Goal: Obtain resource: Download file/media

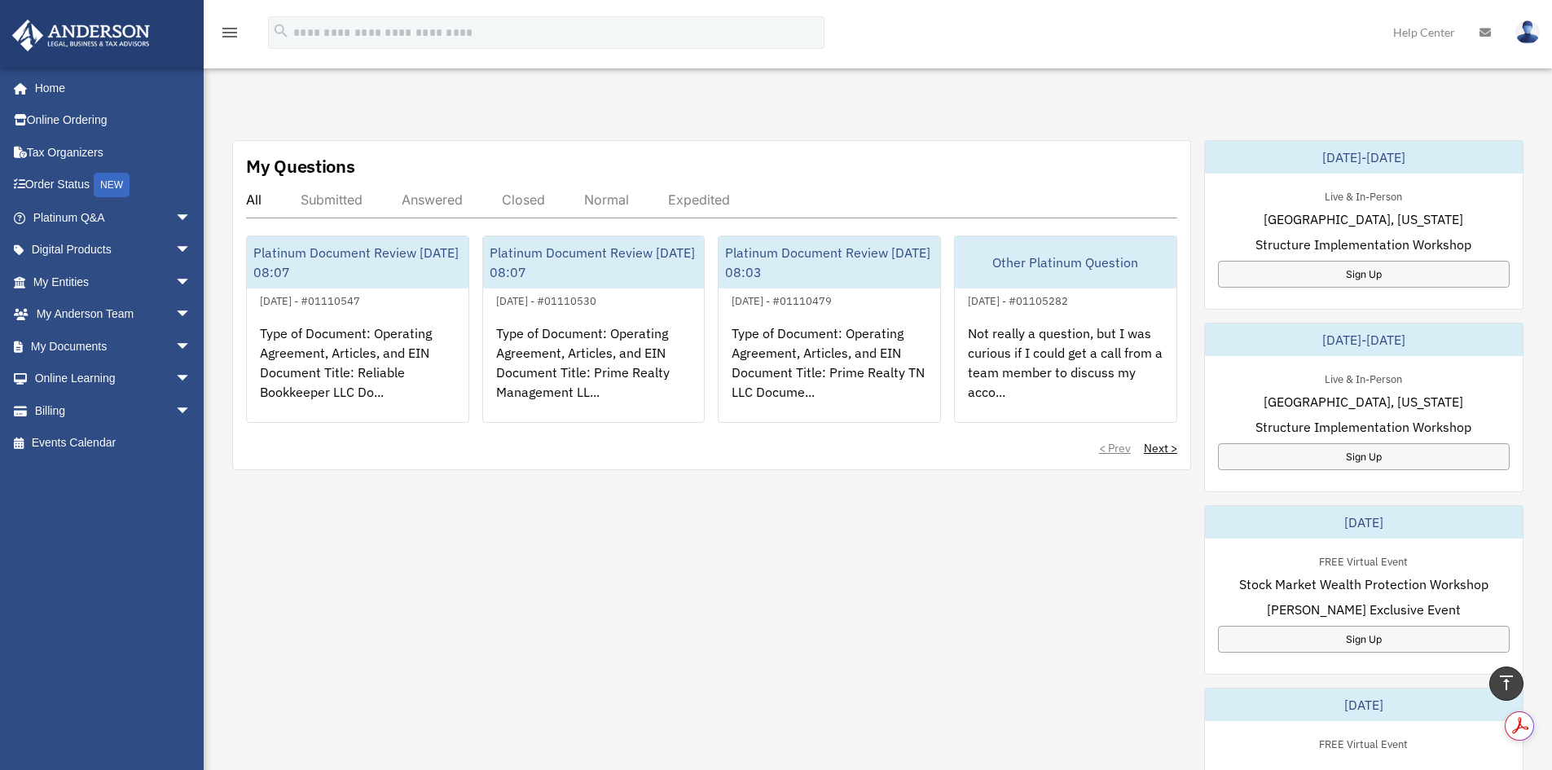
scroll to position [489, 0]
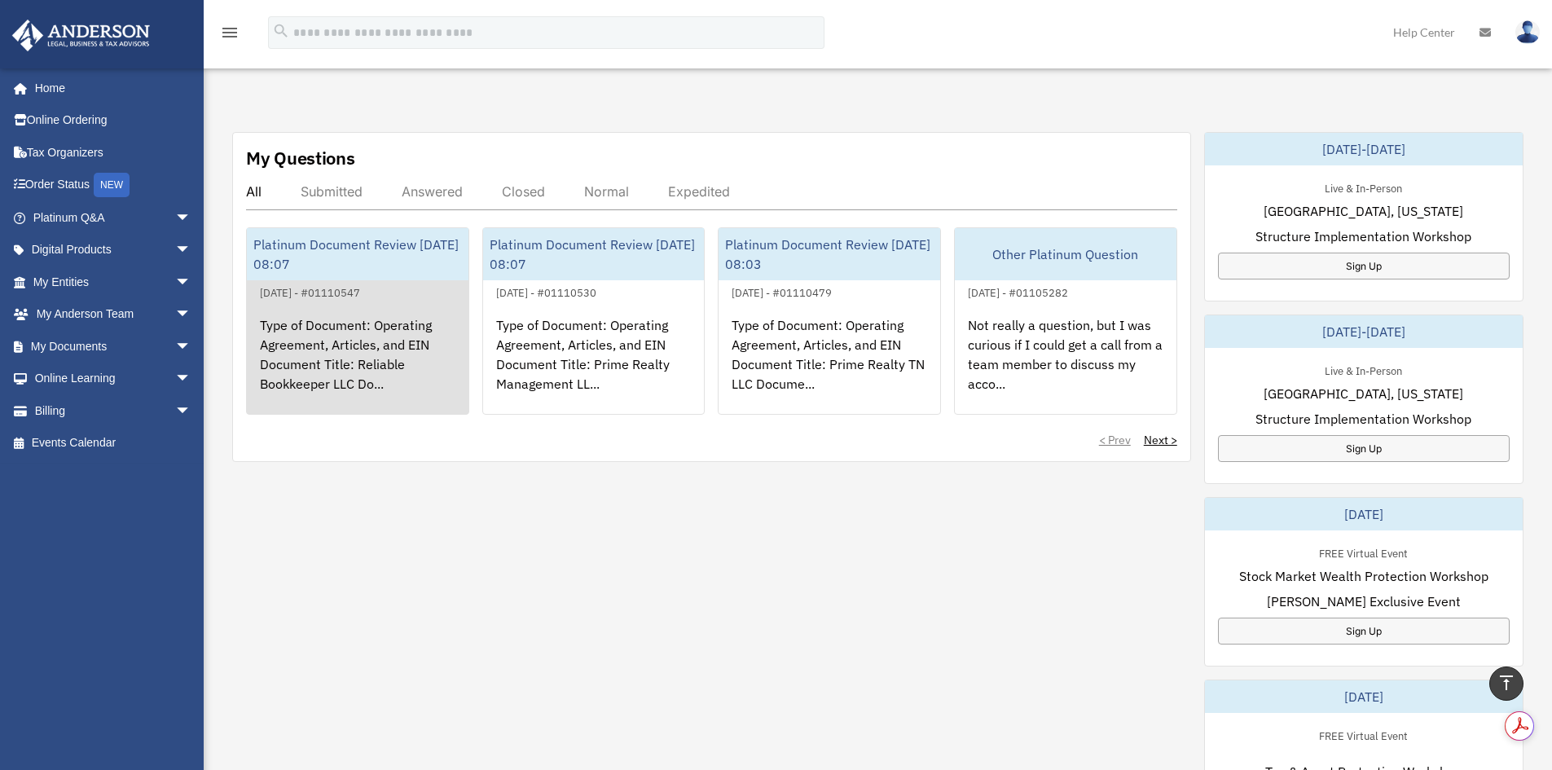
click at [336, 381] on div "Type of Document: Operating Agreement, Articles, and EIN Document Title: Reliab…" at bounding box center [358, 365] width 222 height 127
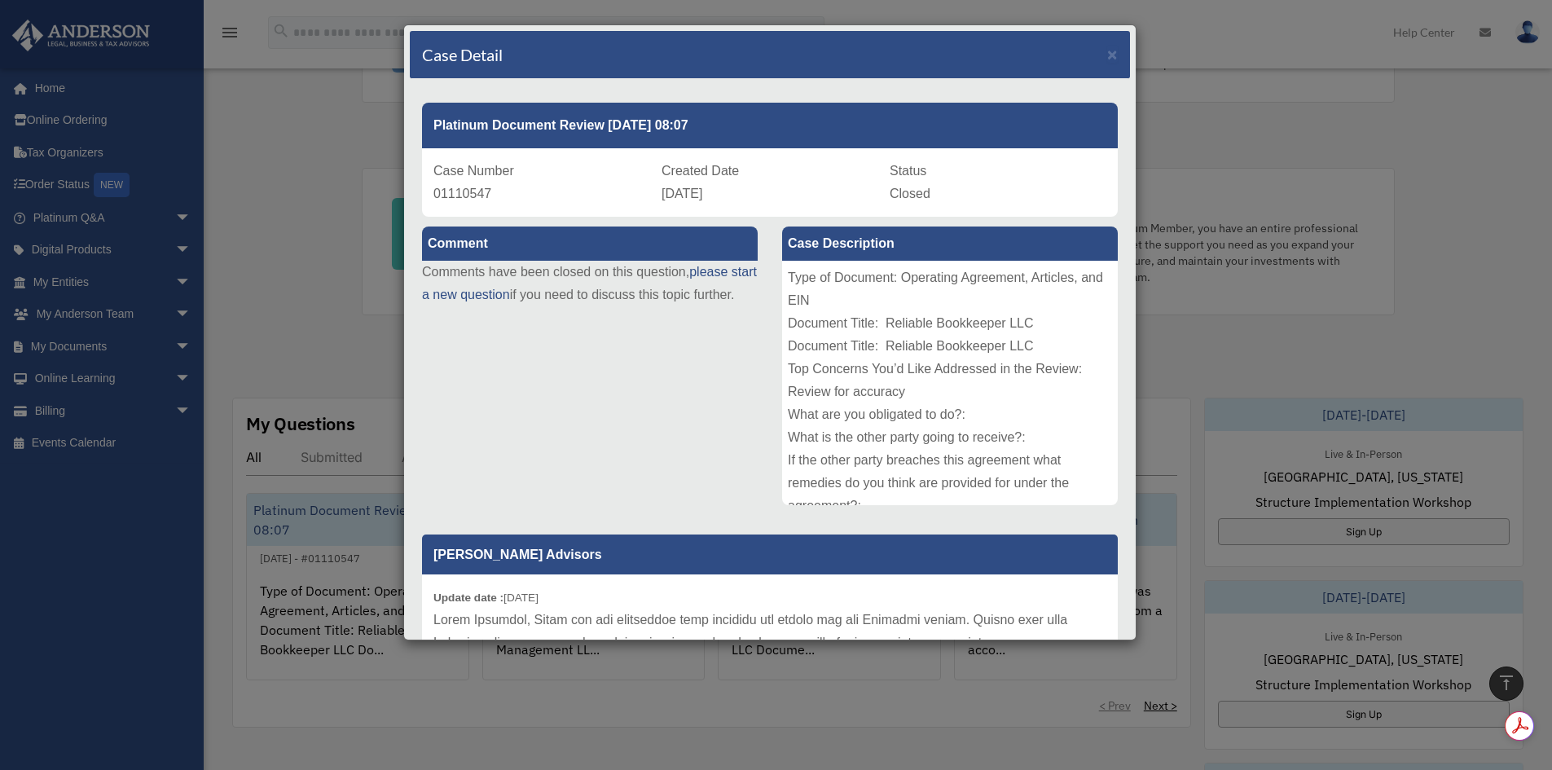
scroll to position [163, 0]
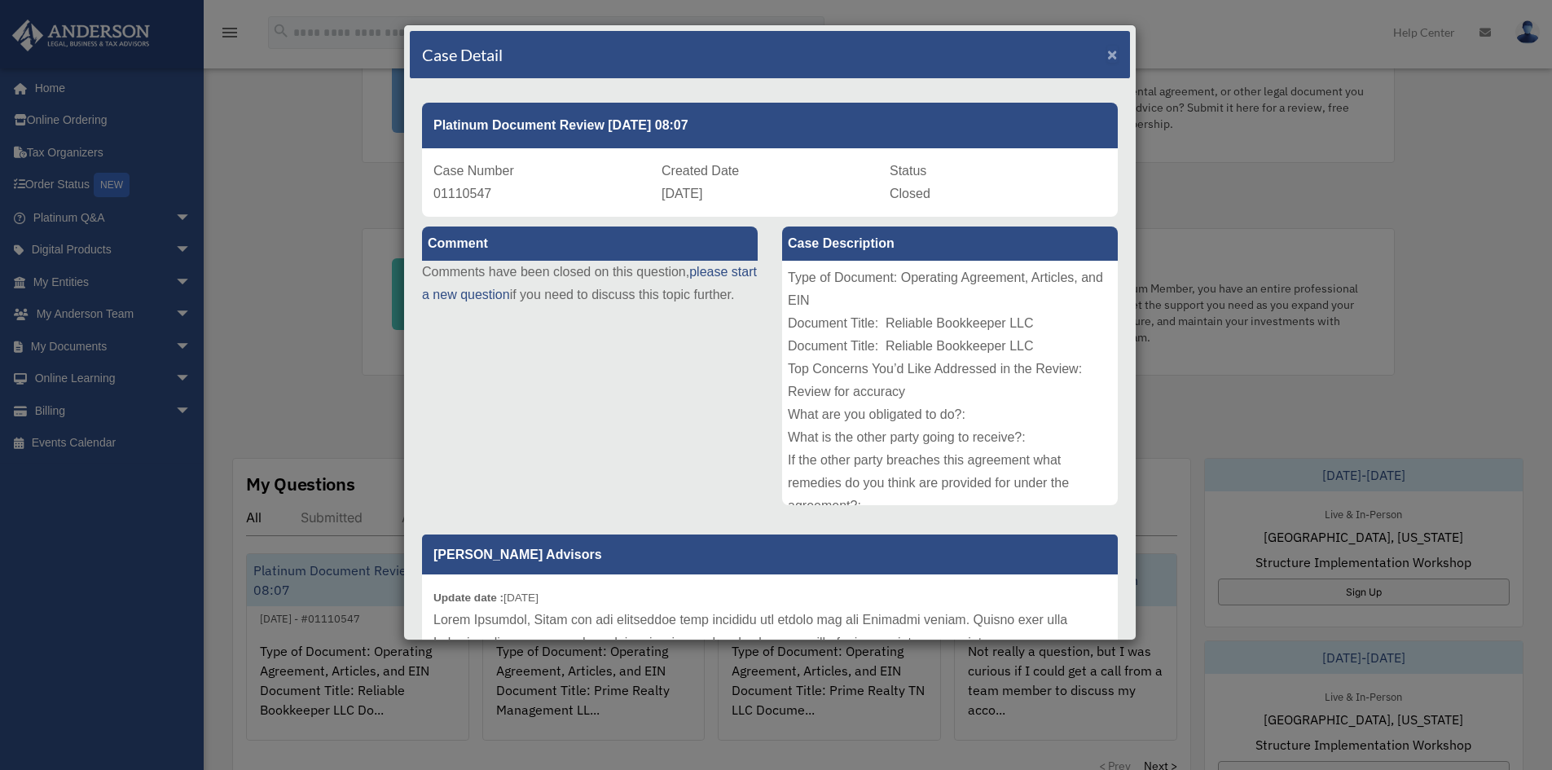
click at [1107, 55] on span "×" at bounding box center [1112, 54] width 11 height 19
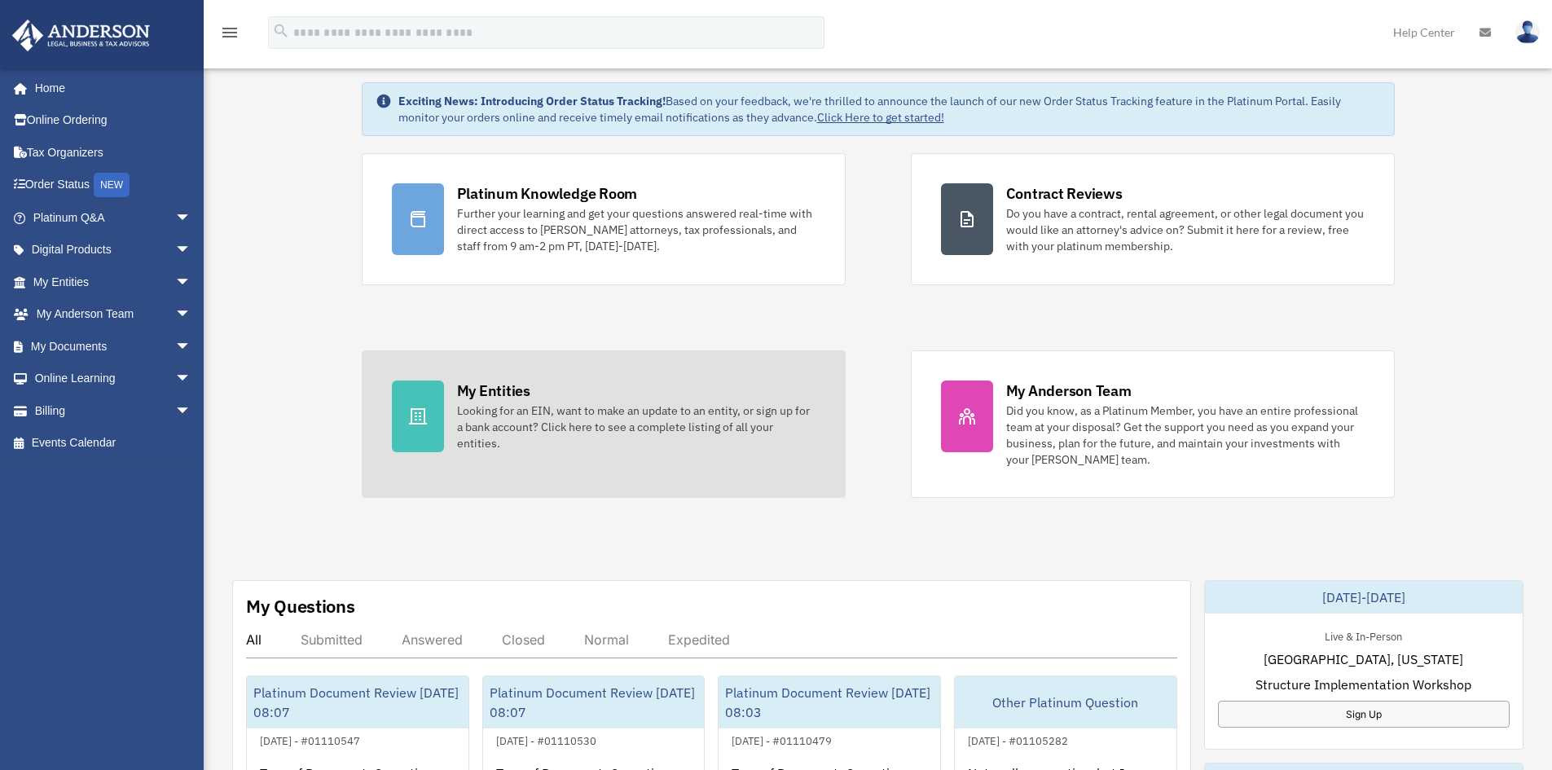
scroll to position [0, 0]
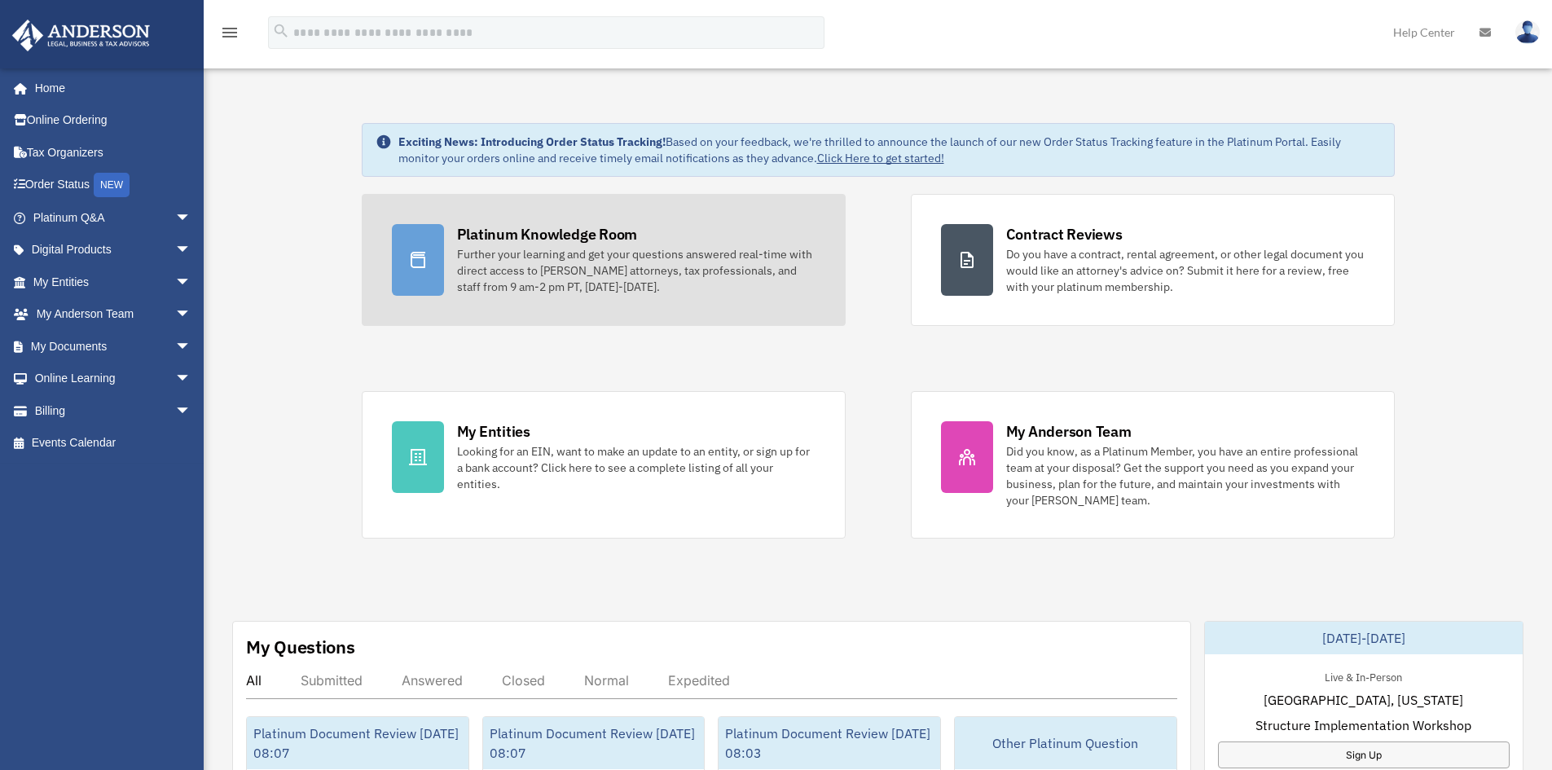
click at [626, 262] on div "Further your learning and get your questions answered real-time with direct acc…" at bounding box center [636, 270] width 359 height 49
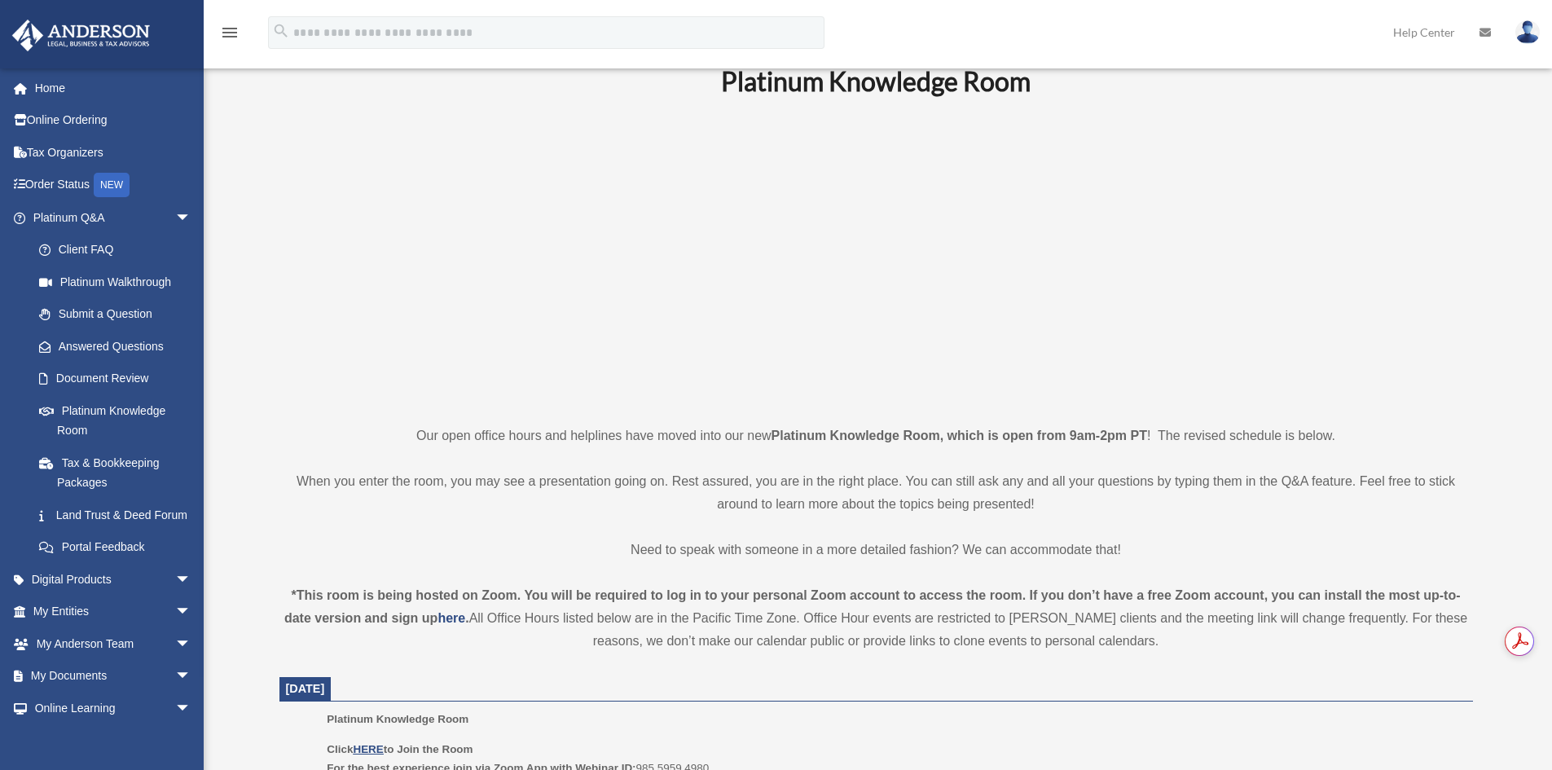
scroll to position [163, 0]
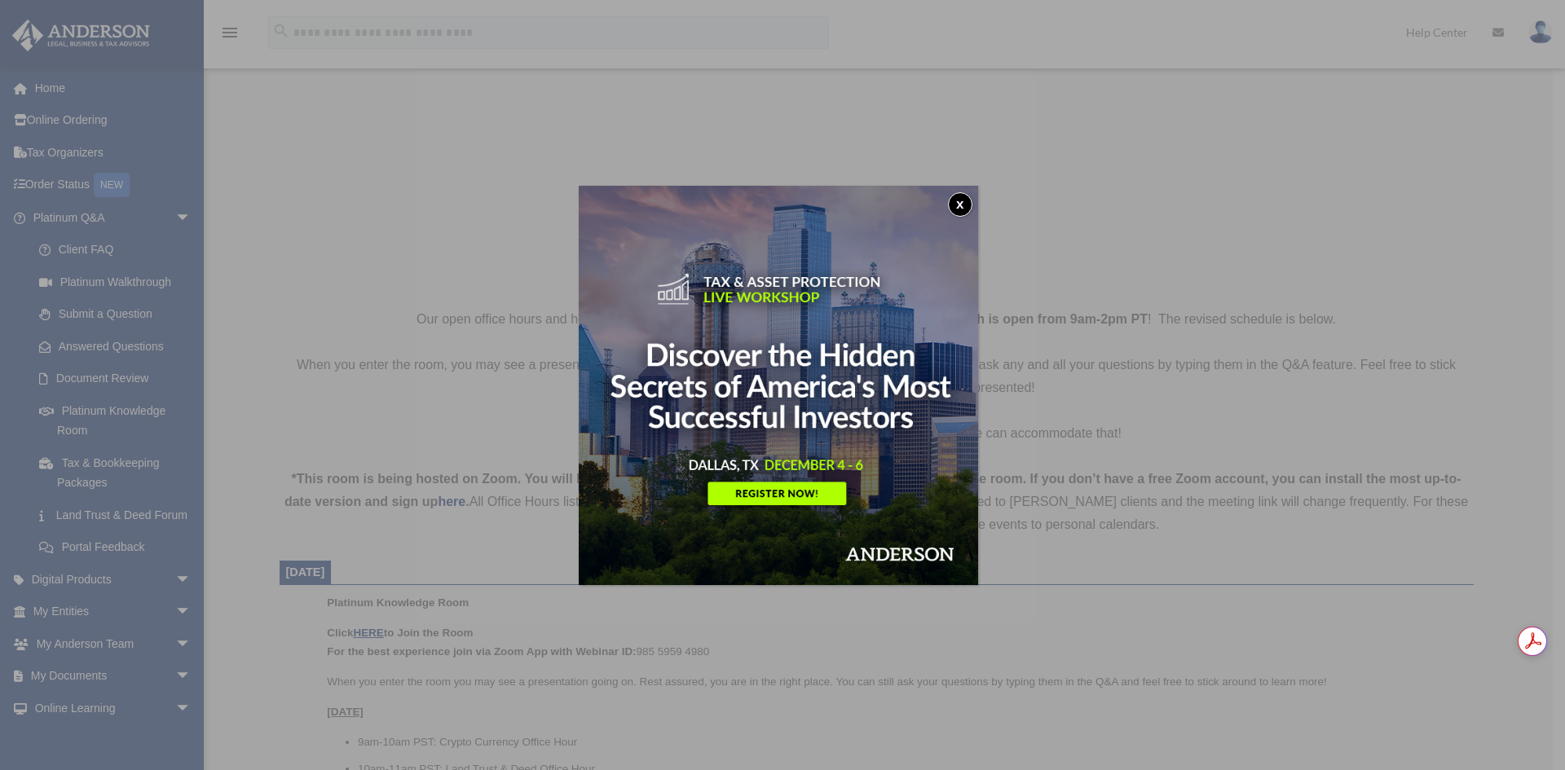
click at [961, 206] on button "x" at bounding box center [960, 204] width 24 height 24
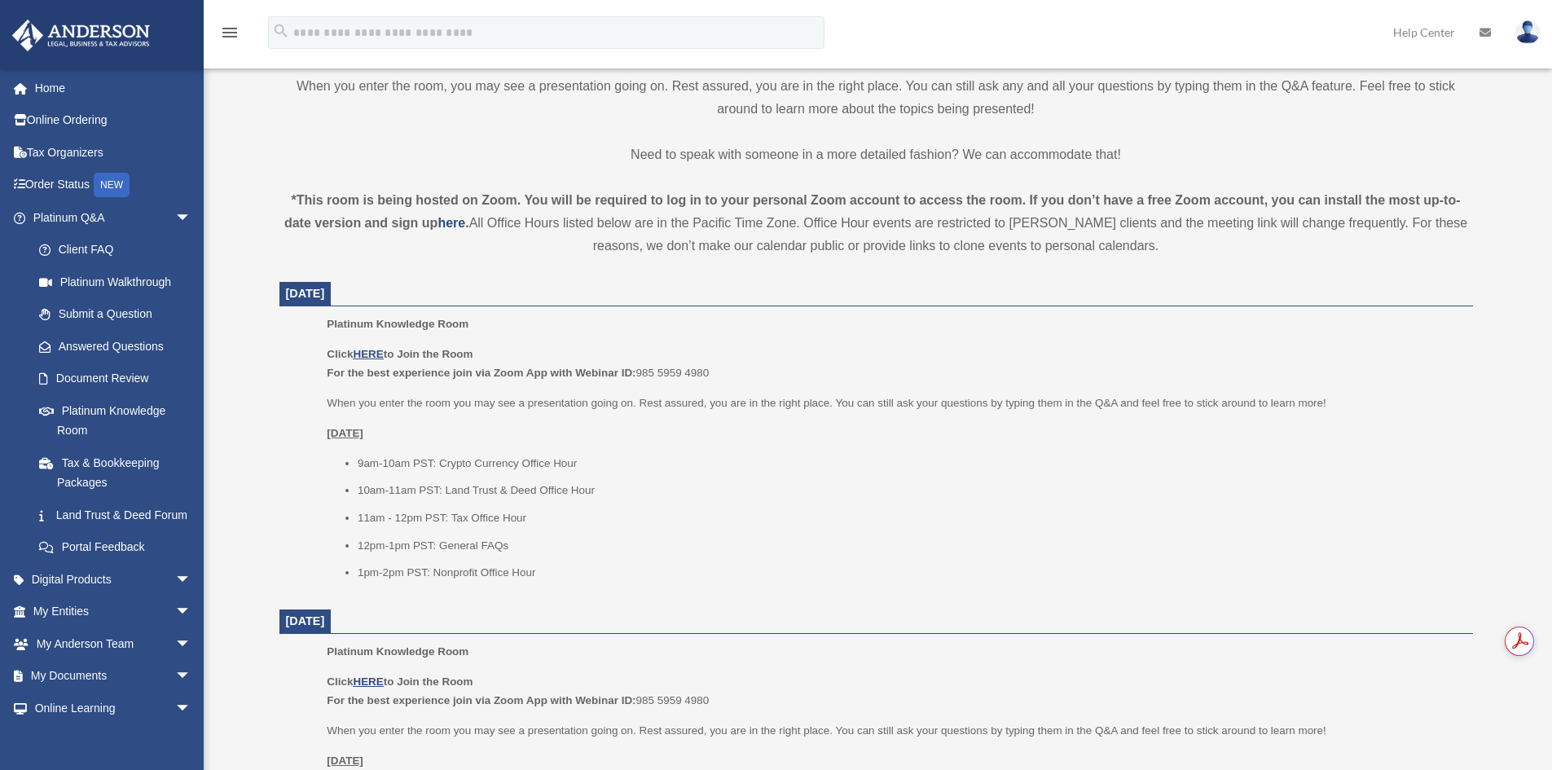
scroll to position [489, 0]
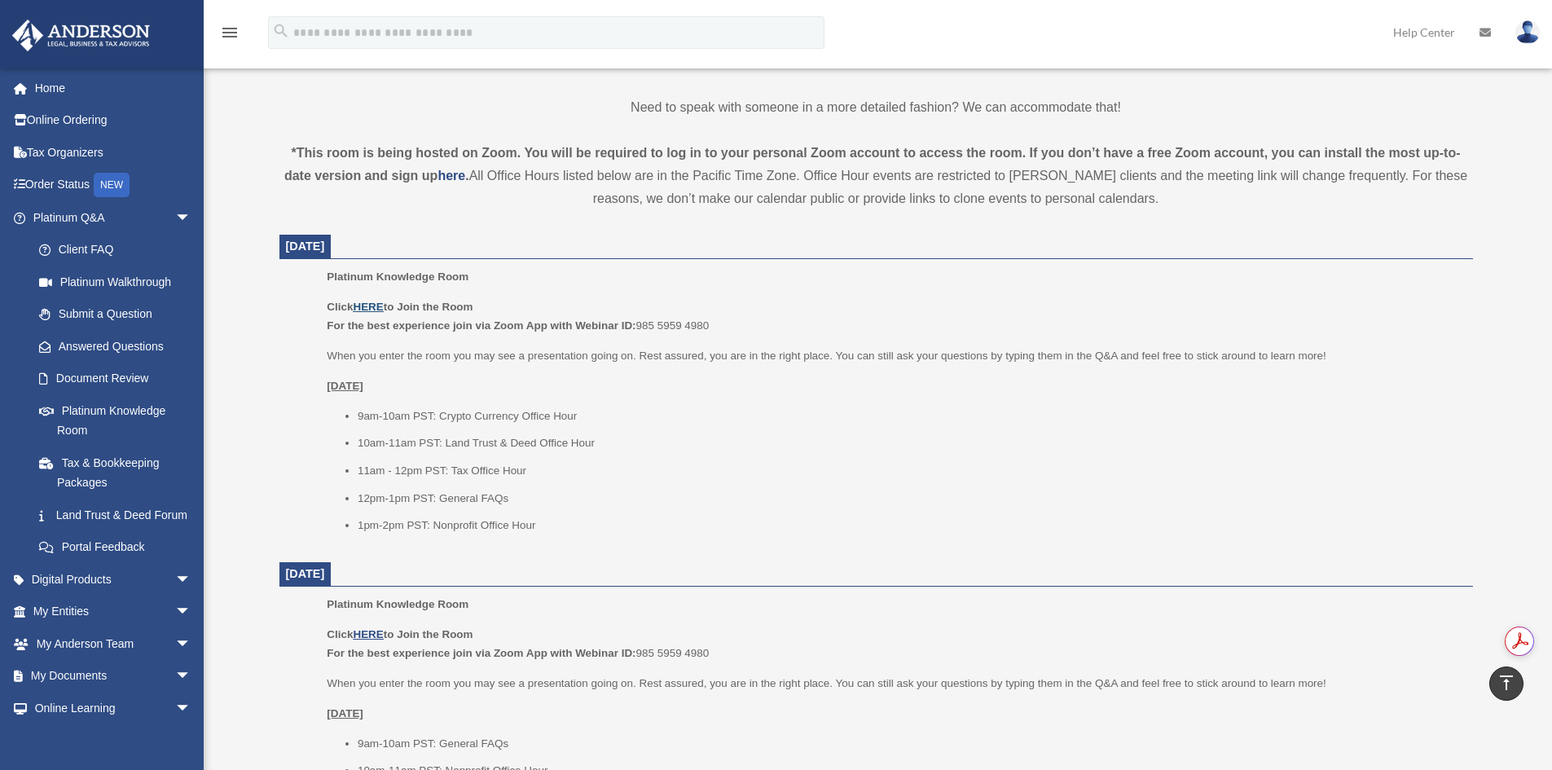
click at [374, 302] on u "HERE" at bounding box center [368, 307] width 30 height 12
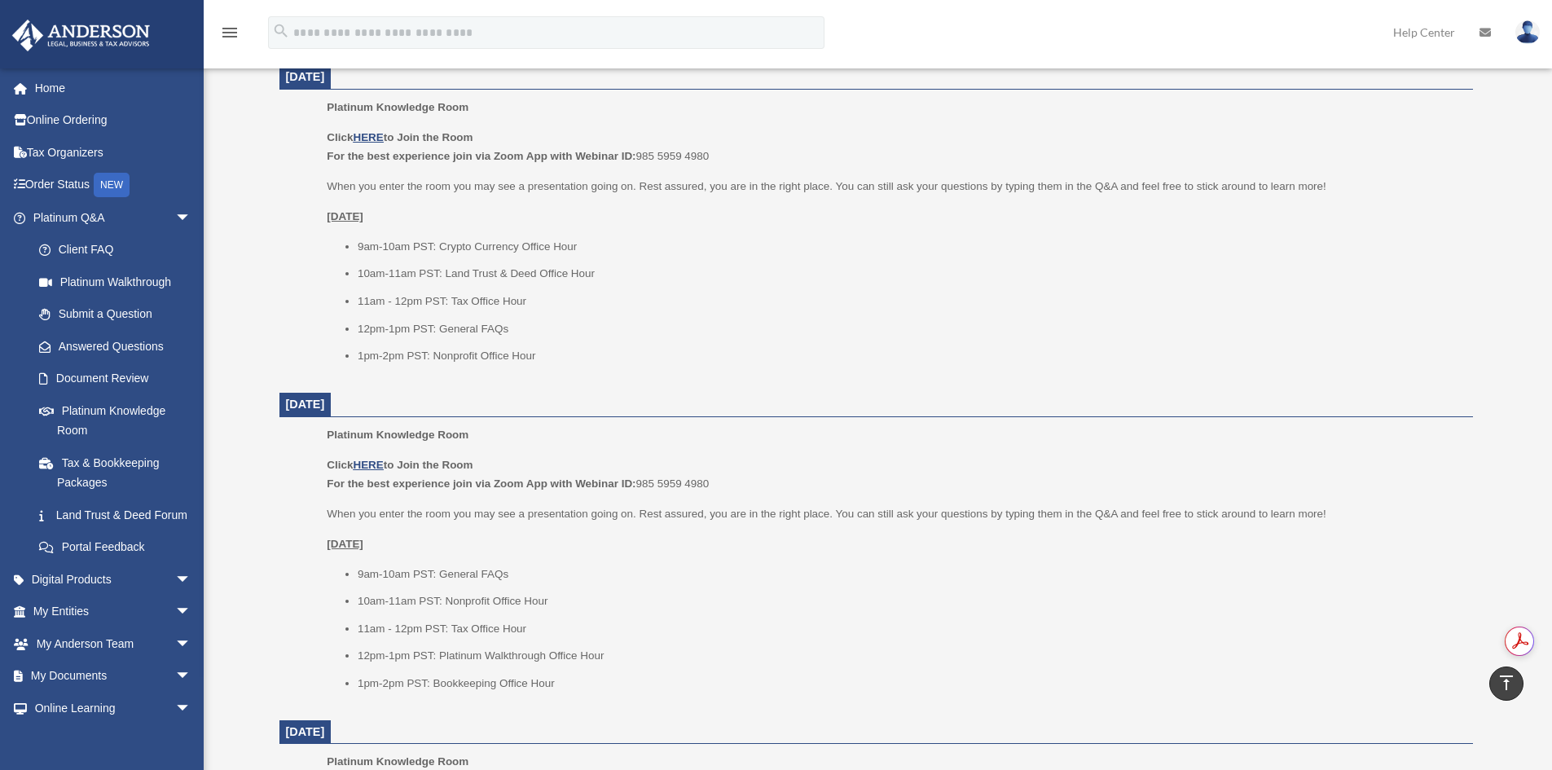
scroll to position [733, 0]
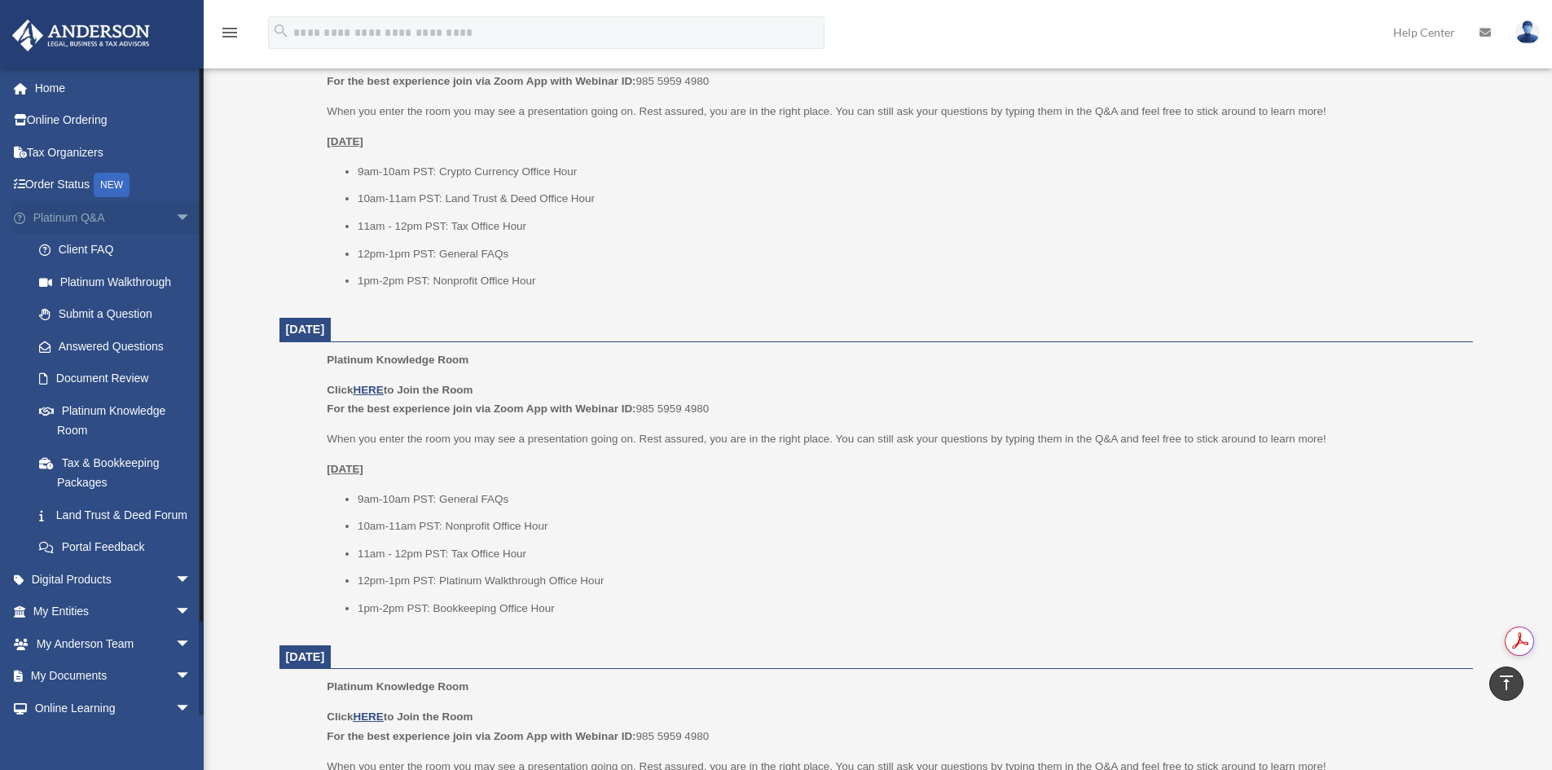
click at [83, 216] on link "Platinum Q&A arrow_drop_down" at bounding box center [113, 217] width 205 height 33
click at [175, 213] on span "arrow_drop_down" at bounding box center [191, 217] width 33 height 33
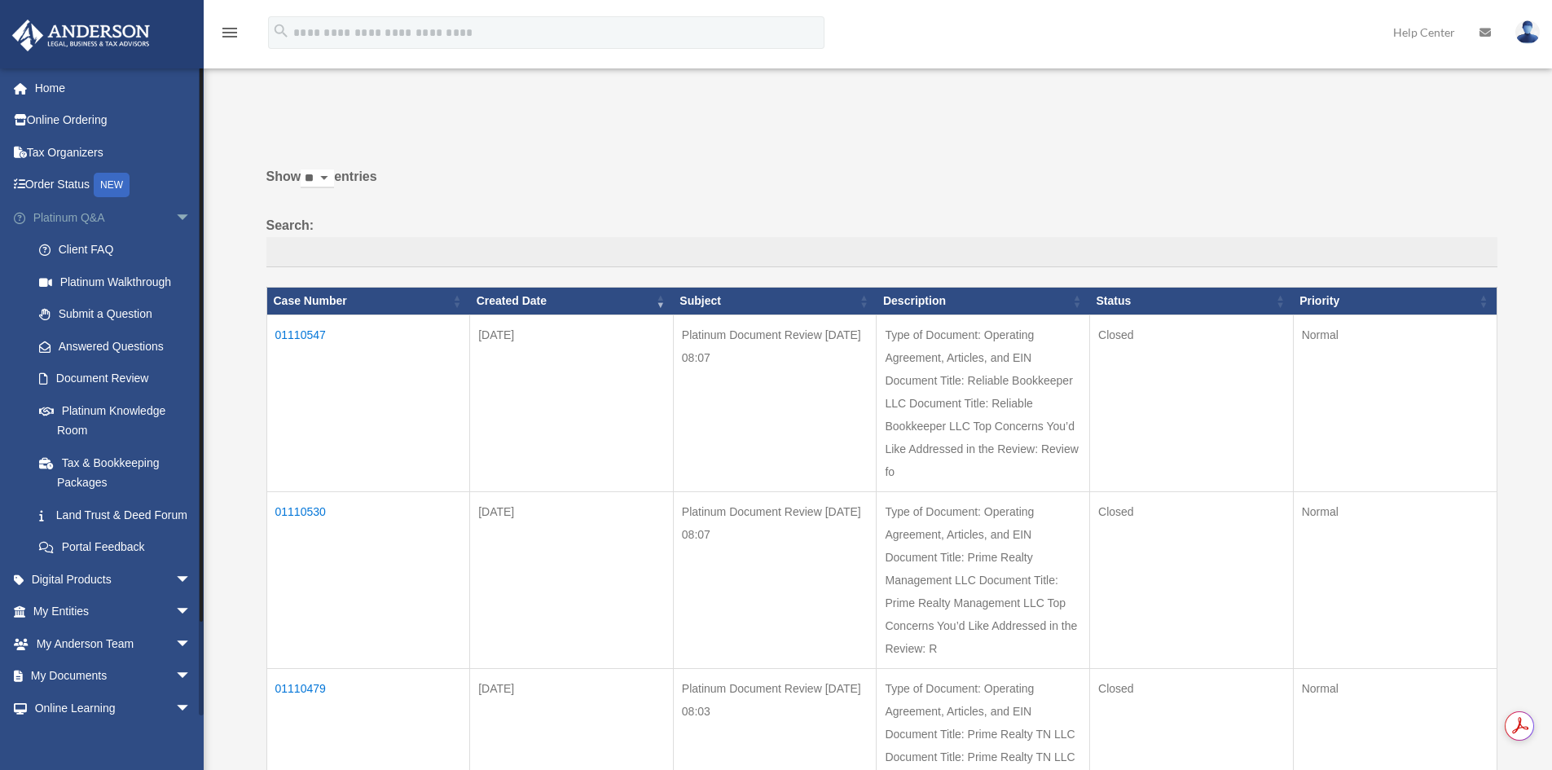
click at [175, 212] on span "arrow_drop_down" at bounding box center [191, 217] width 33 height 33
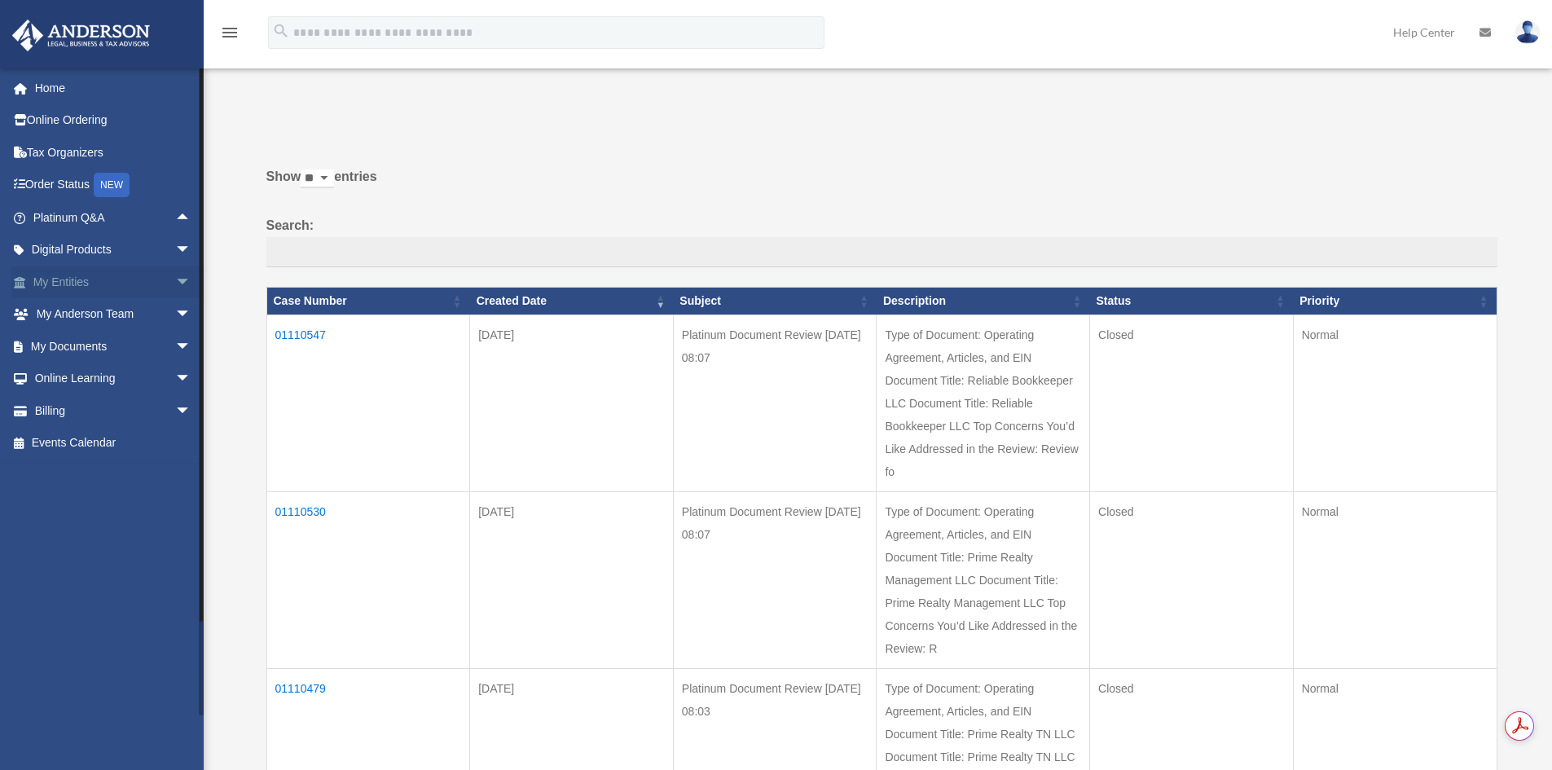
click at [175, 276] on span "arrow_drop_down" at bounding box center [191, 282] width 33 height 33
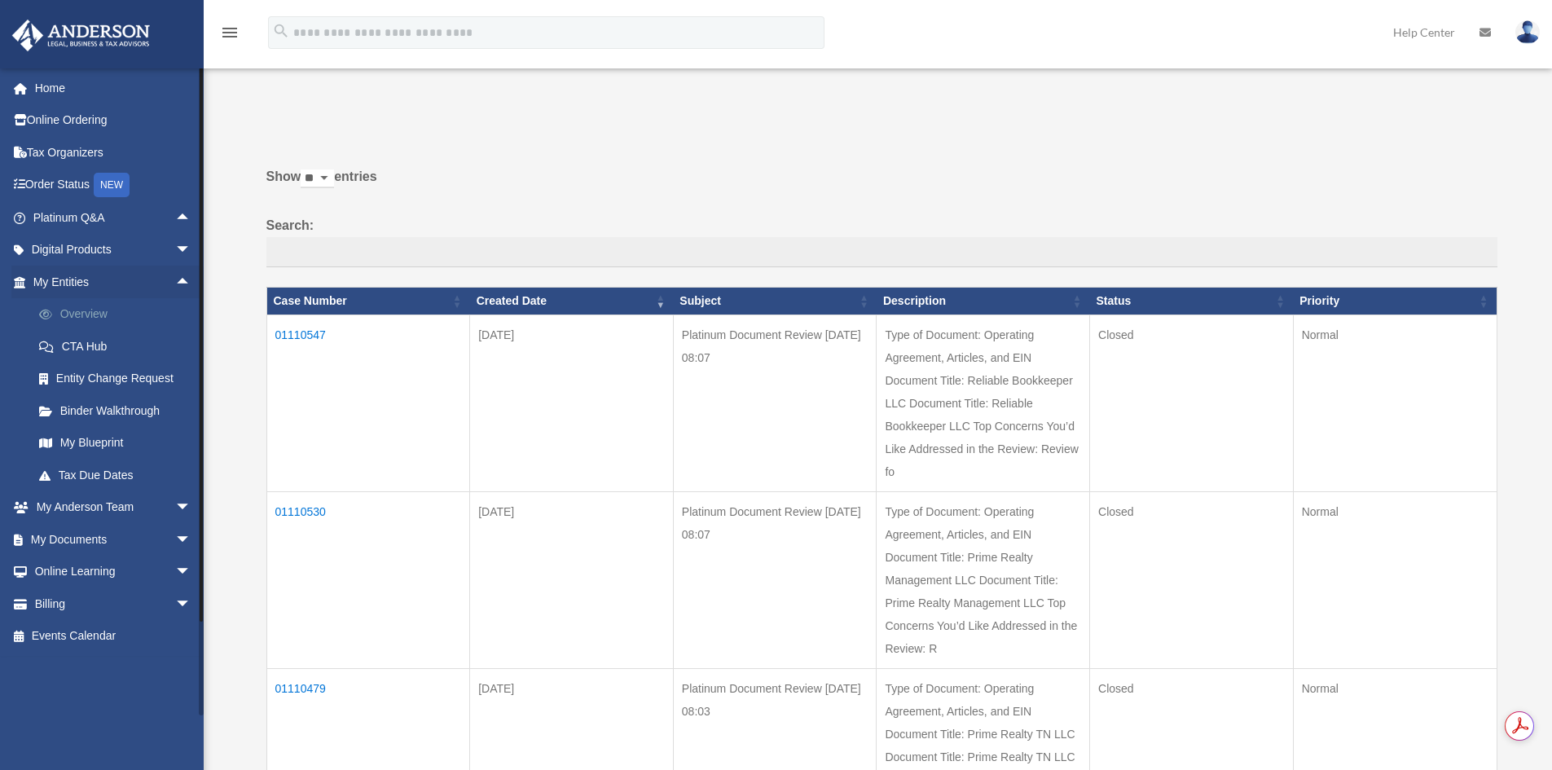
click at [99, 308] on link "Overview" at bounding box center [119, 314] width 193 height 33
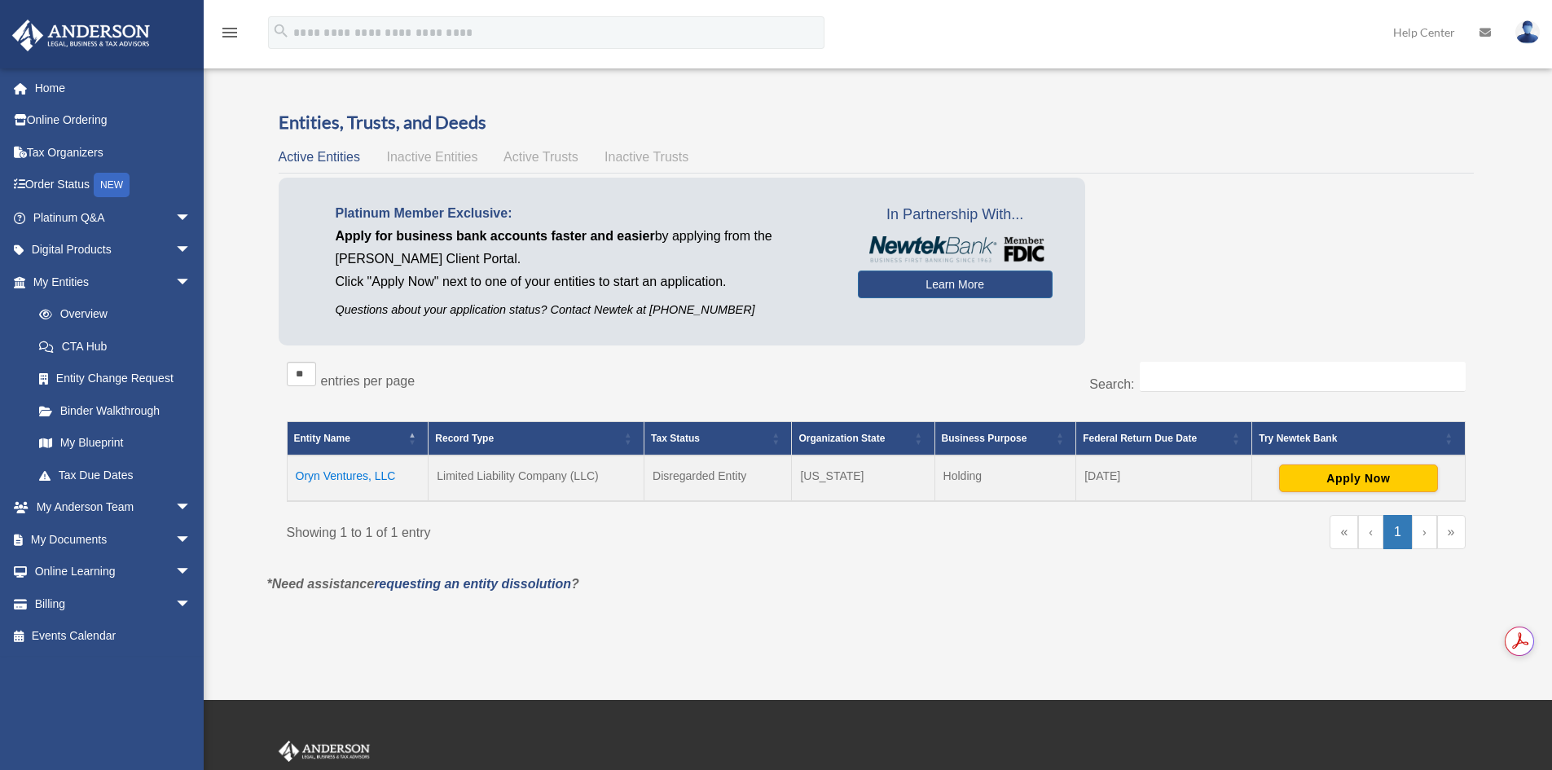
click at [542, 152] on span "Active Trusts" at bounding box center [541, 157] width 75 height 14
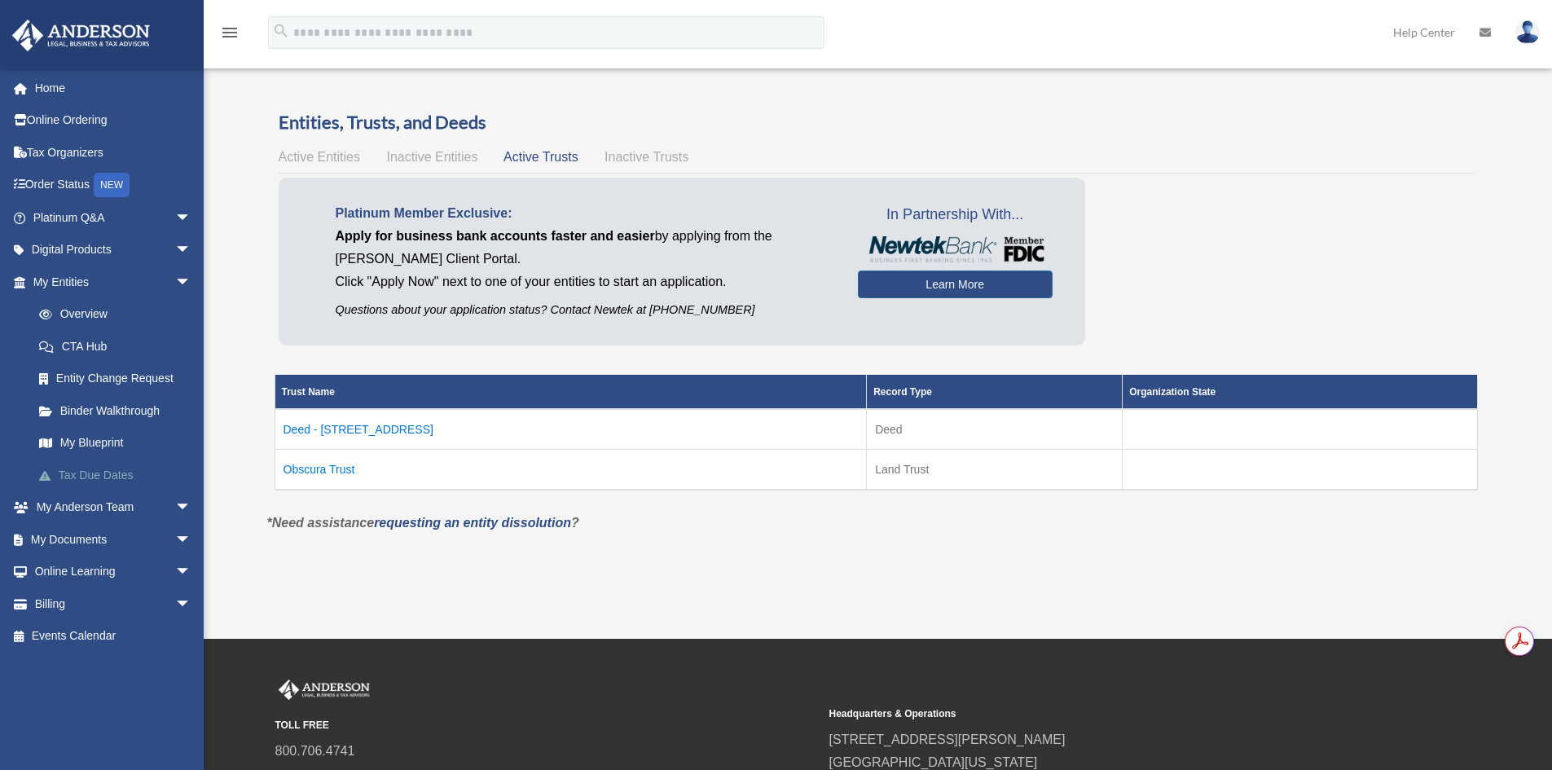
click at [111, 473] on link "Tax Due Dates" at bounding box center [119, 475] width 193 height 33
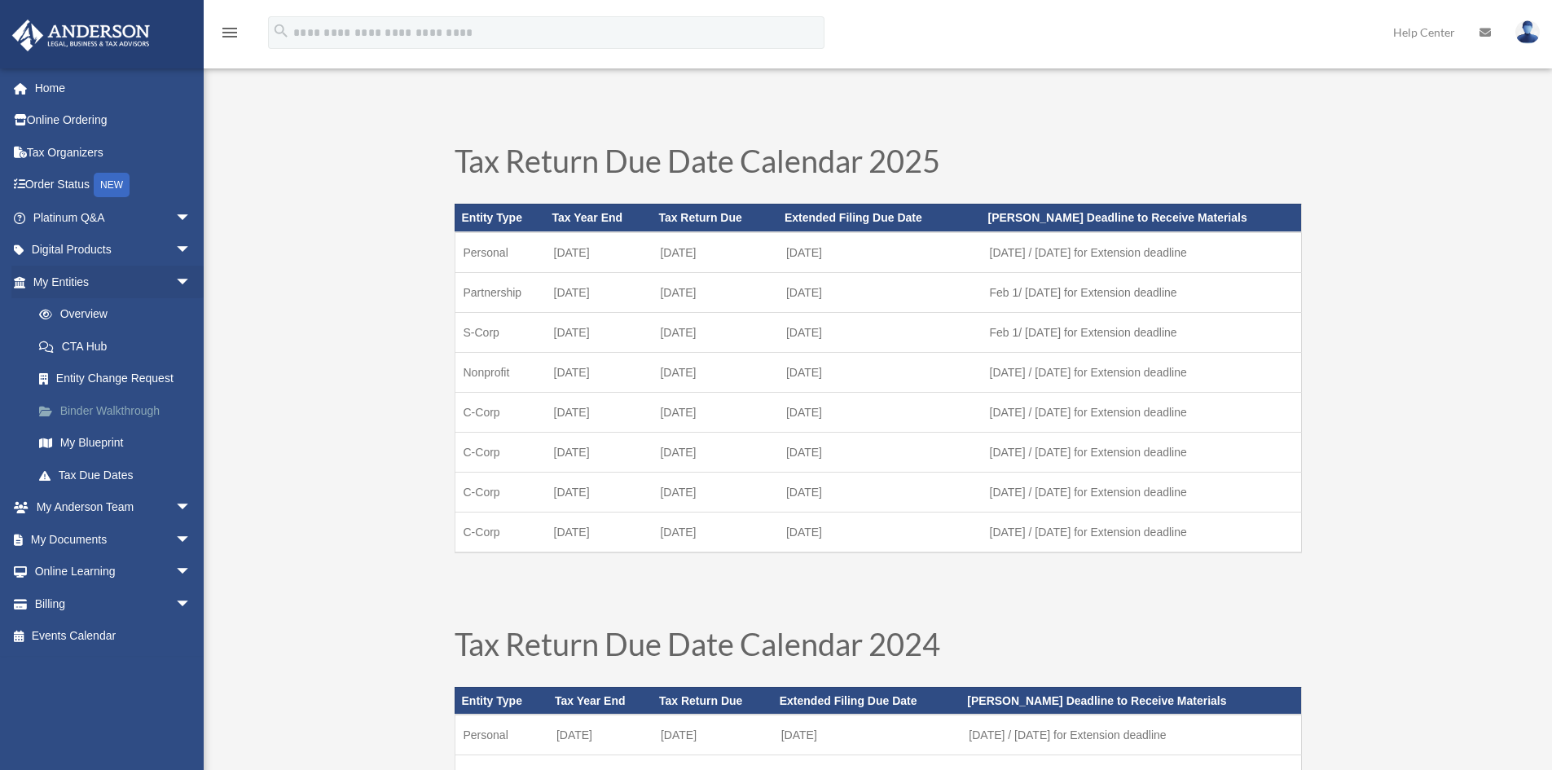
click at [117, 403] on link "Binder Walkthrough" at bounding box center [119, 410] width 193 height 33
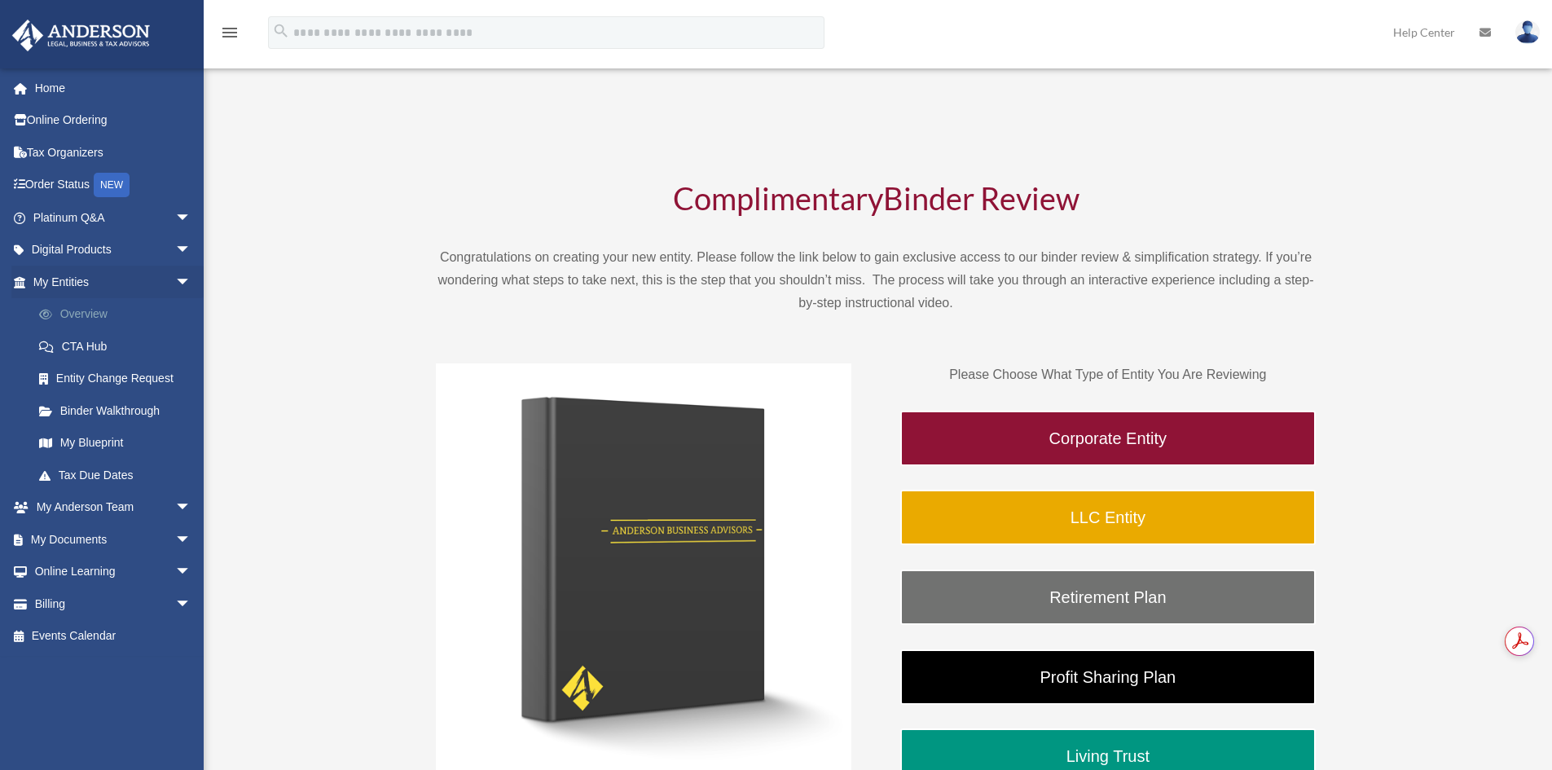
click at [78, 317] on link "Overview" at bounding box center [119, 314] width 193 height 33
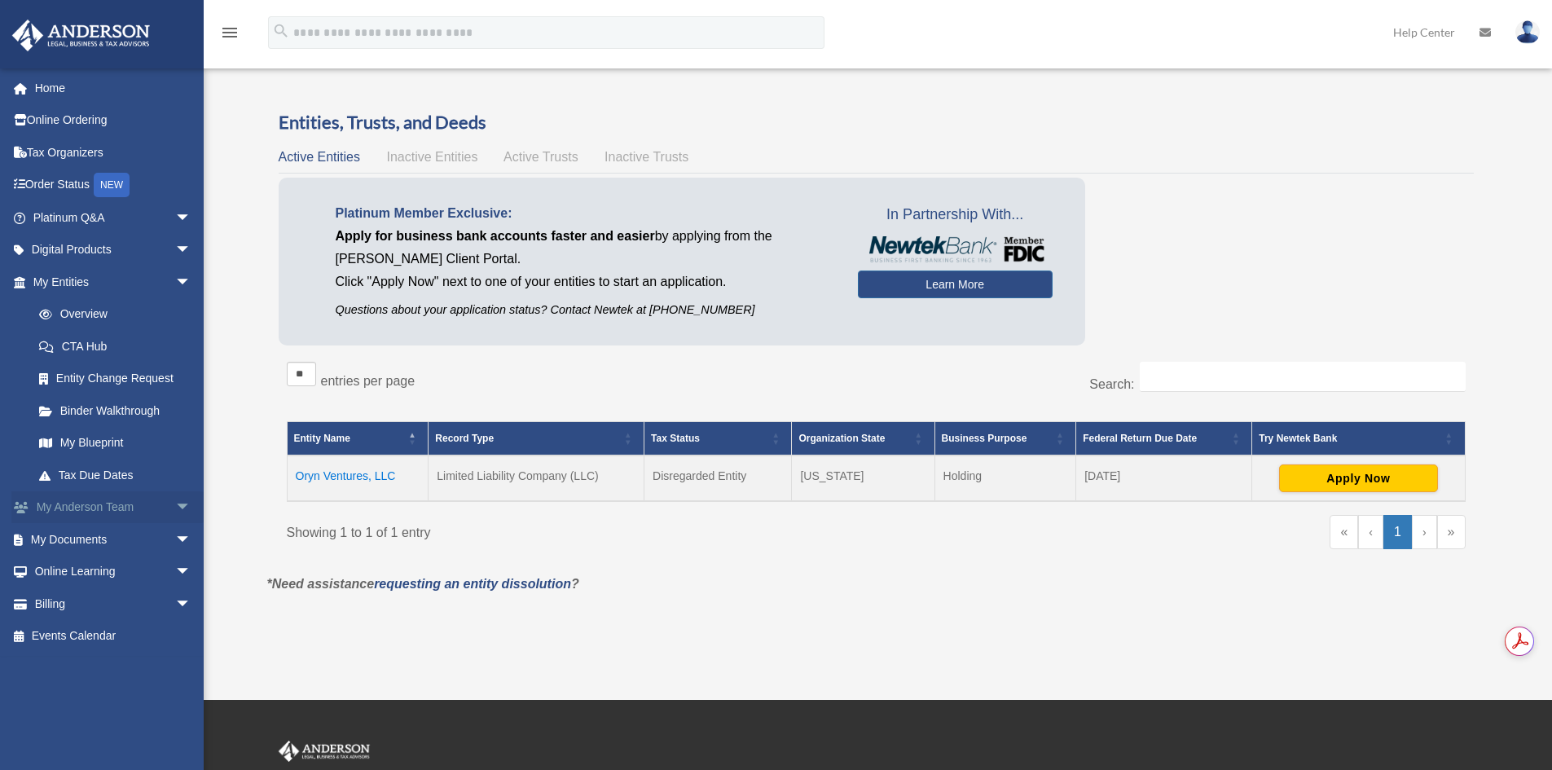
click at [175, 502] on span "arrow_drop_down" at bounding box center [191, 507] width 33 height 33
click at [175, 502] on span "arrow_drop_up" at bounding box center [191, 507] width 33 height 33
click at [175, 528] on span "arrow_drop_down" at bounding box center [191, 539] width 33 height 33
click at [117, 434] on link "My Blueprint" at bounding box center [119, 443] width 193 height 33
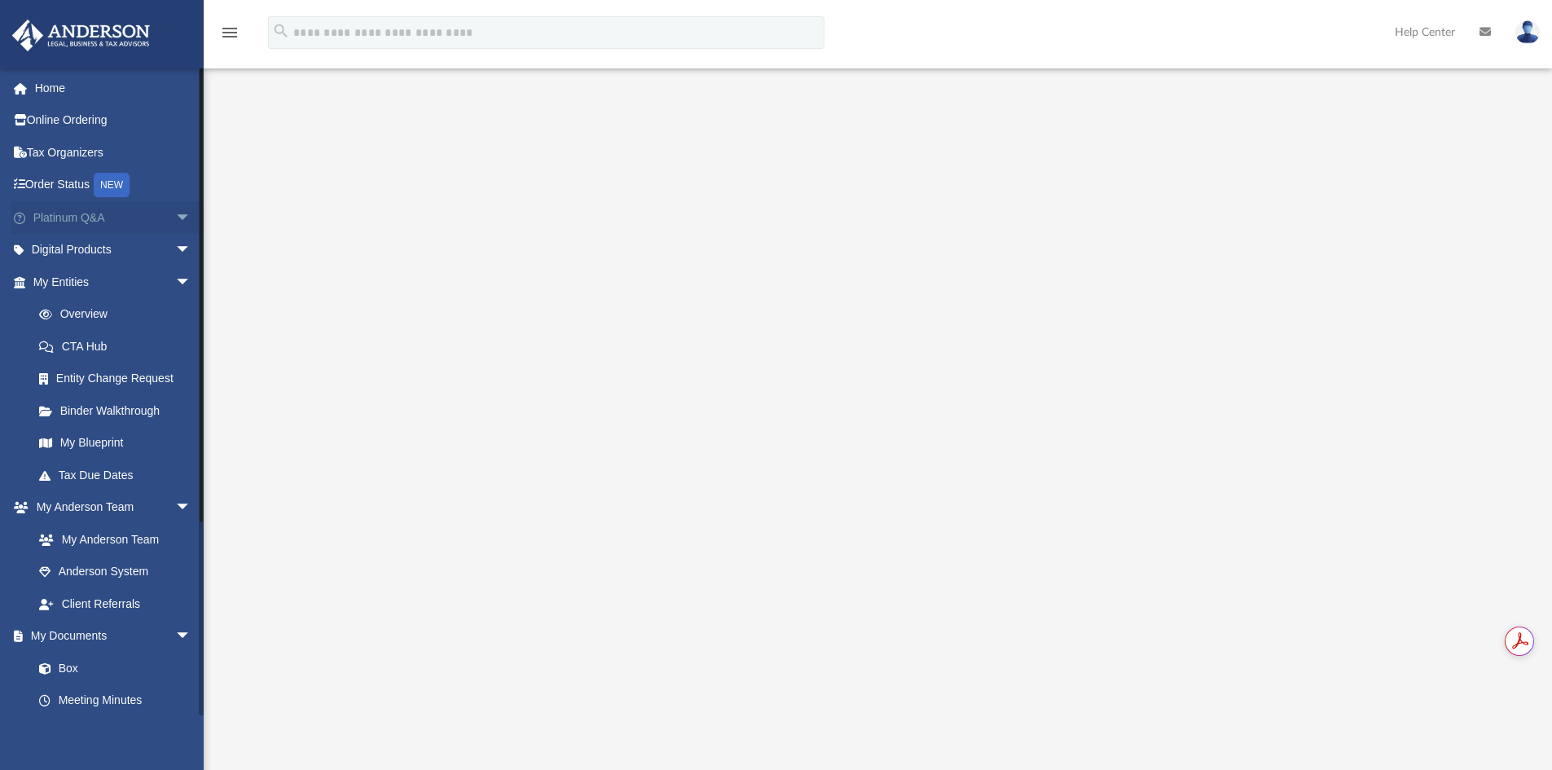
click at [175, 212] on span "arrow_drop_down" at bounding box center [191, 217] width 33 height 33
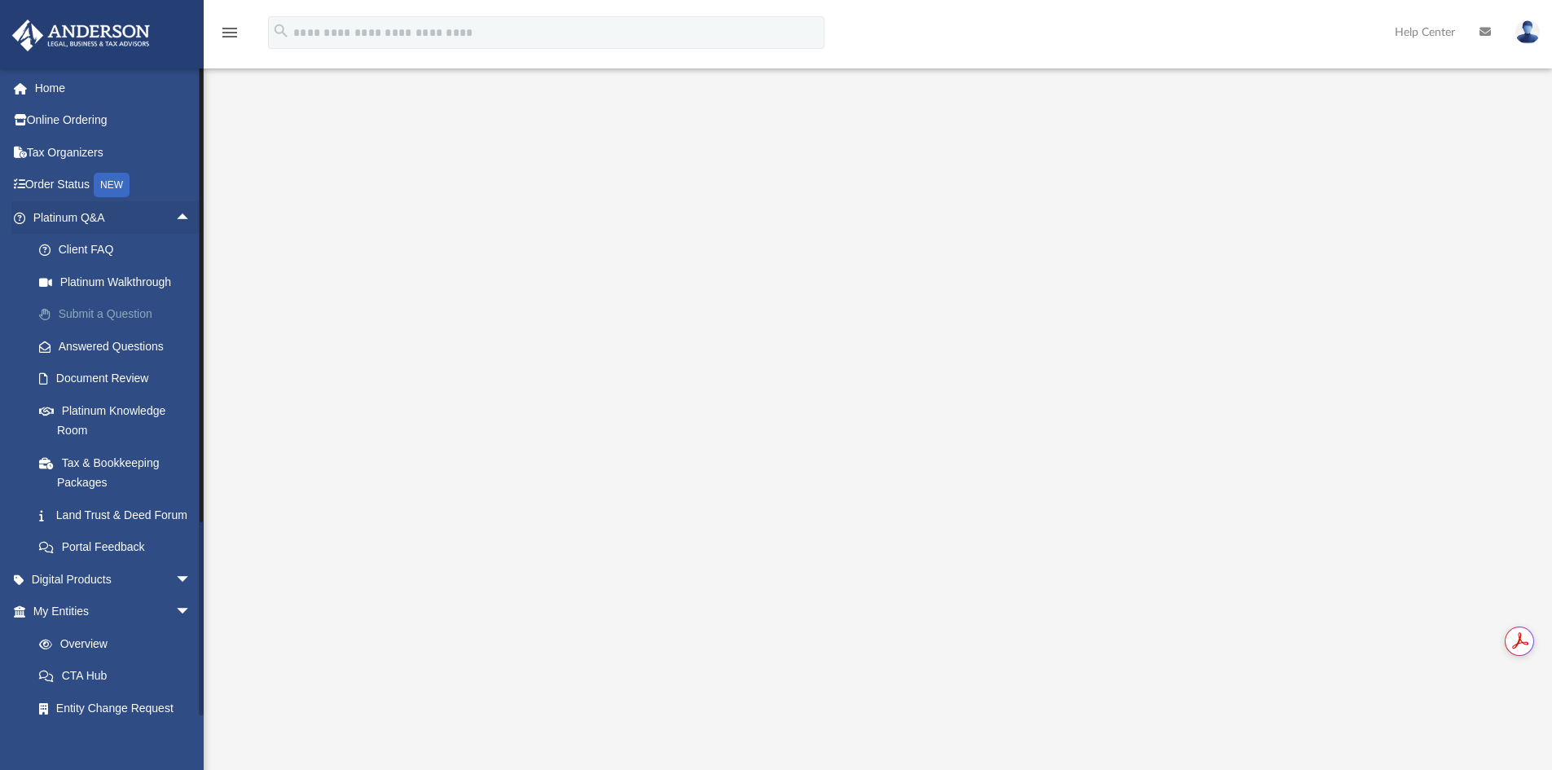
click at [123, 315] on link "Submit a Question" at bounding box center [119, 314] width 193 height 33
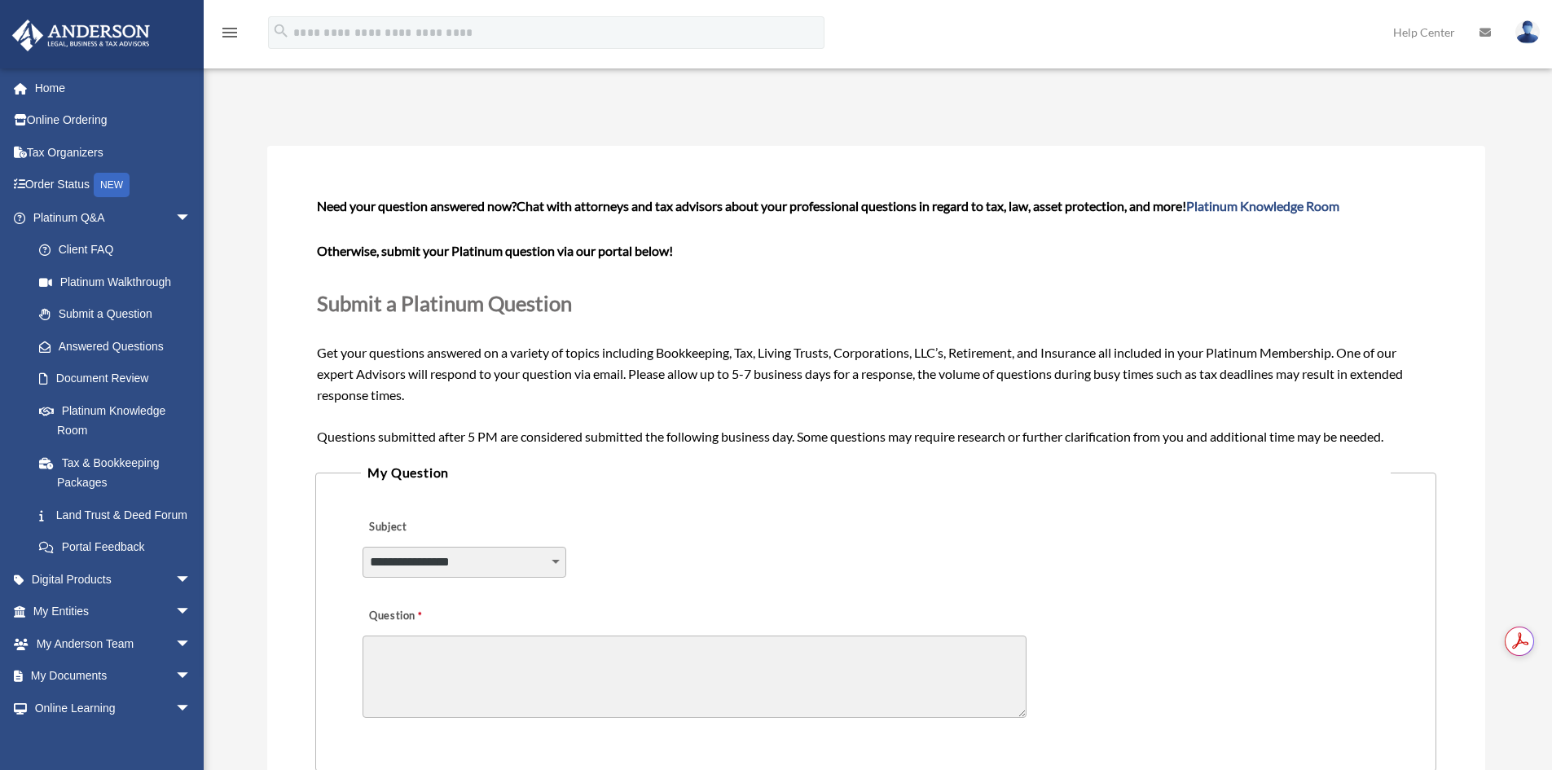
click at [508, 553] on select "**********" at bounding box center [465, 562] width 204 height 31
select select "******"
click at [363, 547] on select "**********" at bounding box center [465, 562] width 204 height 31
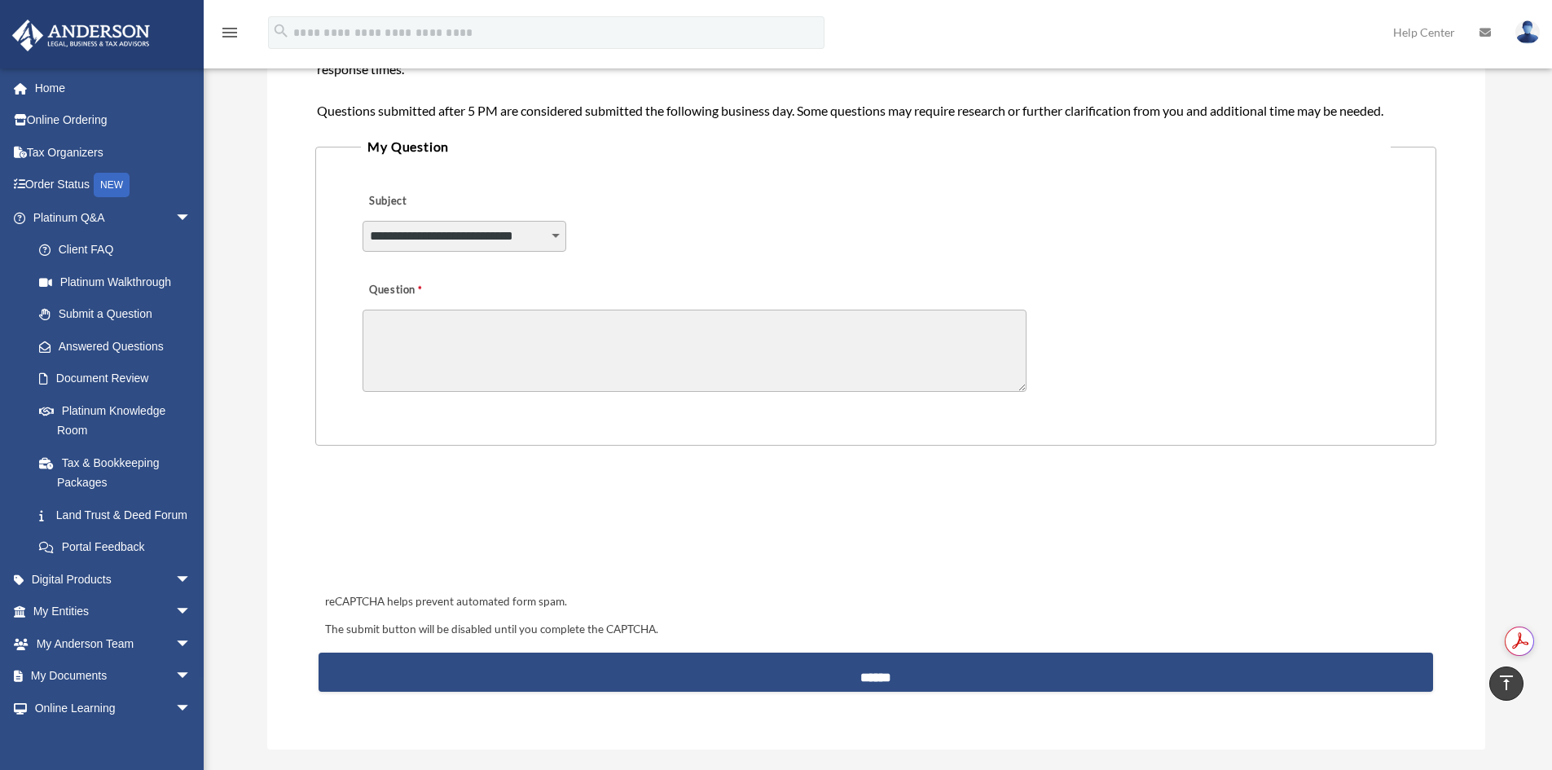
click at [608, 367] on textarea "Question" at bounding box center [695, 351] width 664 height 82
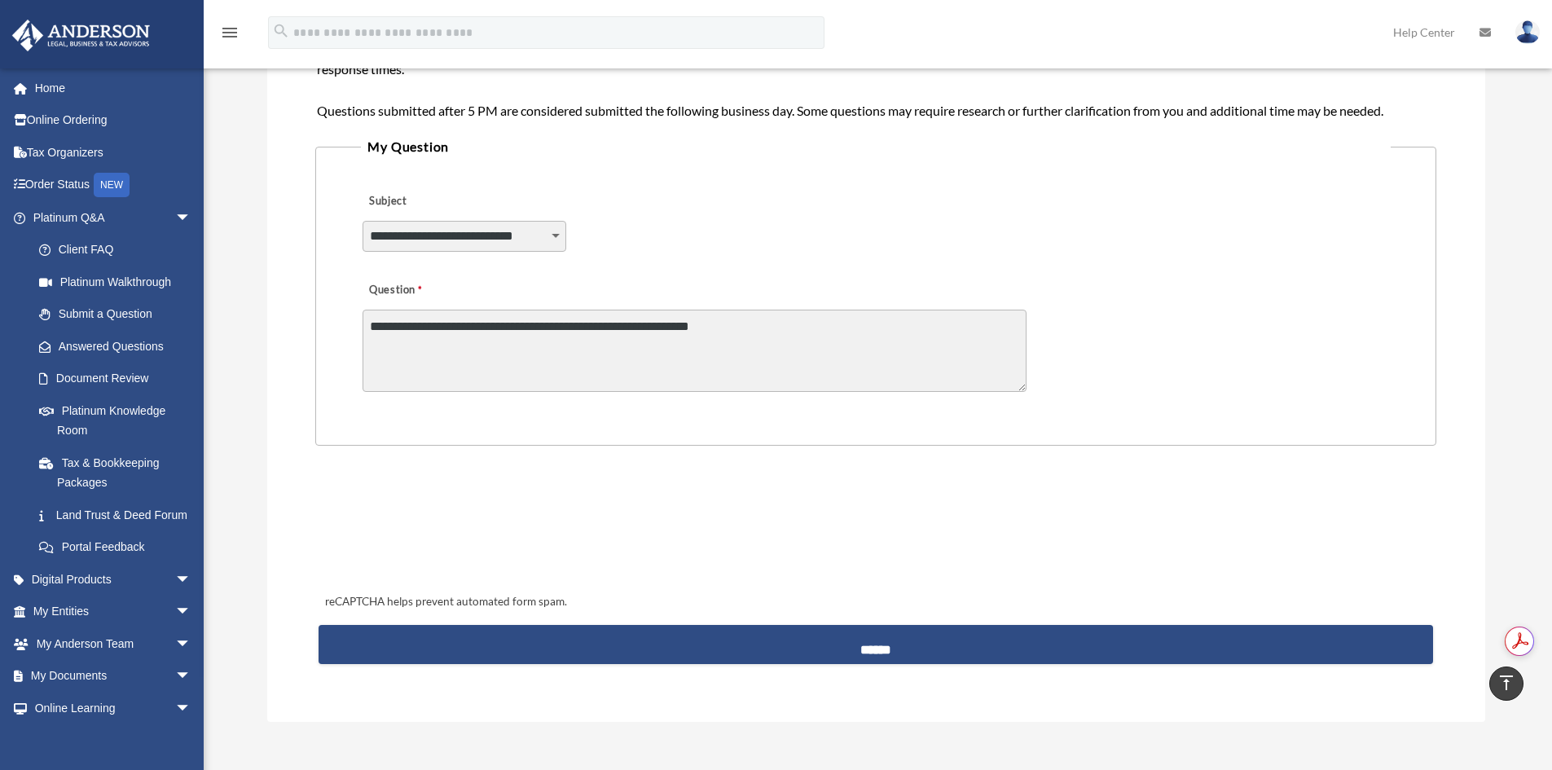
drag, startPoint x: 539, startPoint y: 329, endPoint x: 555, endPoint y: 329, distance: 16.3
click at [539, 329] on textarea "**********" at bounding box center [695, 351] width 664 height 82
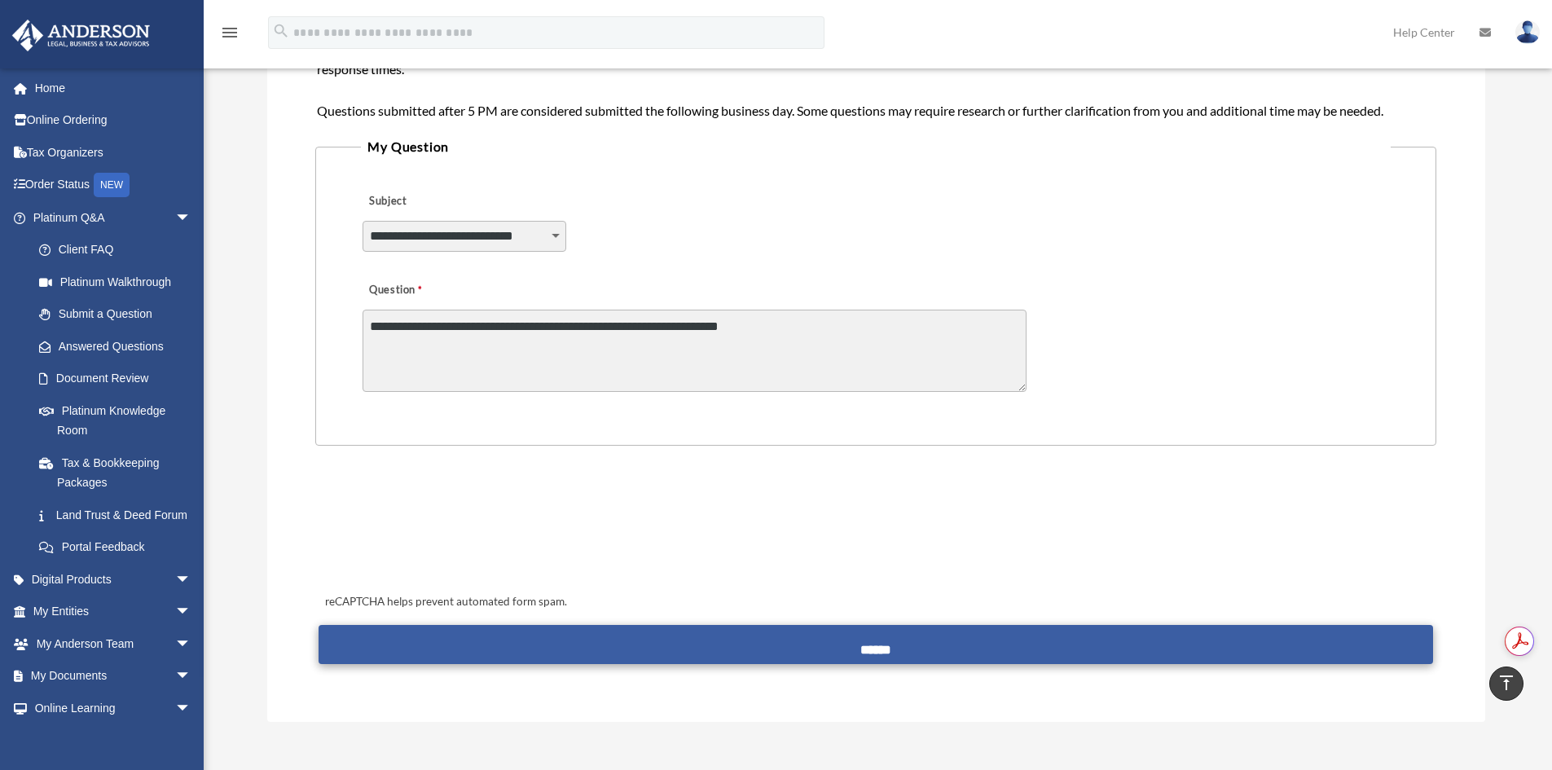
type textarea "**********"
click at [888, 638] on input "******" at bounding box center [876, 644] width 1114 height 39
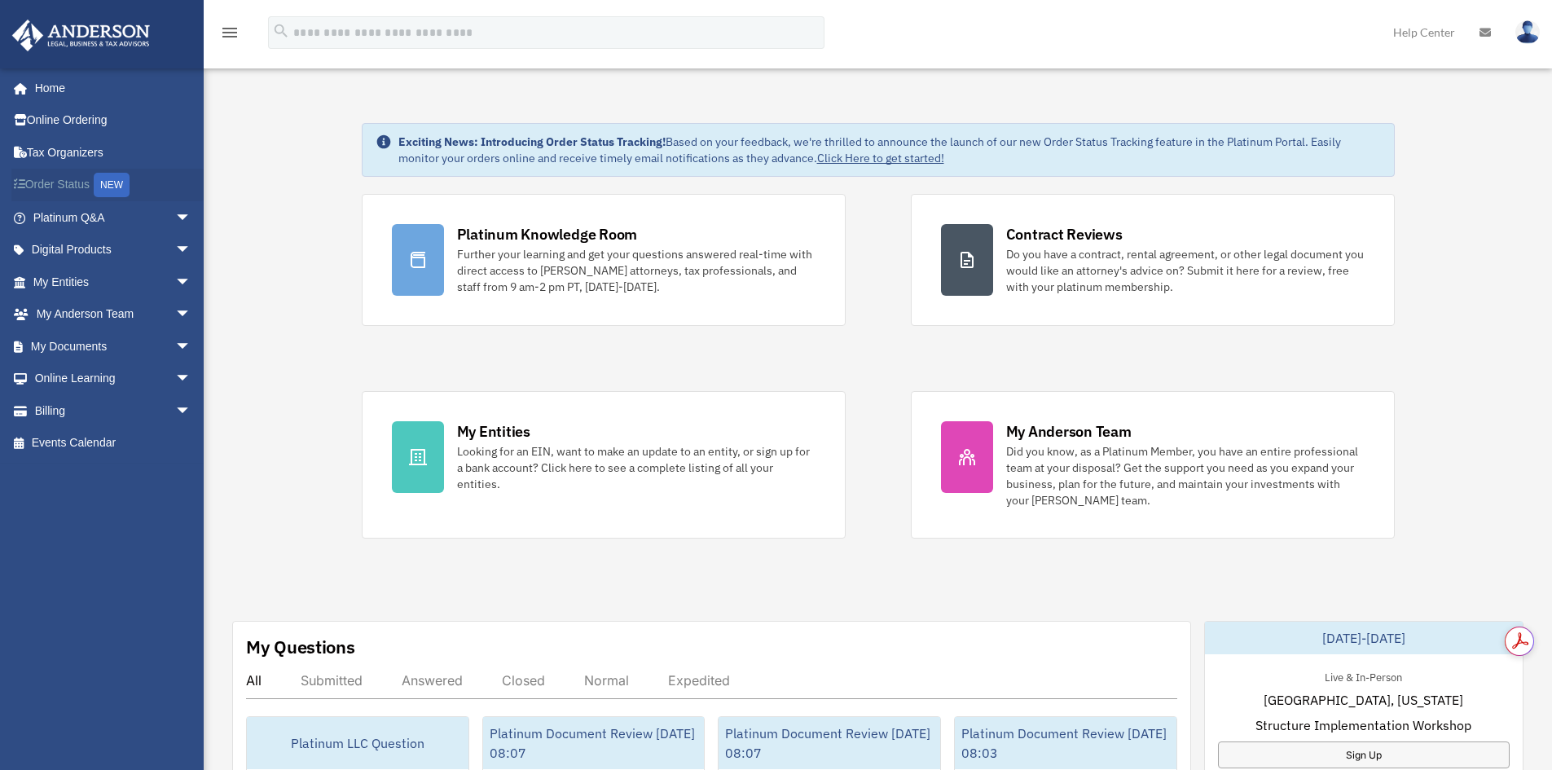
click at [84, 183] on link "Order Status NEW" at bounding box center [113, 185] width 205 height 33
click at [175, 379] on span "arrow_drop_down" at bounding box center [191, 379] width 33 height 33
click at [175, 346] on span "arrow_drop_down" at bounding box center [191, 346] width 33 height 33
click at [175, 503] on span "arrow_drop_up" at bounding box center [191, 507] width 33 height 33
click at [98, 443] on link "Forms Library" at bounding box center [119, 443] width 193 height 33
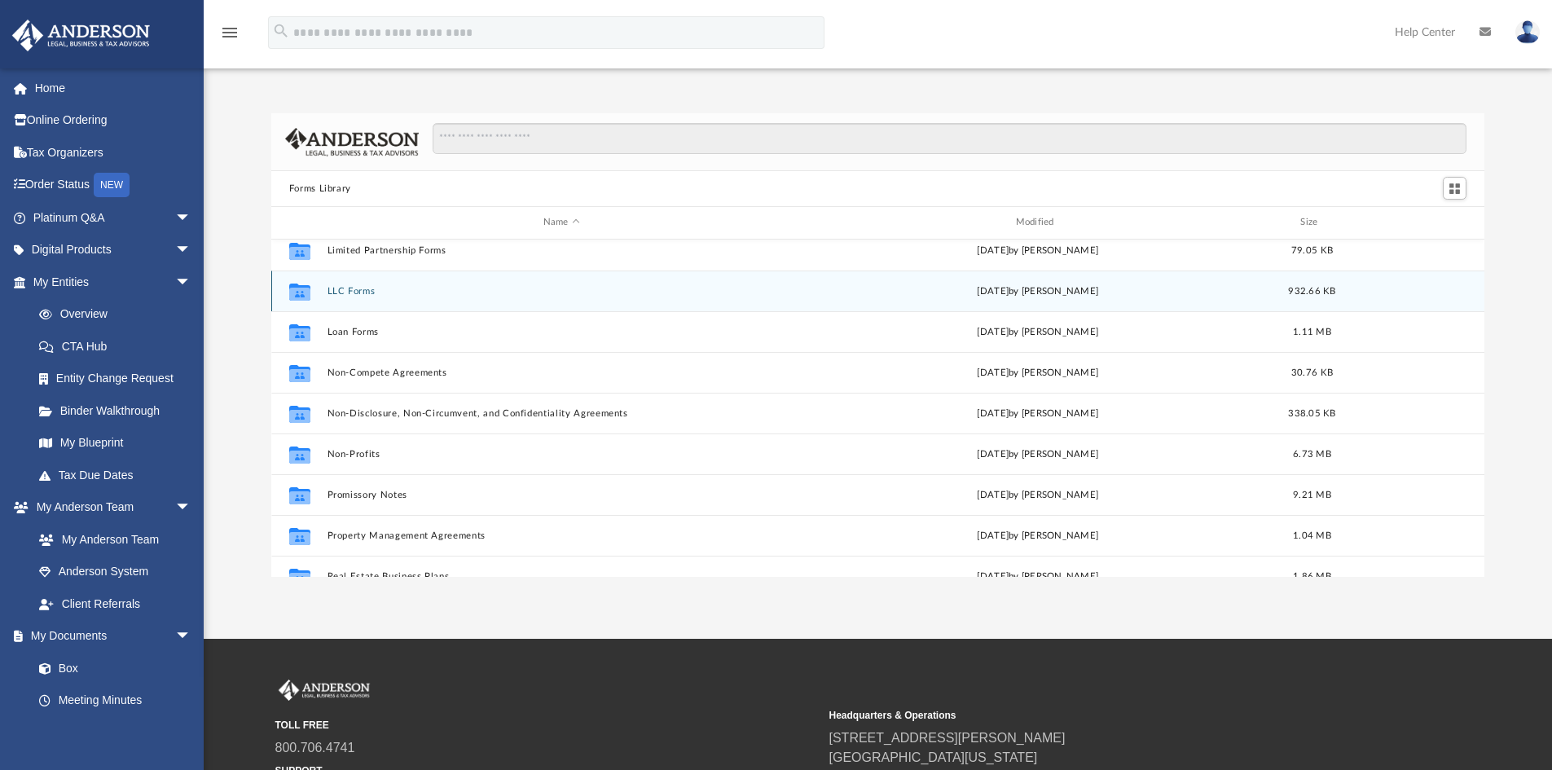
scroll to position [733, 0]
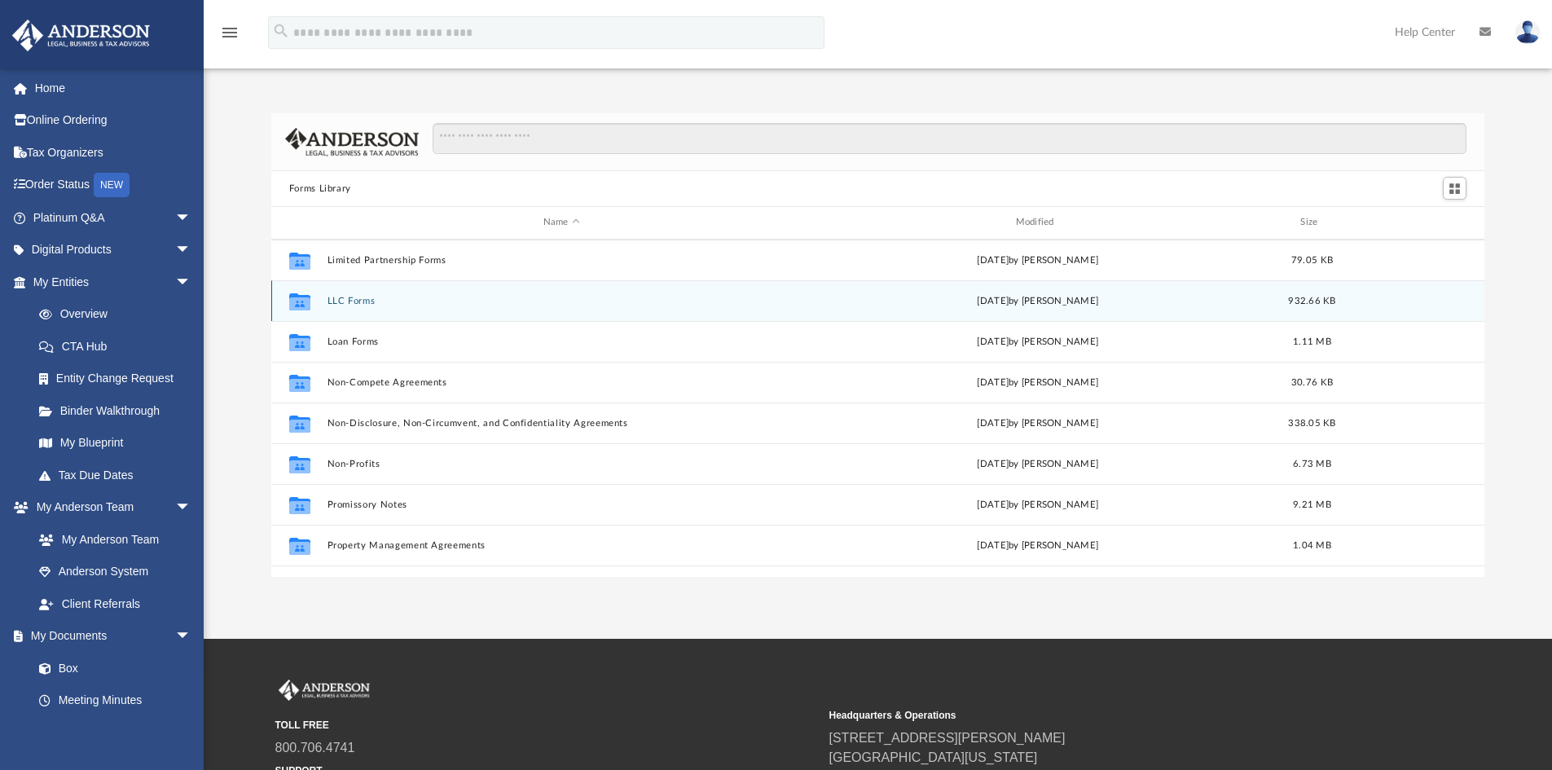
click at [364, 302] on button "LLC Forms" at bounding box center [561, 301] width 469 height 11
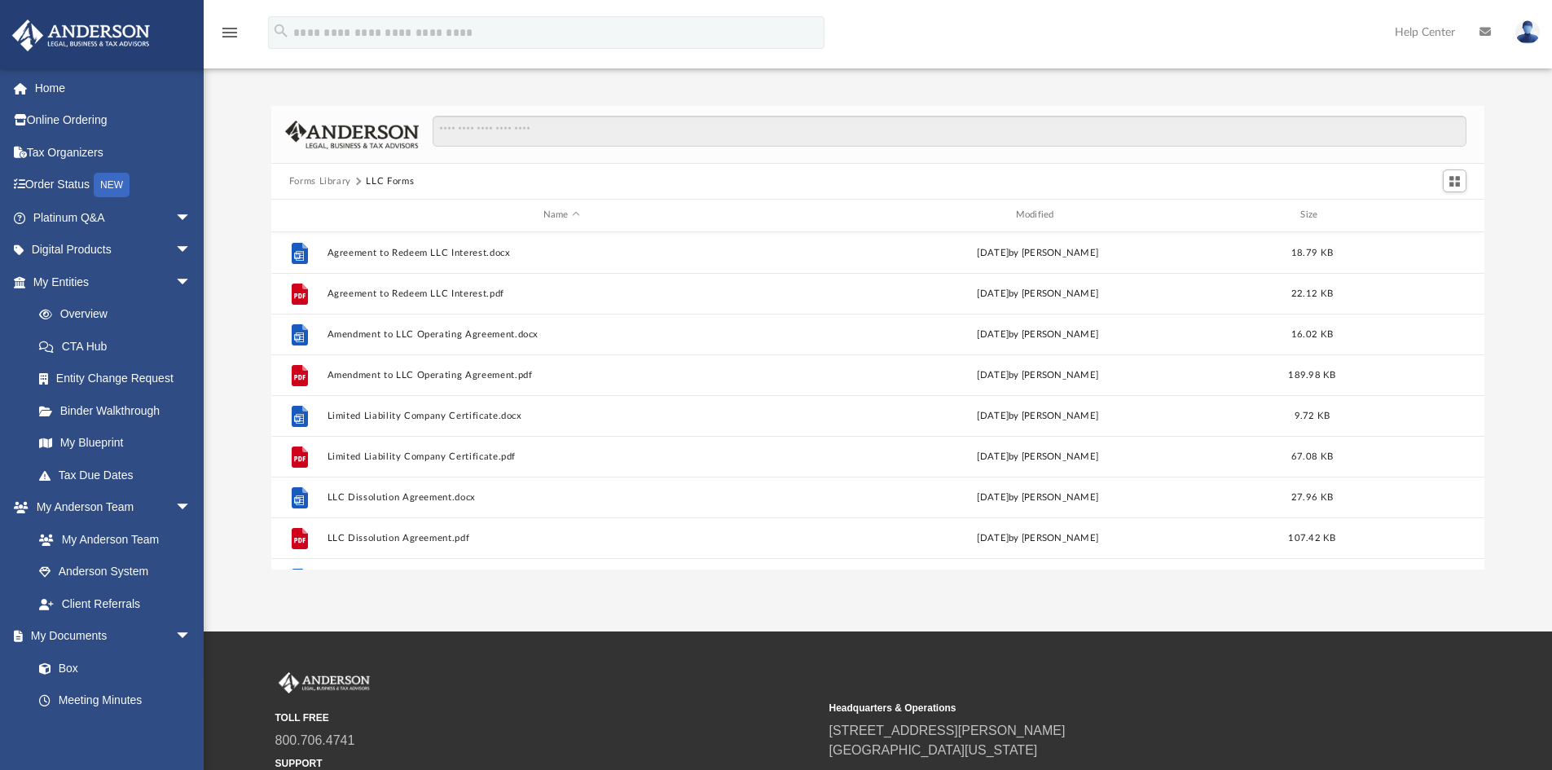
scroll to position [0, 0]
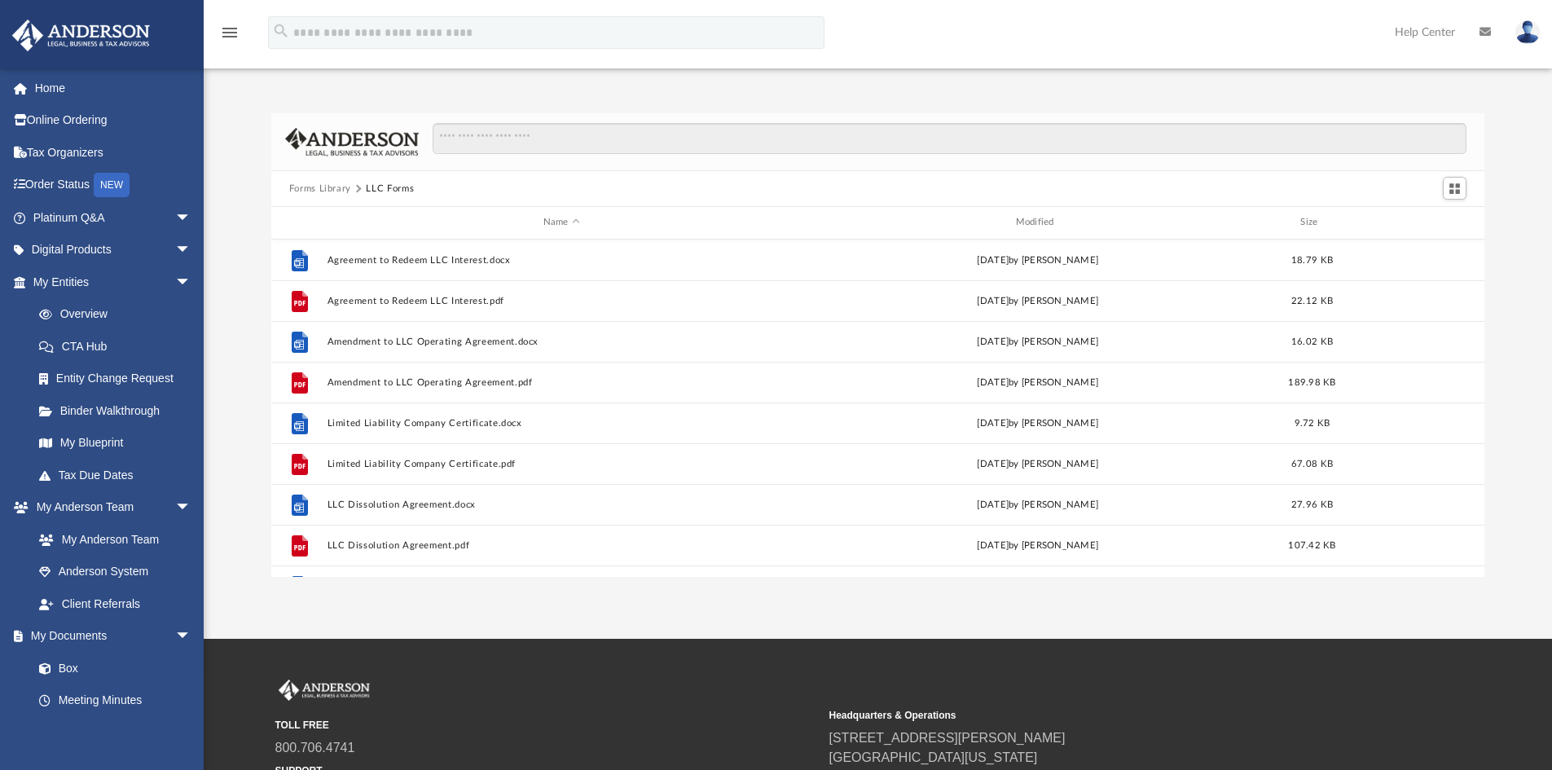
click at [331, 191] on button "Forms Library" at bounding box center [320, 189] width 62 height 15
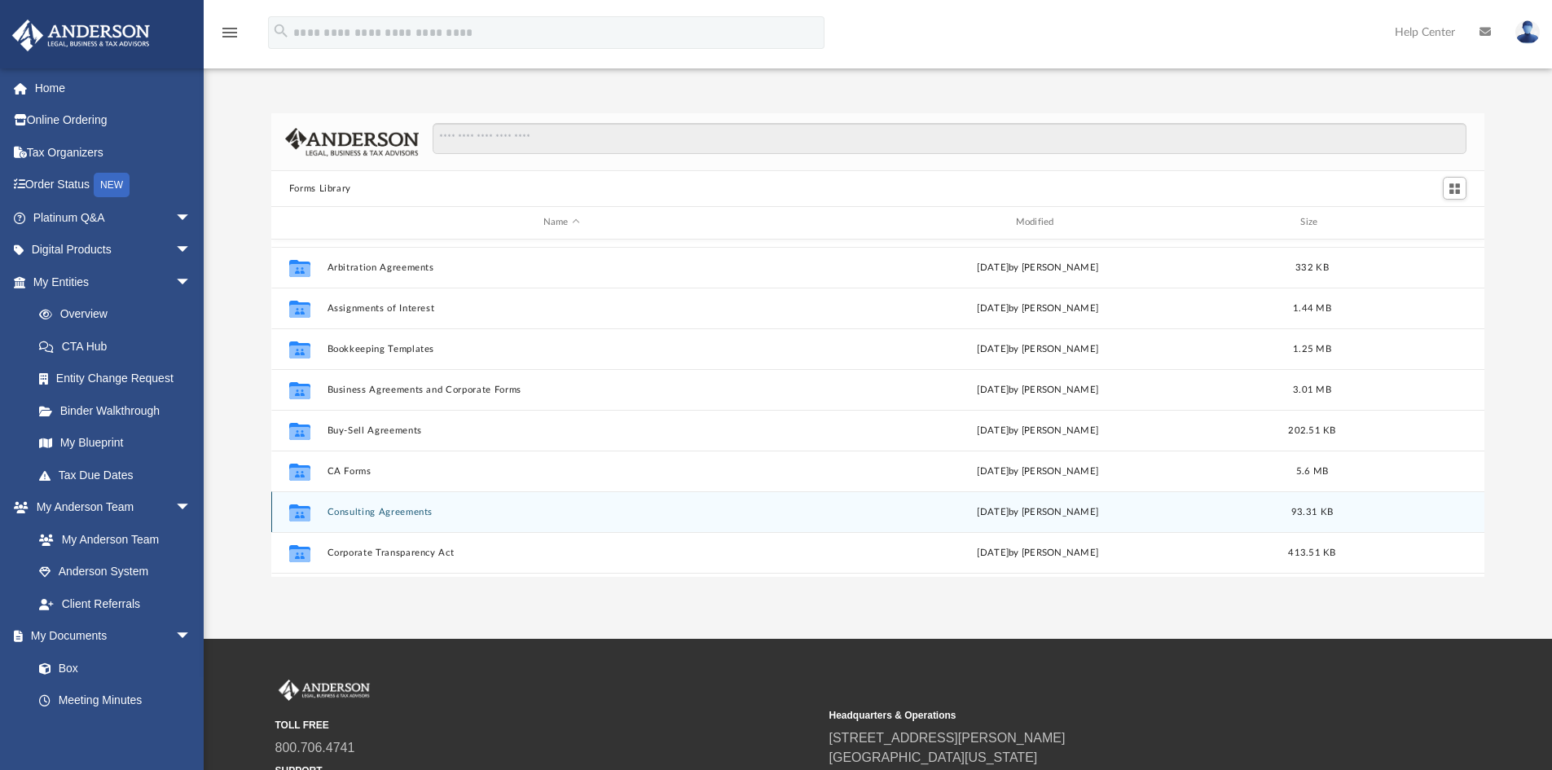
scroll to position [81, 0]
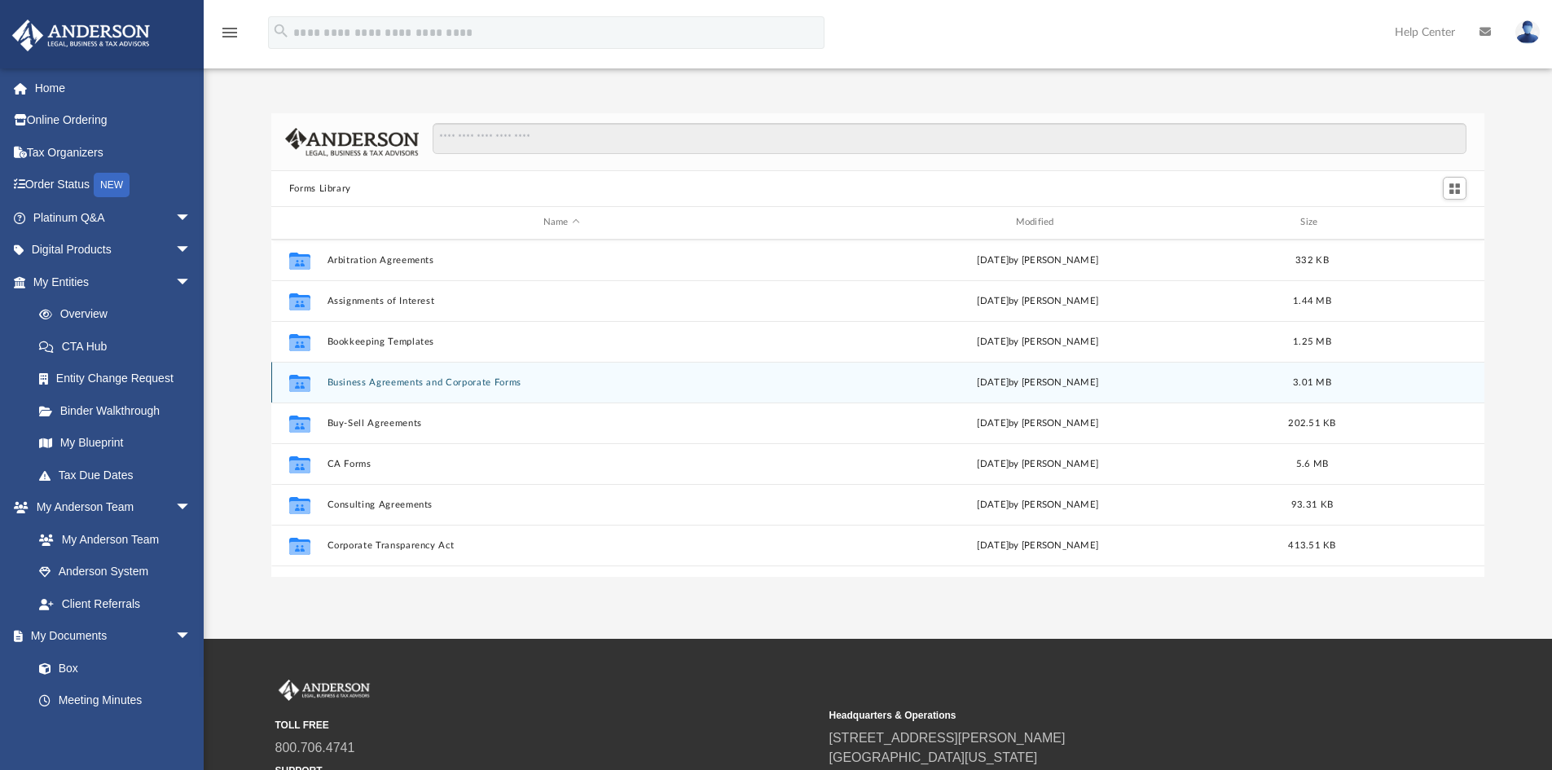
click at [506, 390] on div "Collaborated Folder Business Agreements and Corporate Forms [DATE] by [PERSON_N…" at bounding box center [878, 382] width 1214 height 41
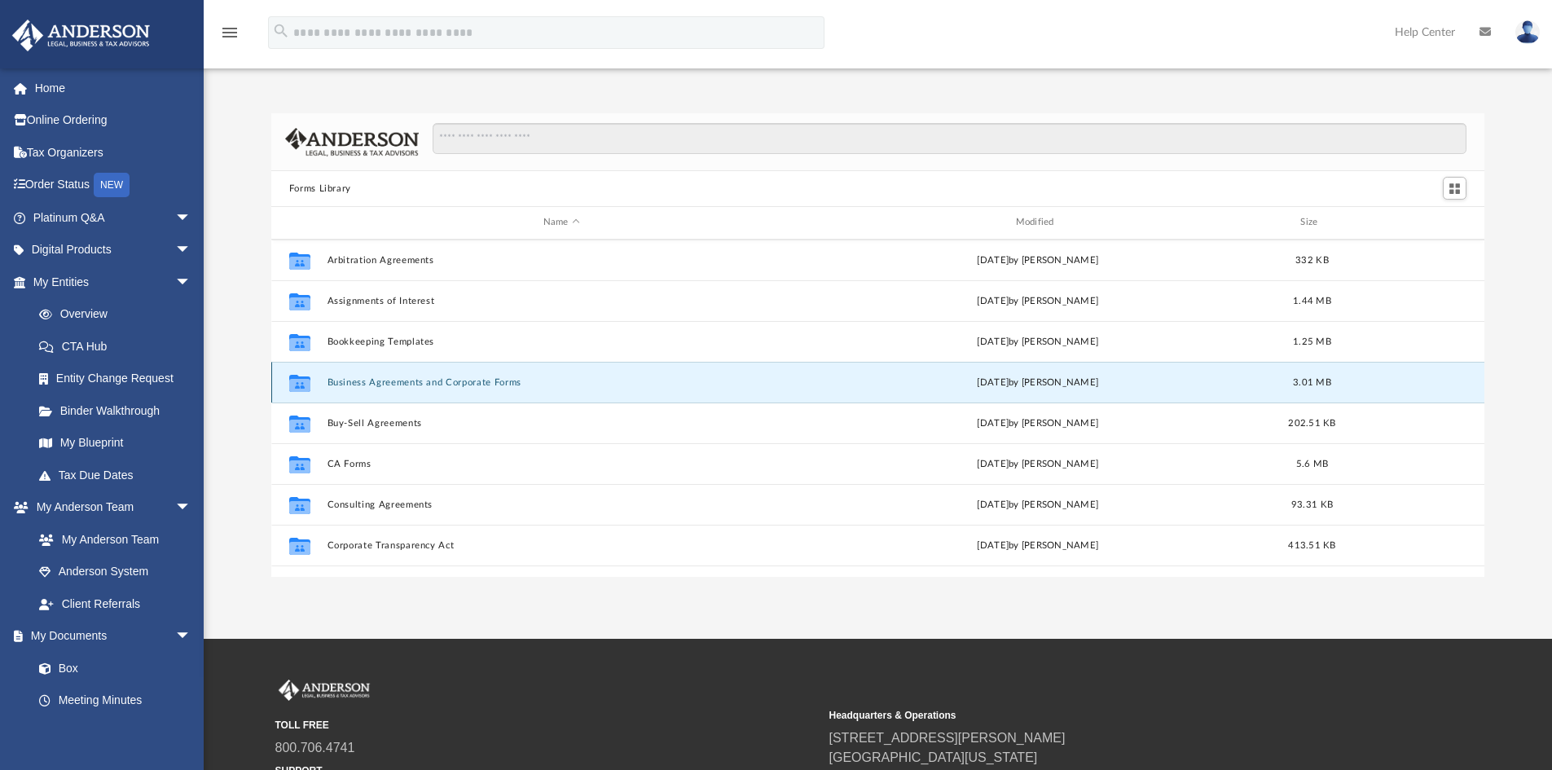
click at [505, 381] on button "Business Agreements and Corporate Forms" at bounding box center [561, 382] width 469 height 11
click at [303, 386] on icon "grid" at bounding box center [299, 382] width 21 height 17
click at [394, 386] on button "Business Agreements and Corporate Forms" at bounding box center [561, 382] width 469 height 11
click at [409, 383] on button "Business Agreements and Corporate Forms" at bounding box center [561, 382] width 469 height 11
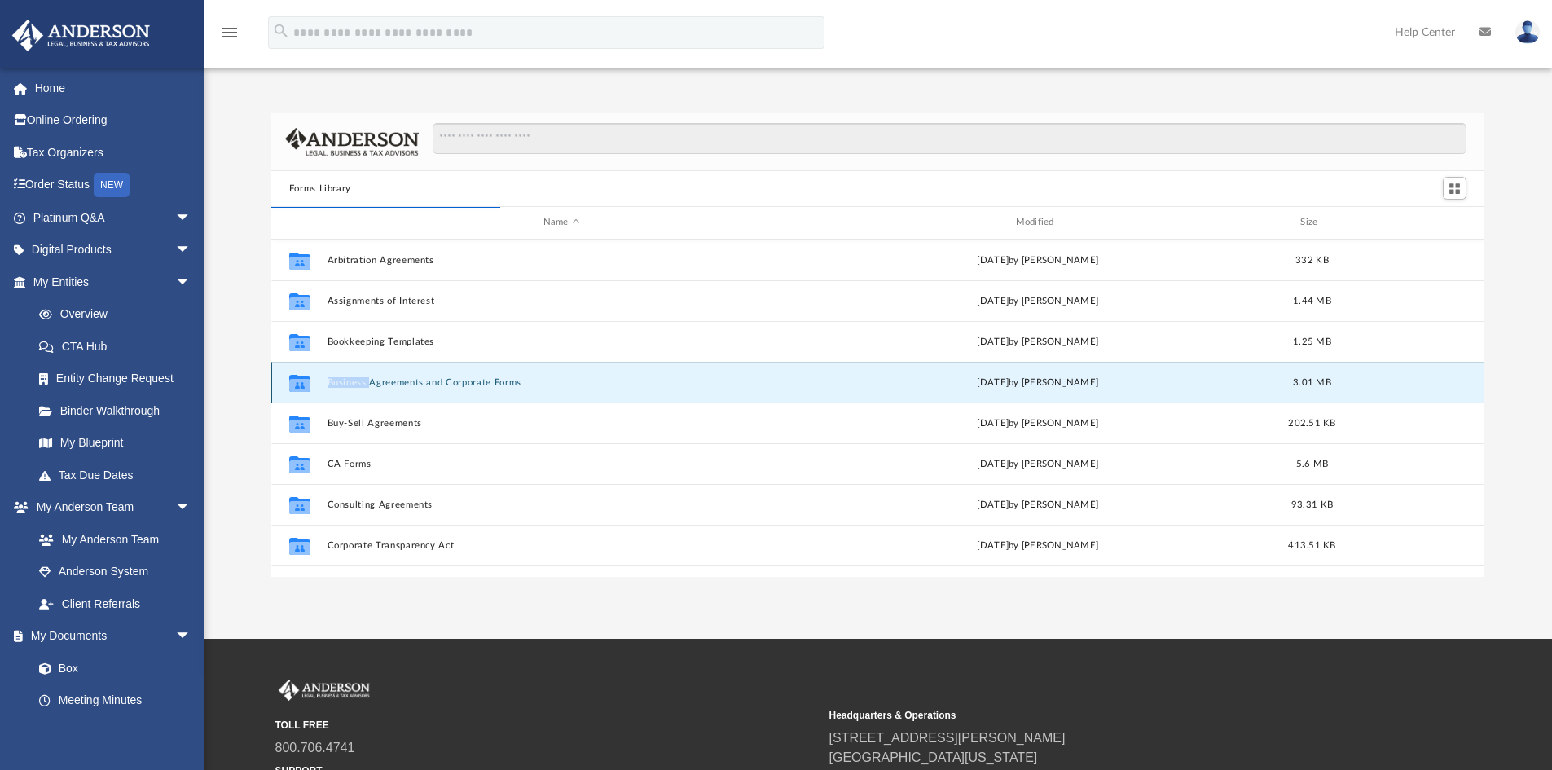
click at [409, 383] on button "Business Agreements and Corporate Forms" at bounding box center [561, 382] width 469 height 11
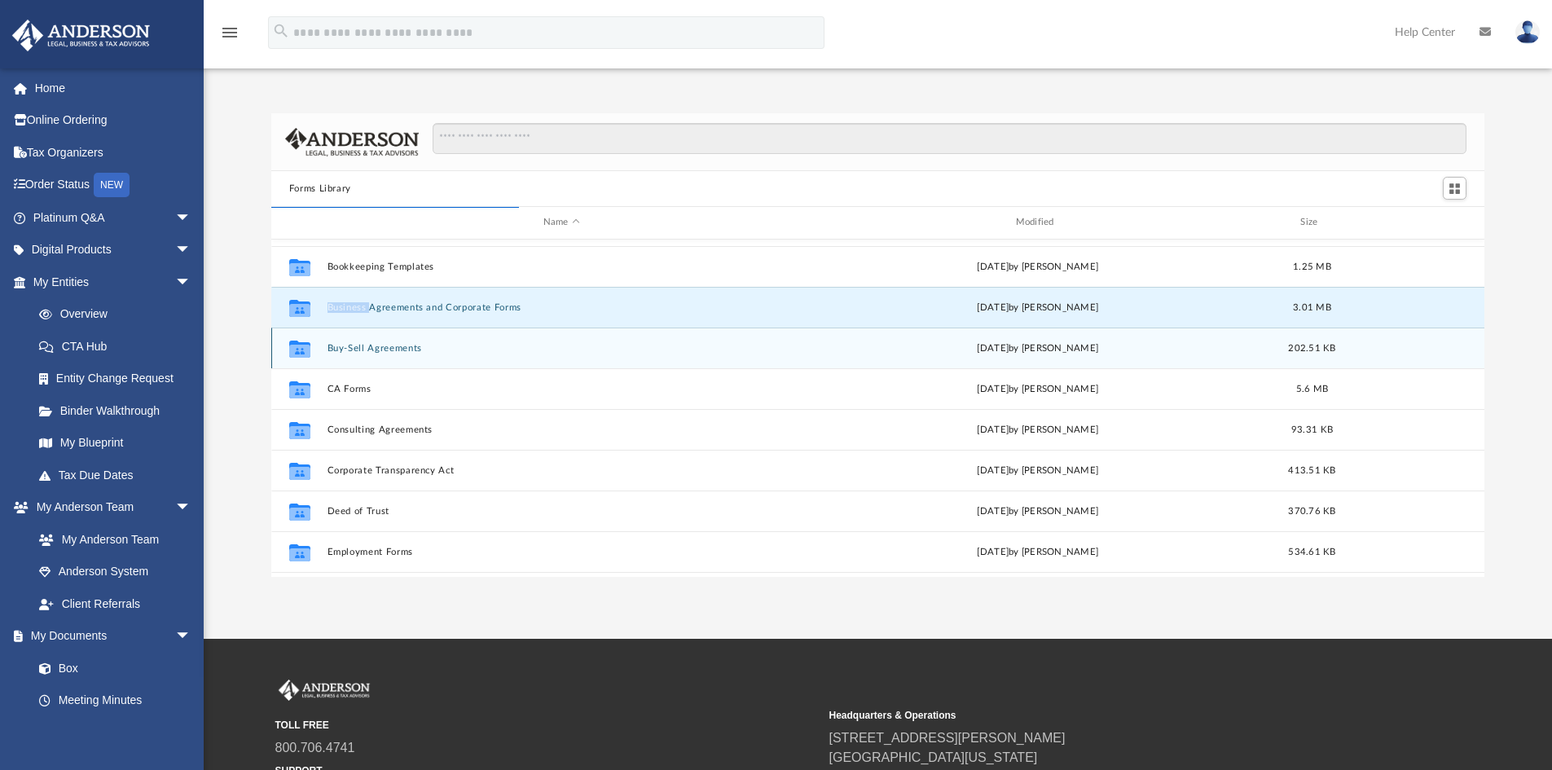
scroll to position [163, 0]
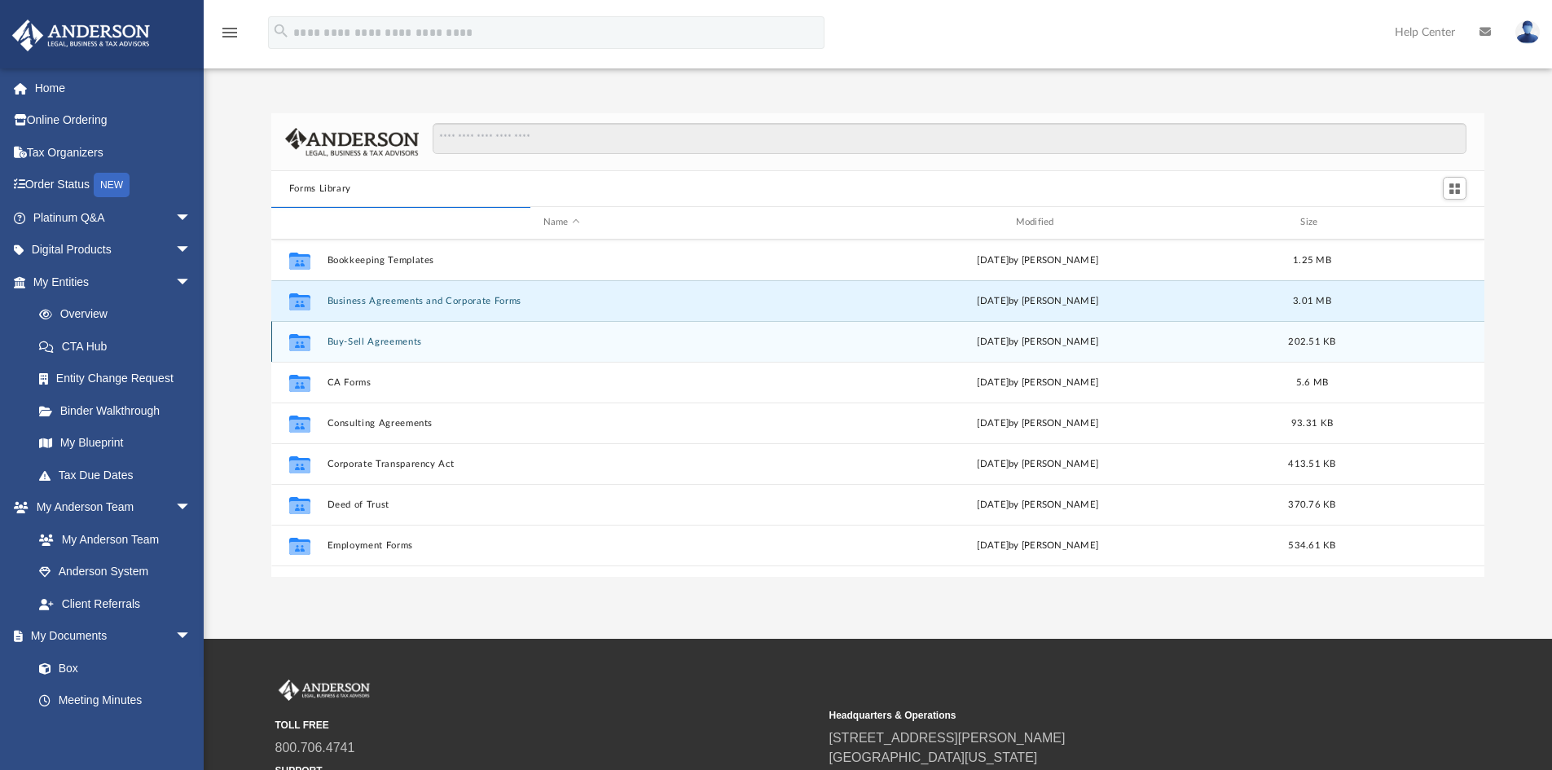
click at [582, 357] on div "Collaborated Folder Buy-Sell Agreements [DATE] by [PERSON_NAME] 202.51 KB" at bounding box center [878, 341] width 1214 height 41
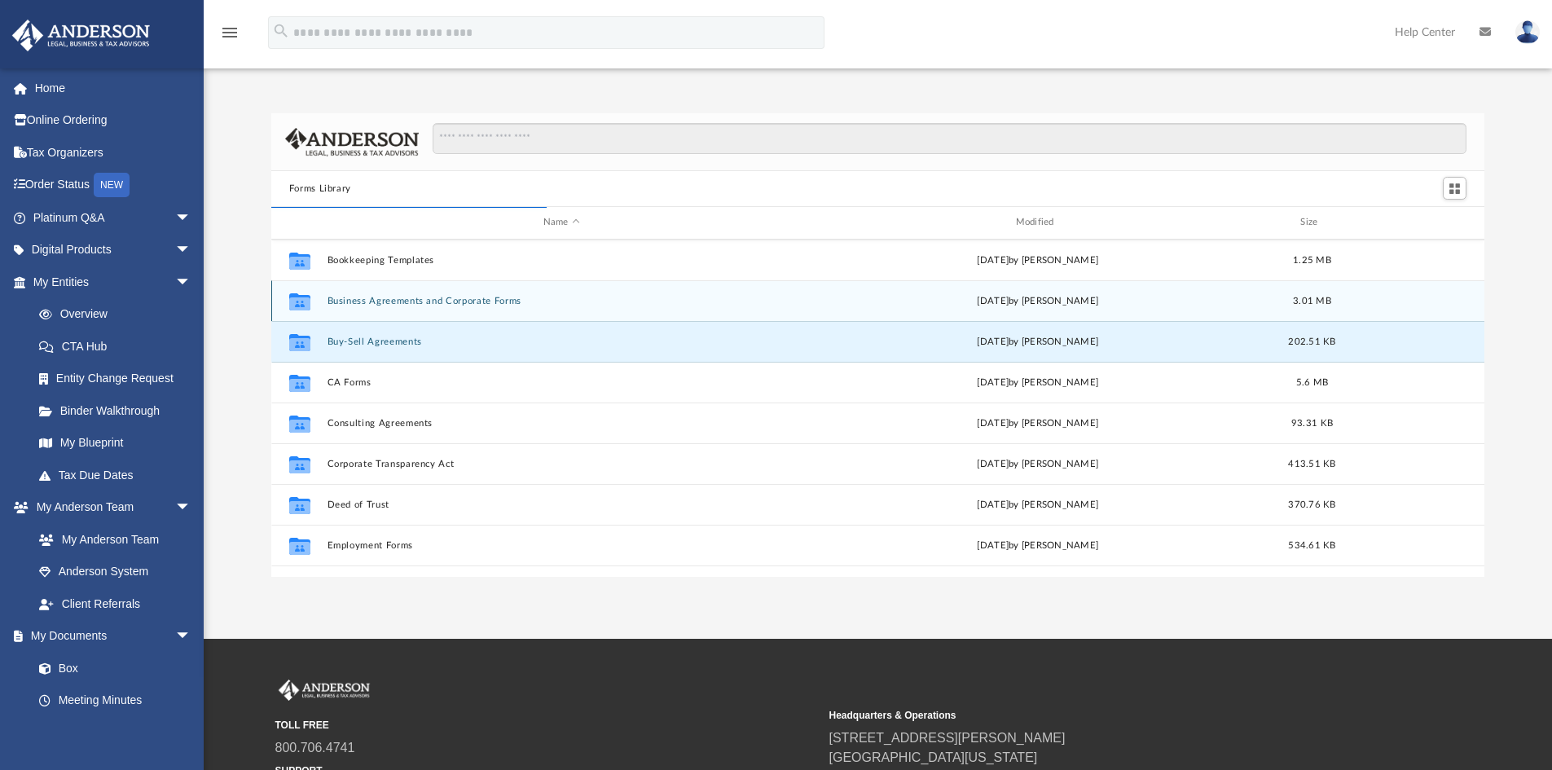
click at [543, 303] on button "Business Agreements and Corporate Forms" at bounding box center [561, 301] width 469 height 11
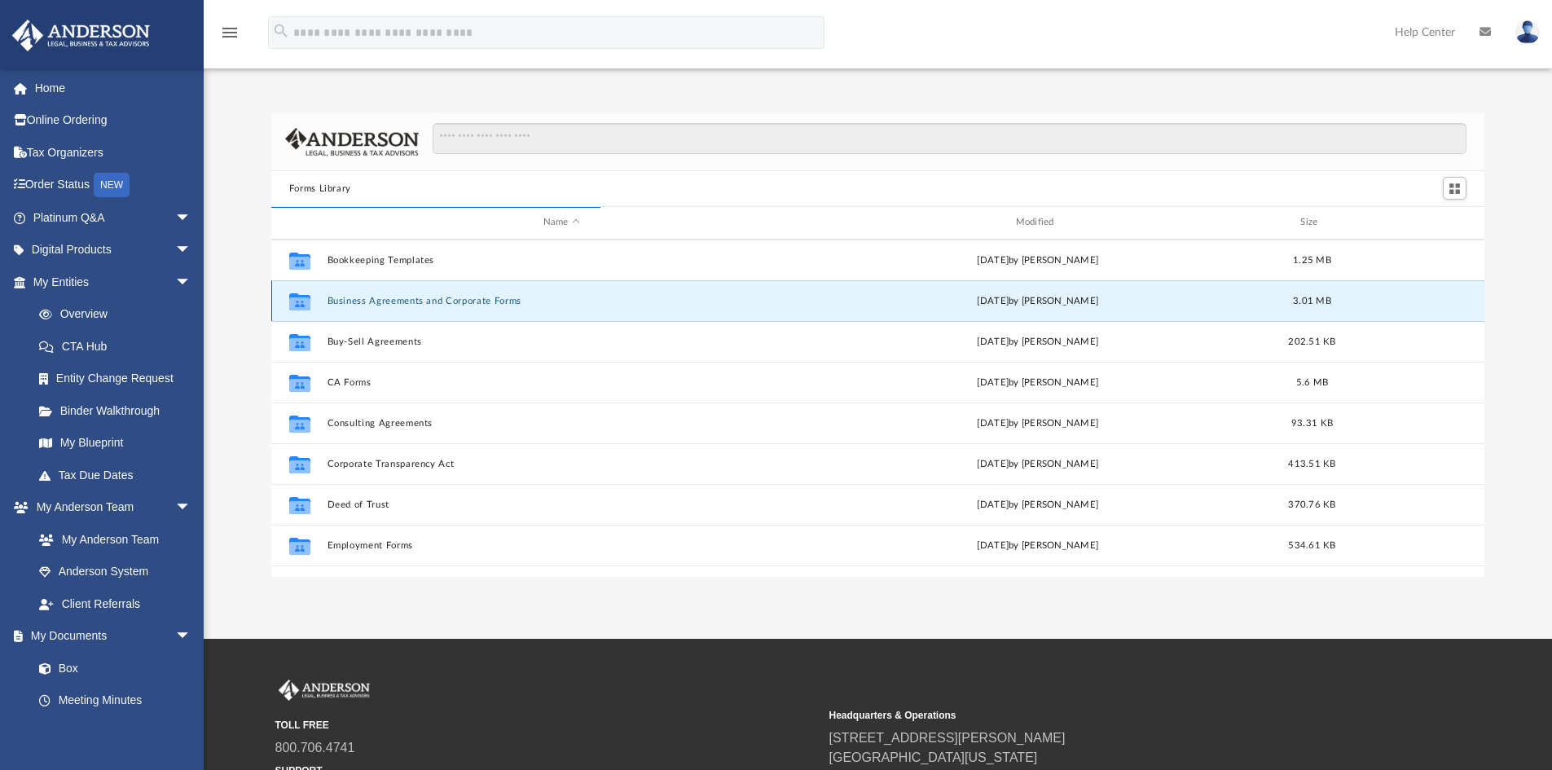
click at [473, 297] on button "Business Agreements and Corporate Forms" at bounding box center [561, 301] width 469 height 11
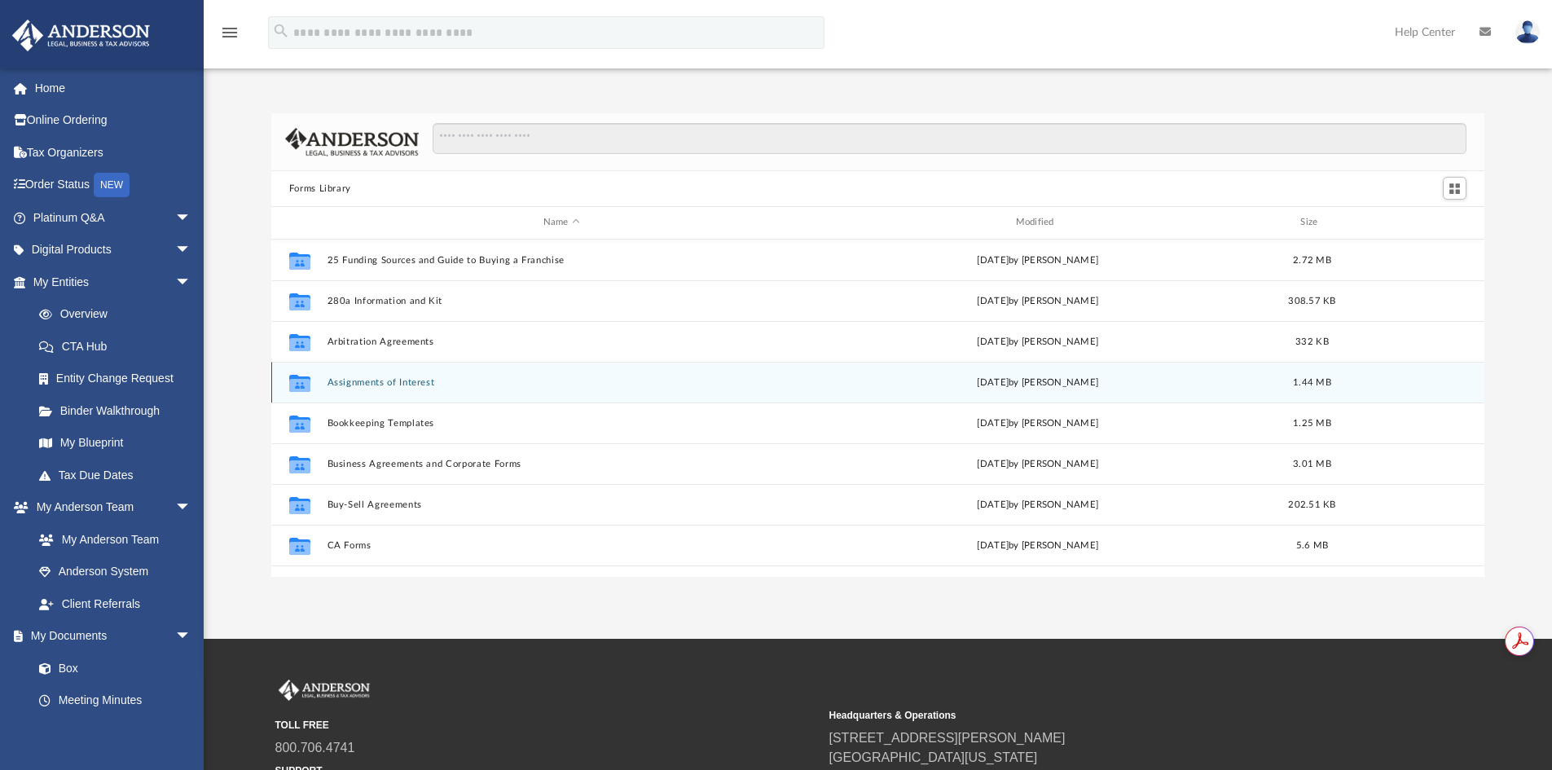
scroll to position [359, 1201]
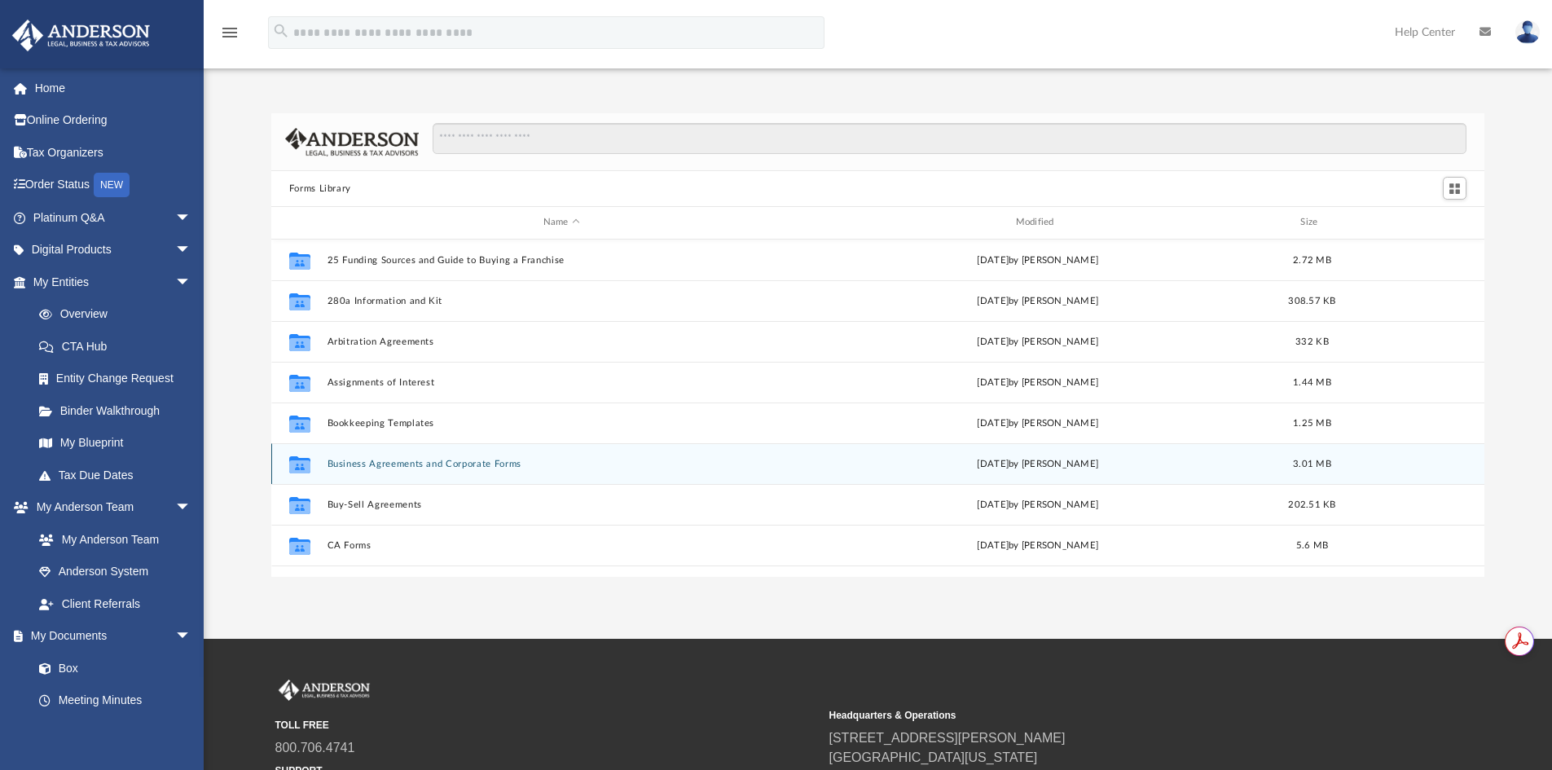
click at [416, 465] on button "Business Agreements and Corporate Forms" at bounding box center [561, 464] width 469 height 11
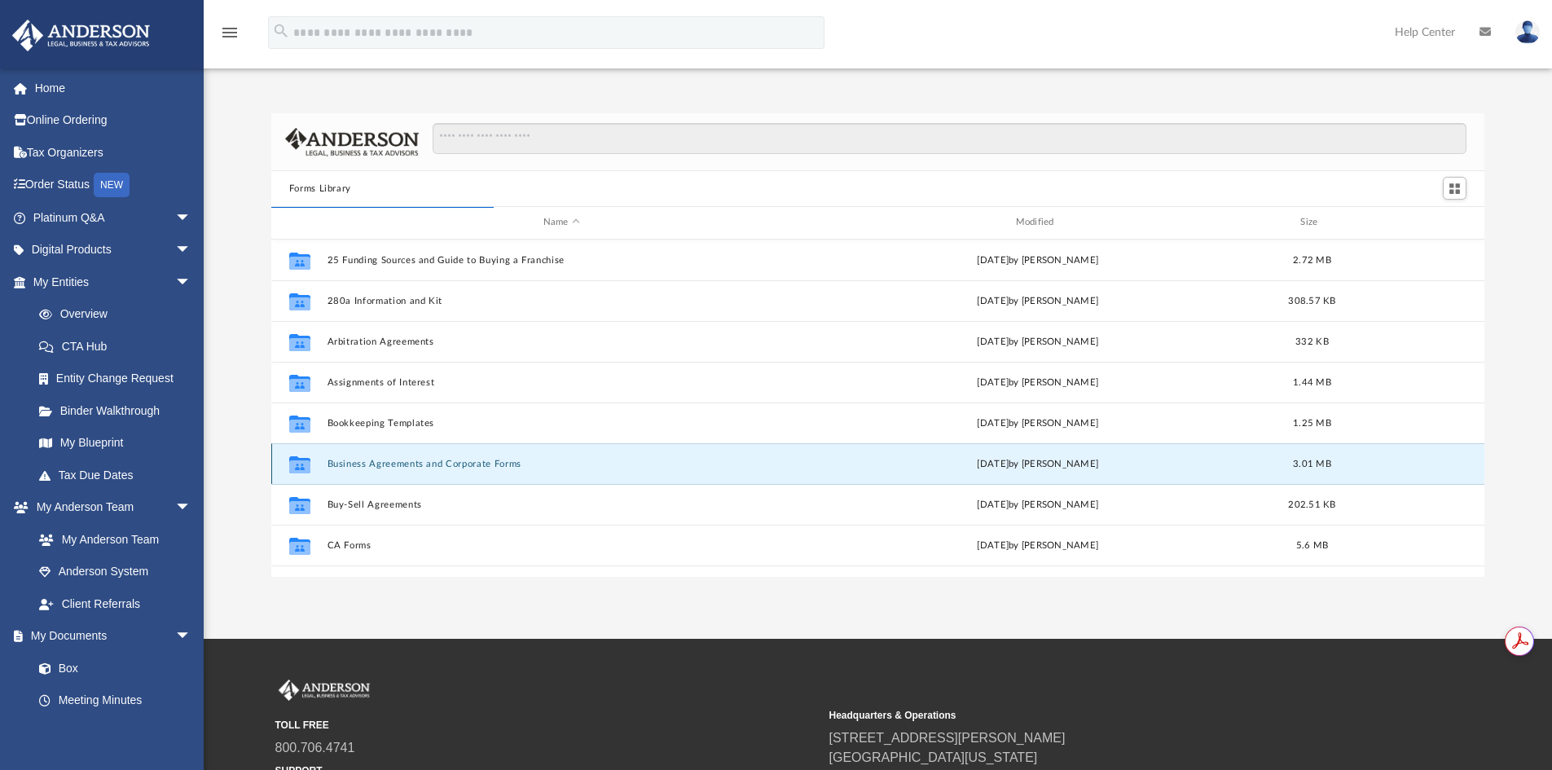
drag, startPoint x: 356, startPoint y: 462, endPoint x: 345, endPoint y: 464, distance: 11.7
click at [345, 464] on button "Business Agreements and Corporate Forms" at bounding box center [561, 464] width 469 height 11
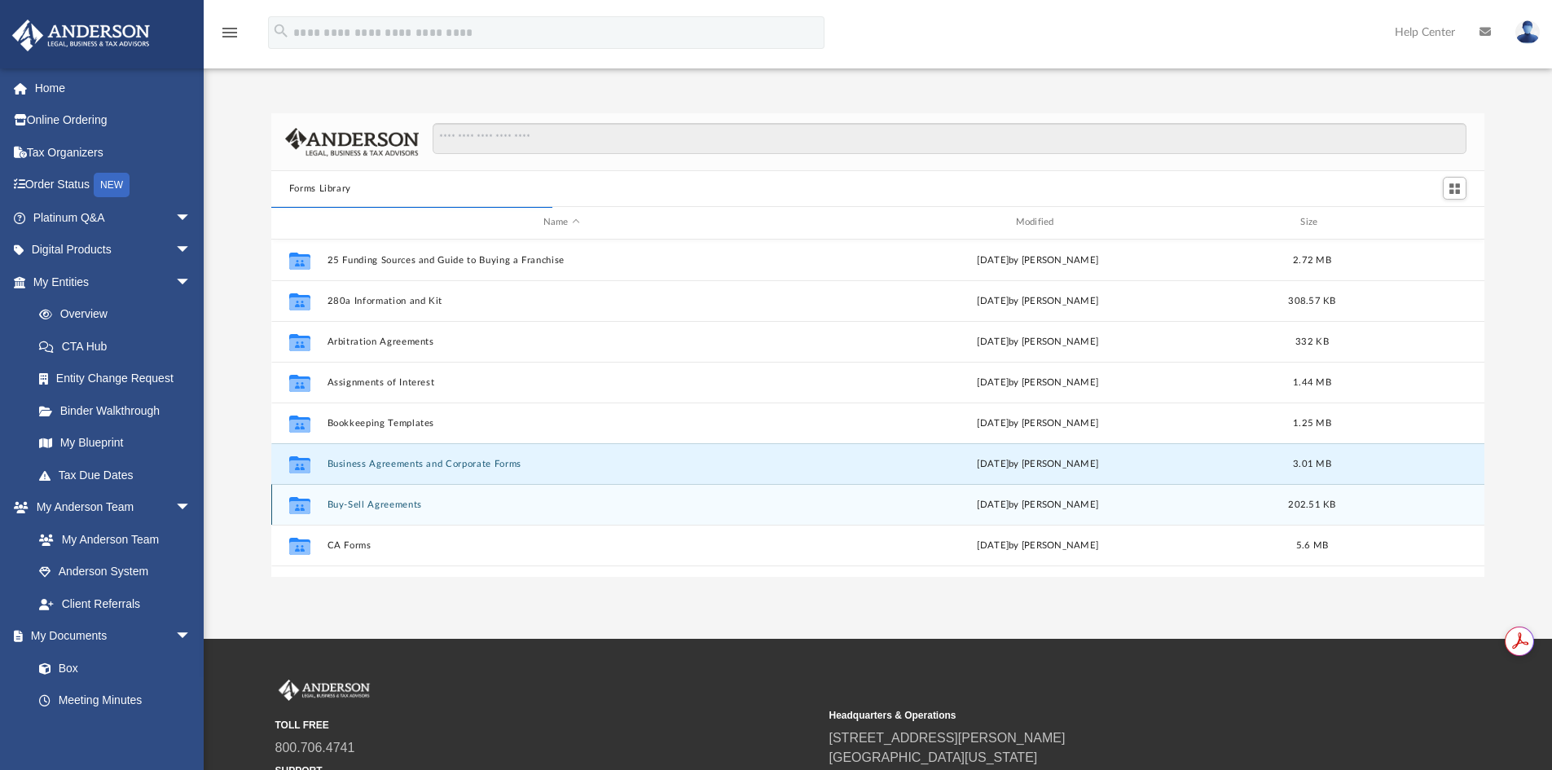
drag, startPoint x: 345, startPoint y: 464, endPoint x: 548, endPoint y: 500, distance: 206.9
click at [548, 500] on button "Buy-Sell Agreements" at bounding box center [561, 505] width 469 height 11
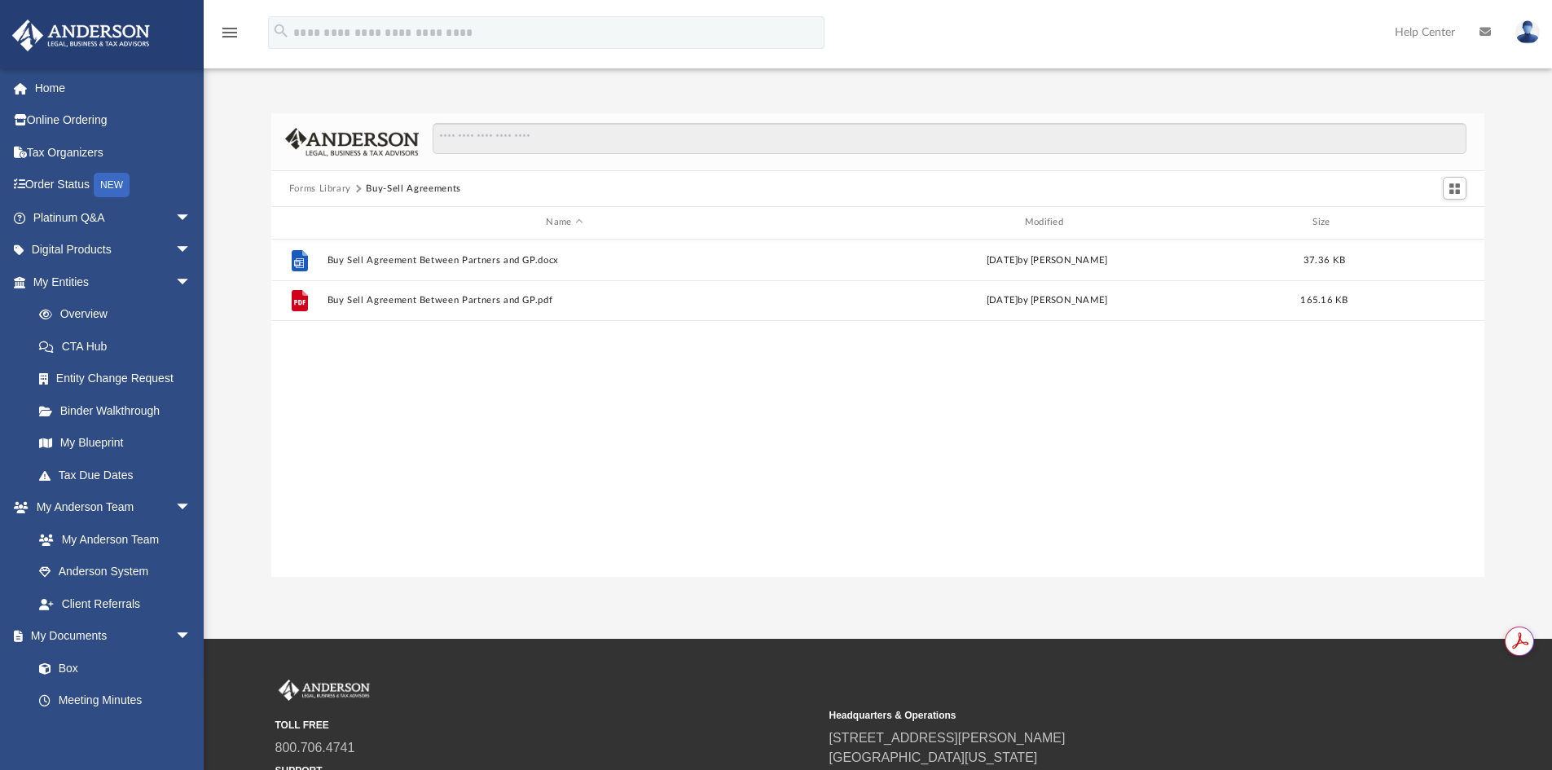
click at [337, 187] on button "Forms Library" at bounding box center [320, 189] width 62 height 15
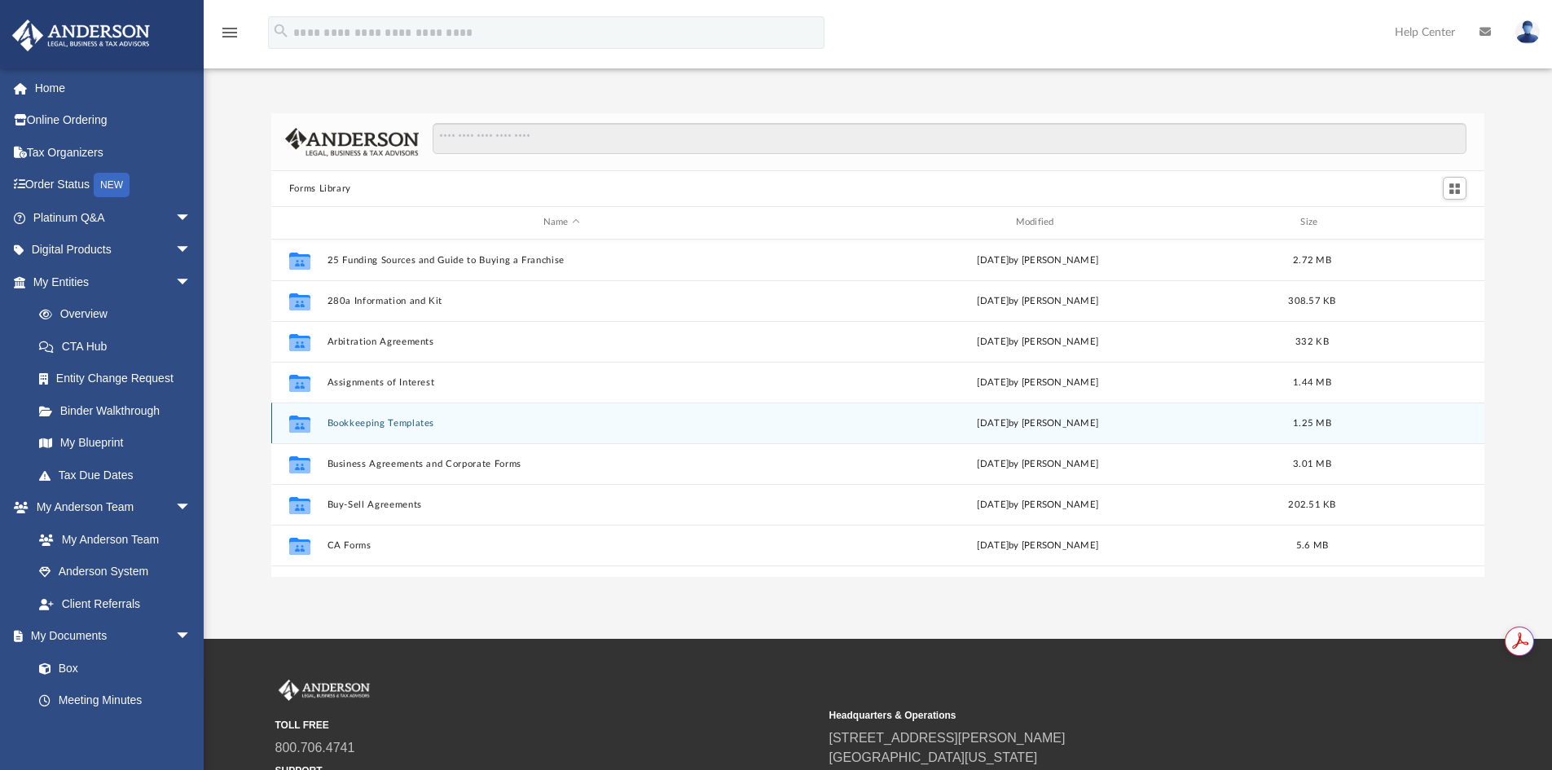
click at [357, 425] on button "Bookkeeping Templates" at bounding box center [561, 423] width 469 height 11
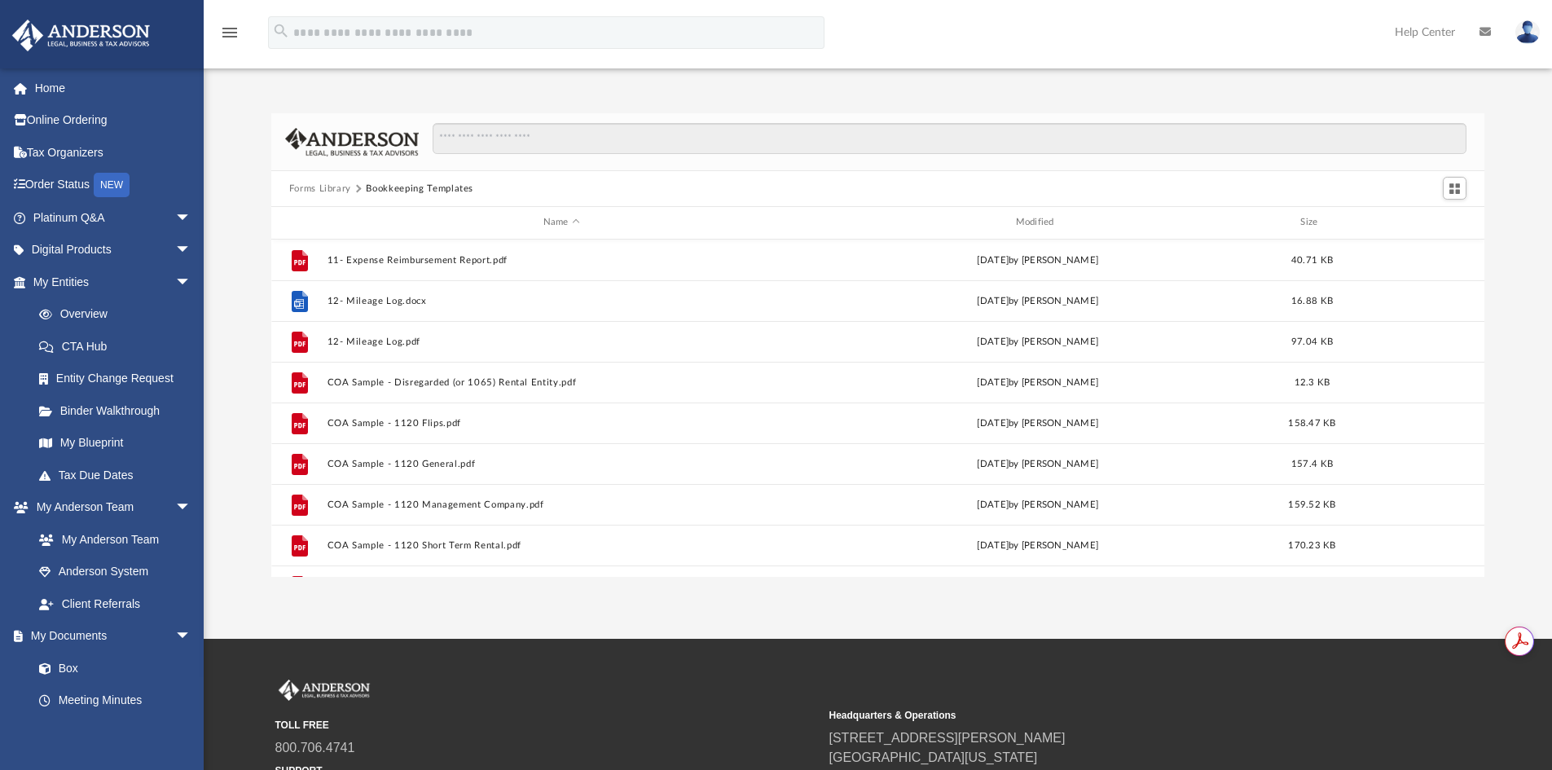
click at [337, 186] on button "Forms Library" at bounding box center [320, 189] width 62 height 15
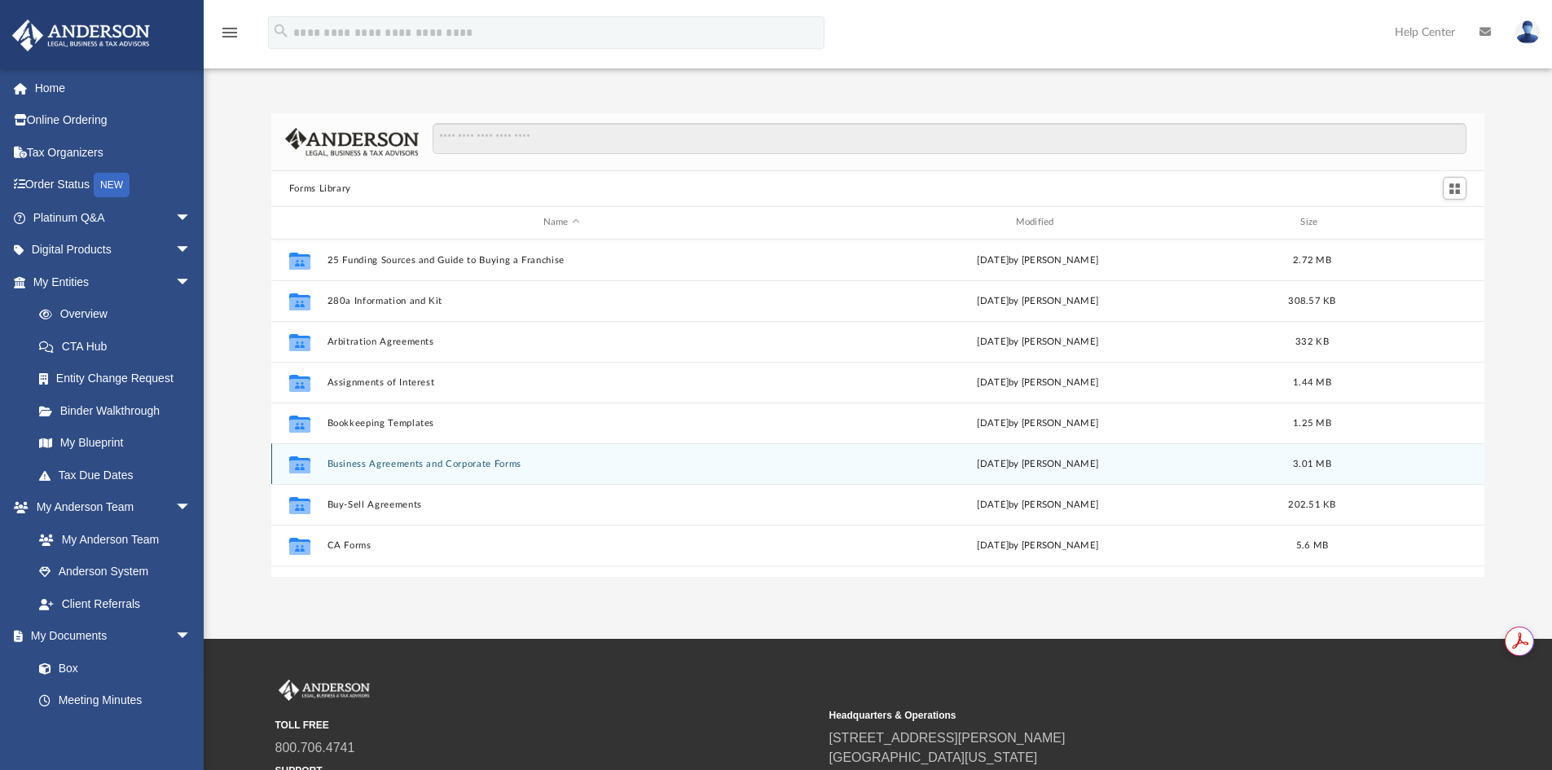
click at [401, 460] on button "Business Agreements and Corporate Forms" at bounding box center [561, 464] width 469 height 11
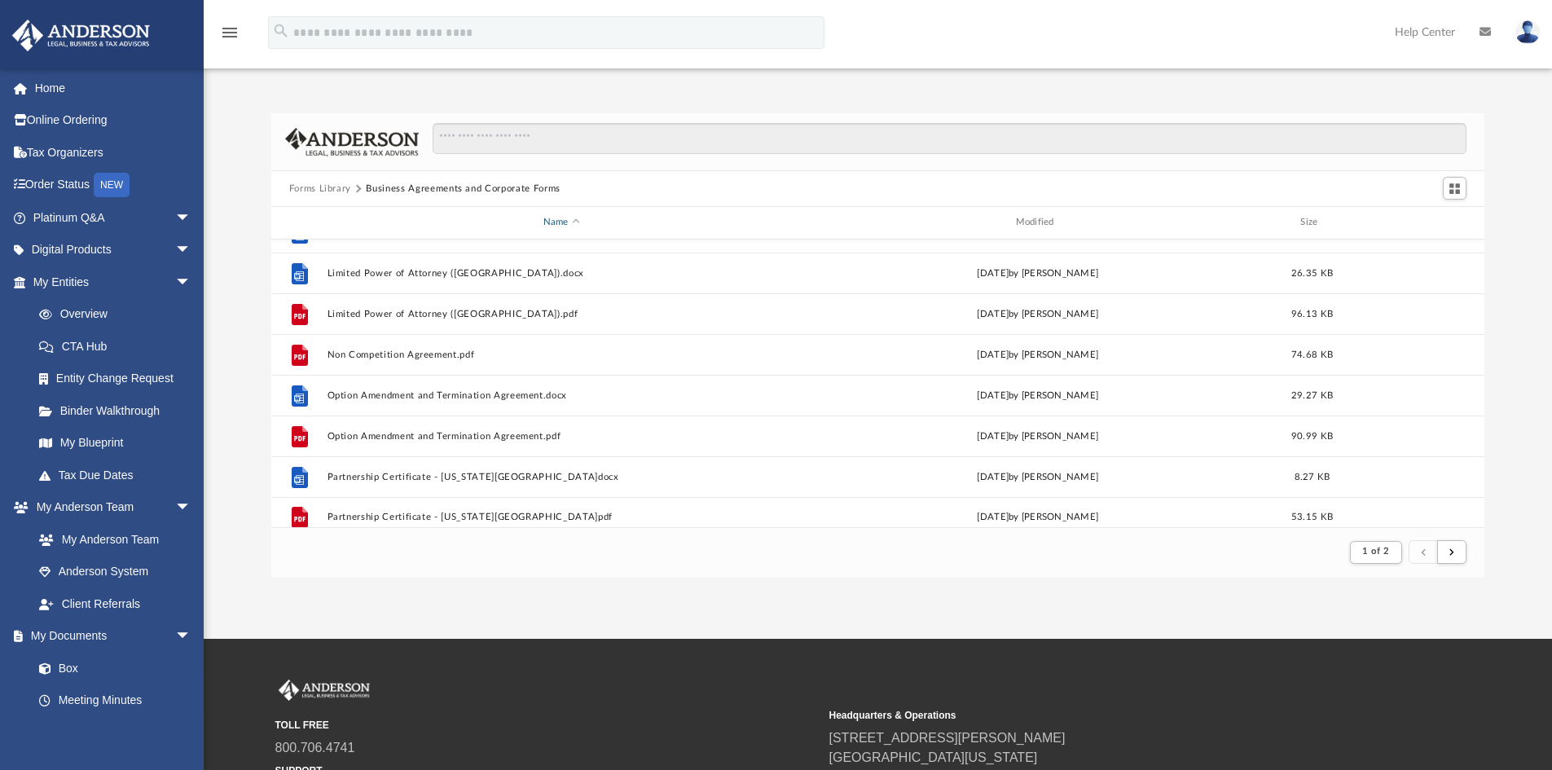
scroll to position [1424, 0]
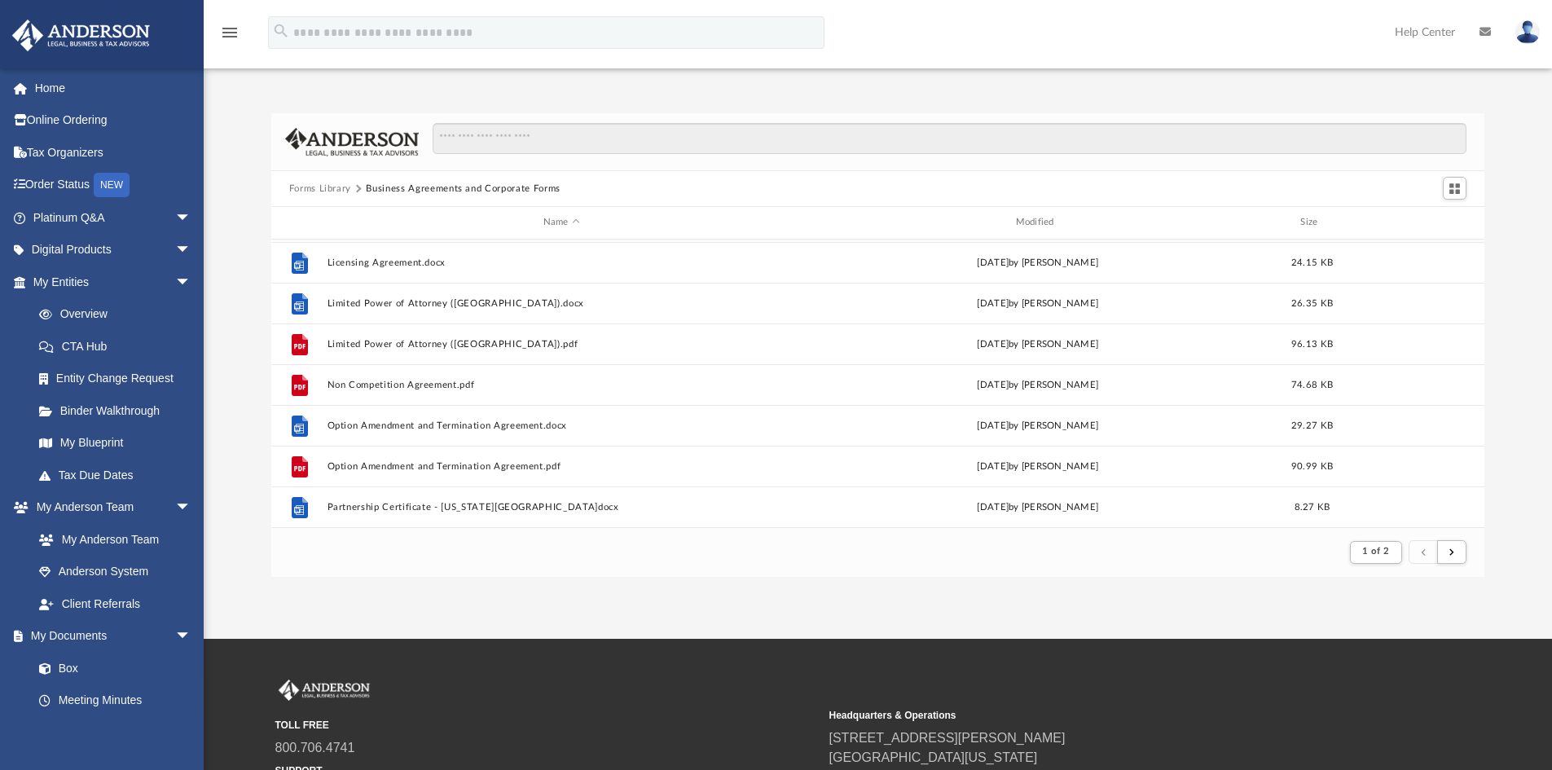
click at [325, 190] on button "Forms Library" at bounding box center [320, 189] width 62 height 15
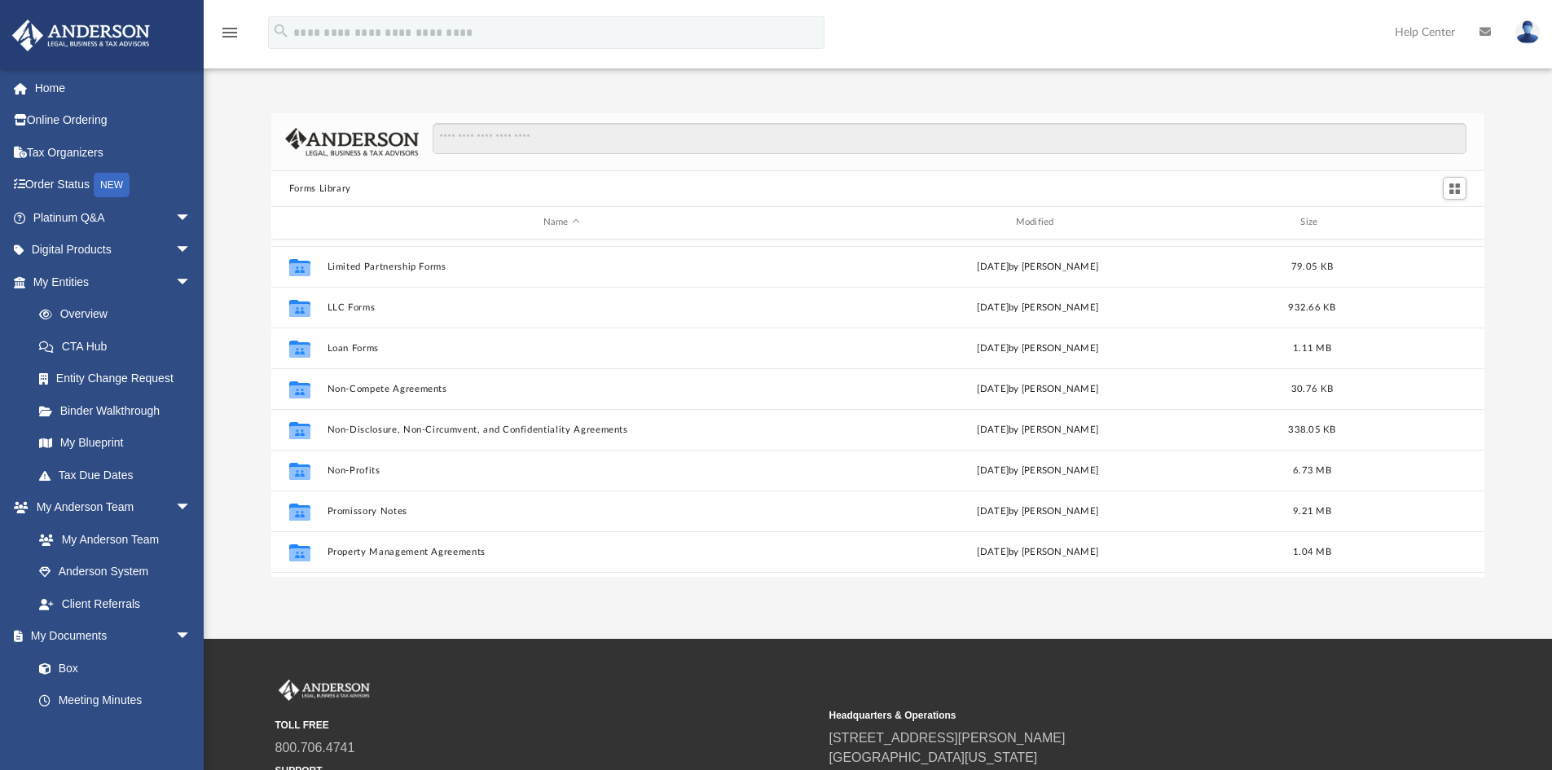
scroll to position [733, 0]
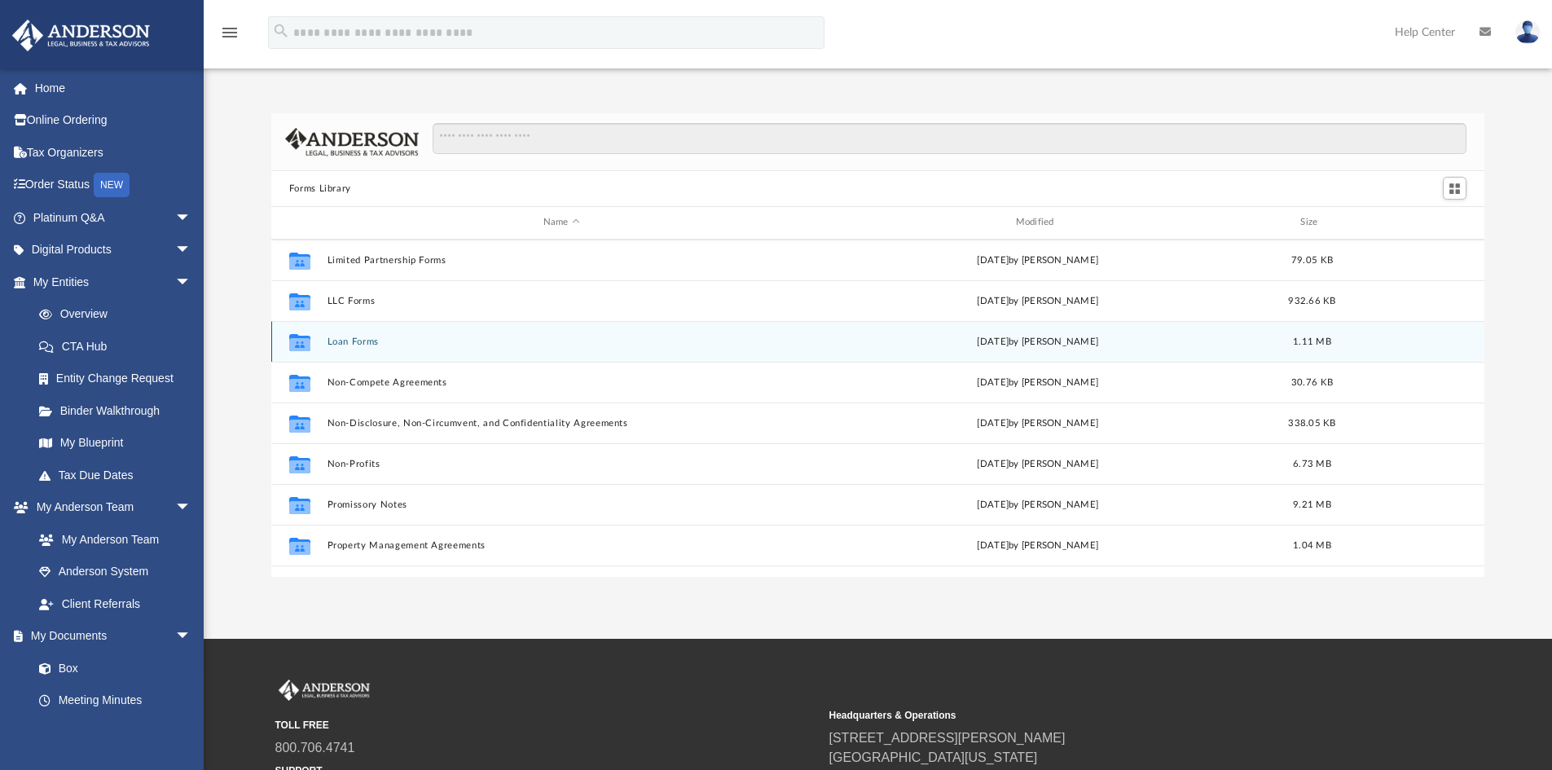
click at [336, 349] on div "Collaborated Folder Loan Forms Wed Oct 5 2022 by Mary Acree 1.11 MB" at bounding box center [878, 341] width 1214 height 41
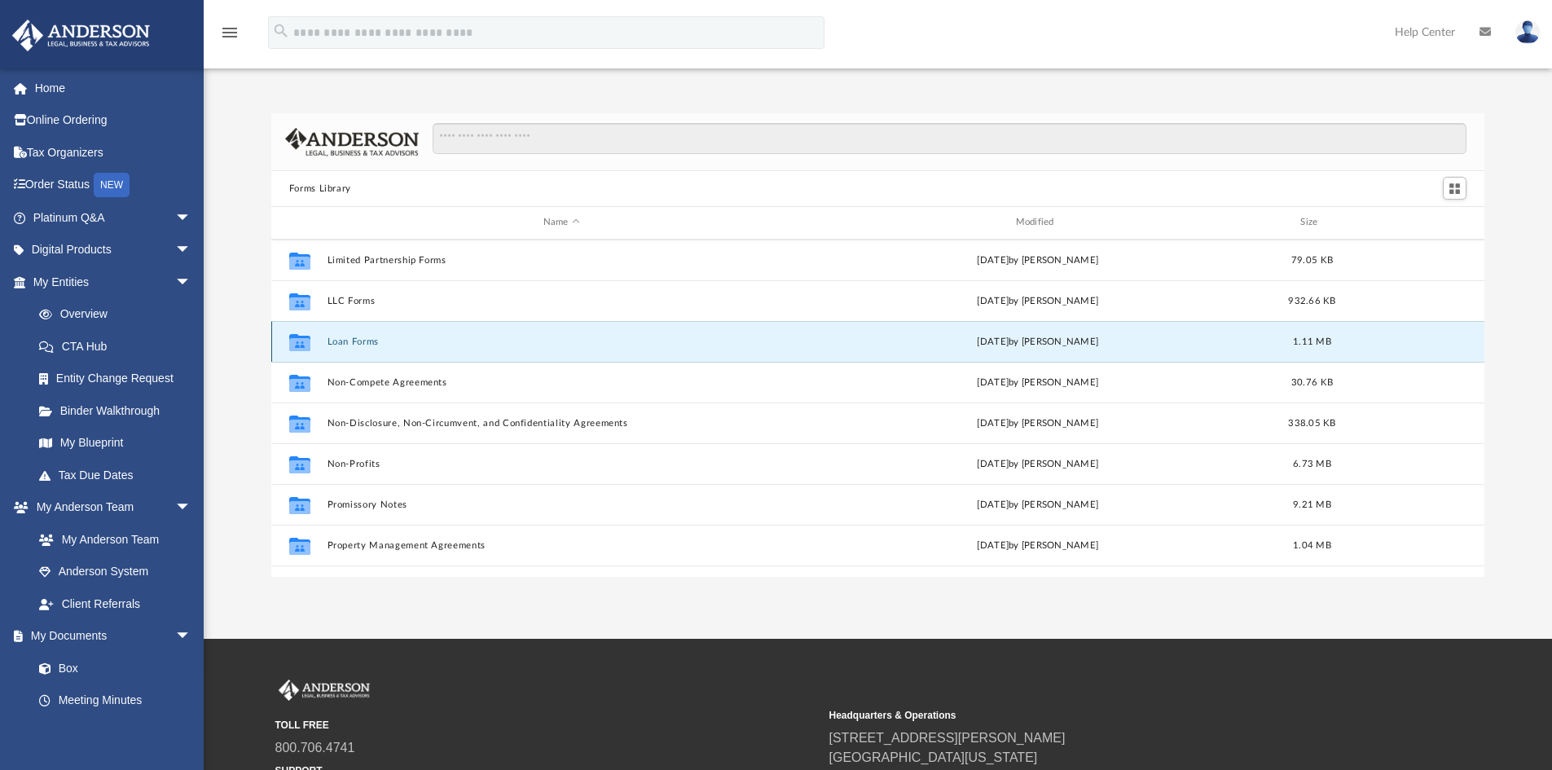
click at [340, 341] on button "Loan Forms" at bounding box center [561, 342] width 469 height 11
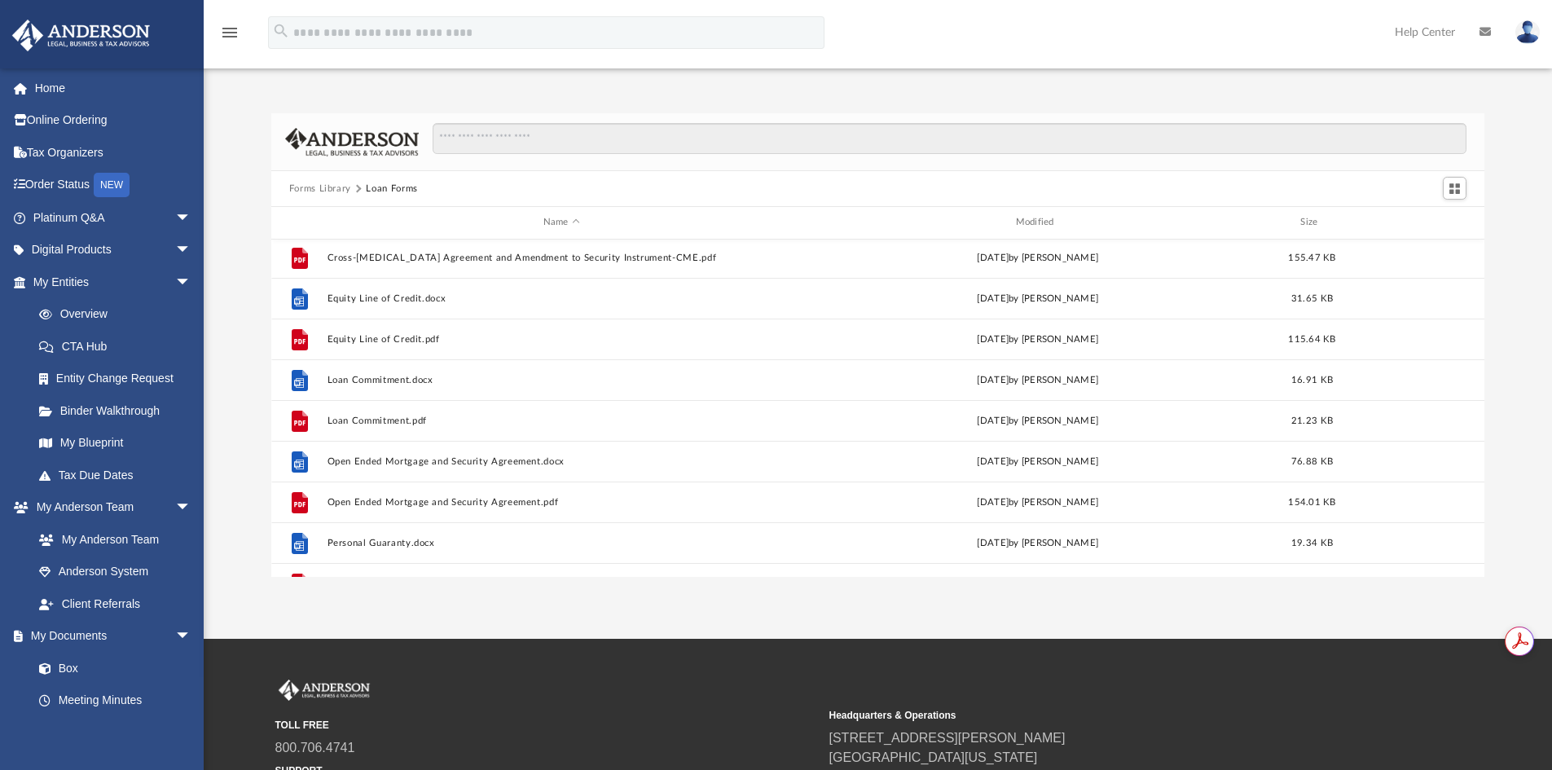
scroll to position [0, 0]
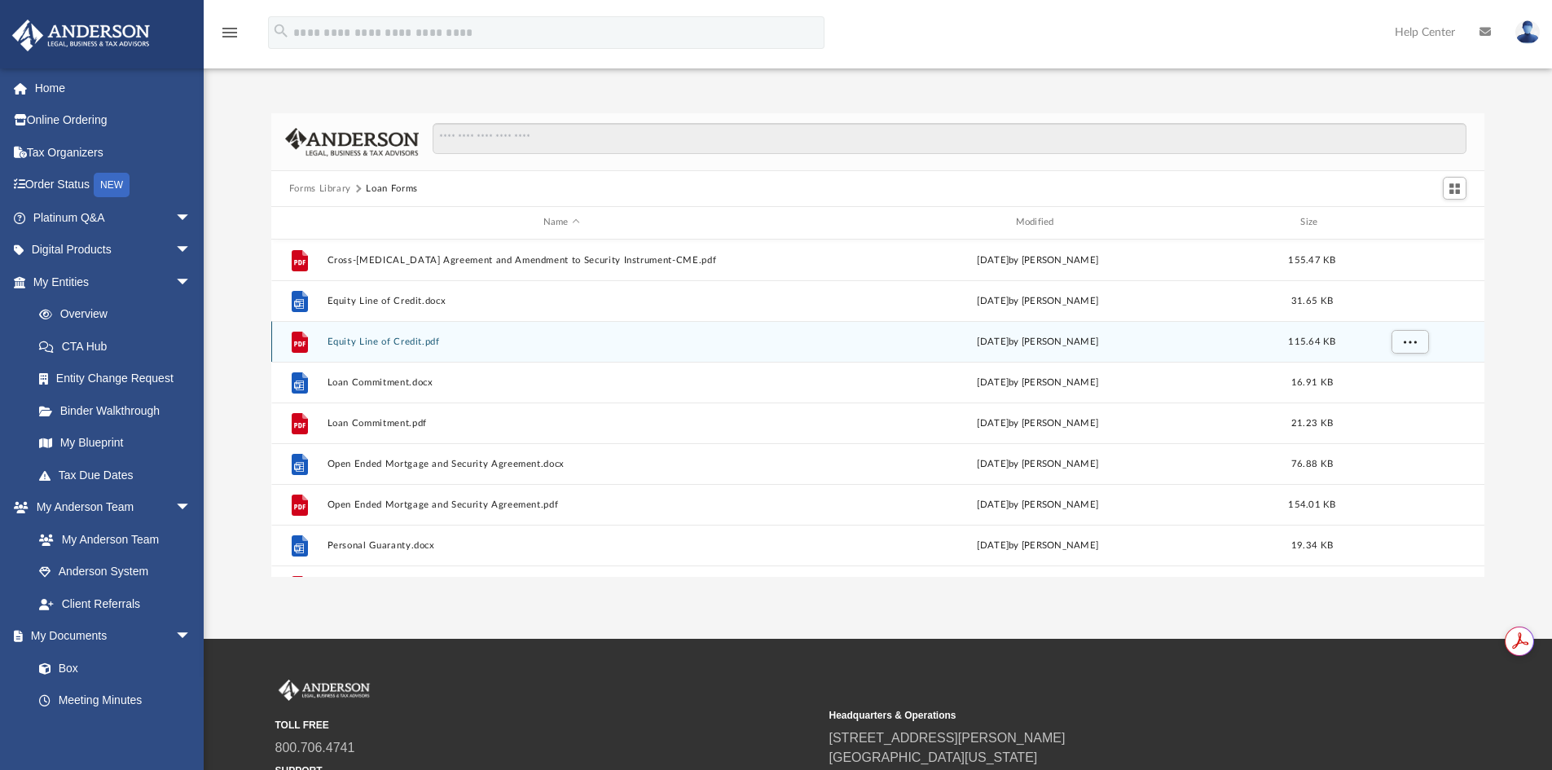
click at [411, 337] on button "Equity Line of Credit.pdf" at bounding box center [561, 342] width 469 height 11
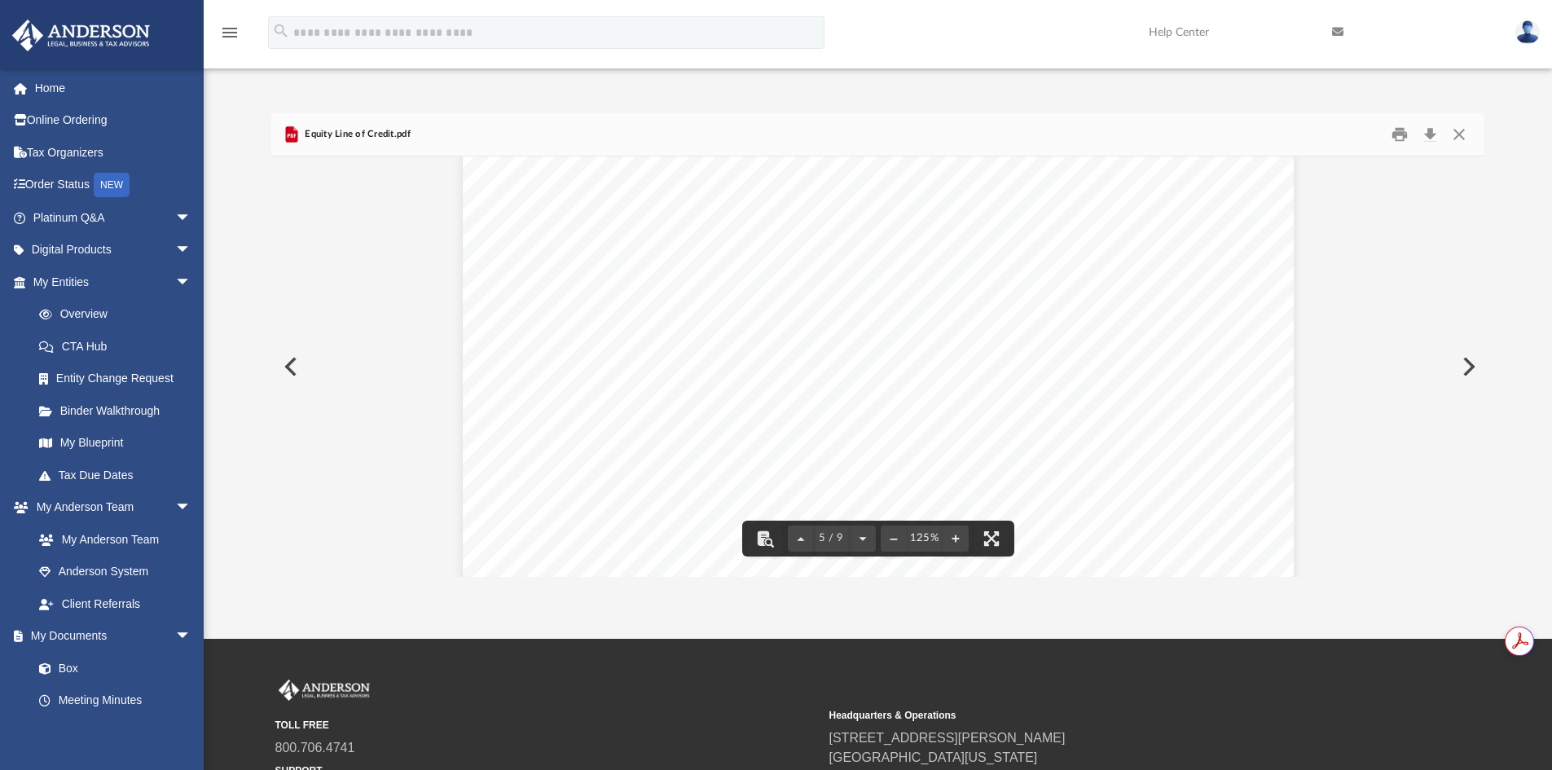
scroll to position [4726, 0]
click at [1453, 134] on button "Close" at bounding box center [1459, 134] width 29 height 25
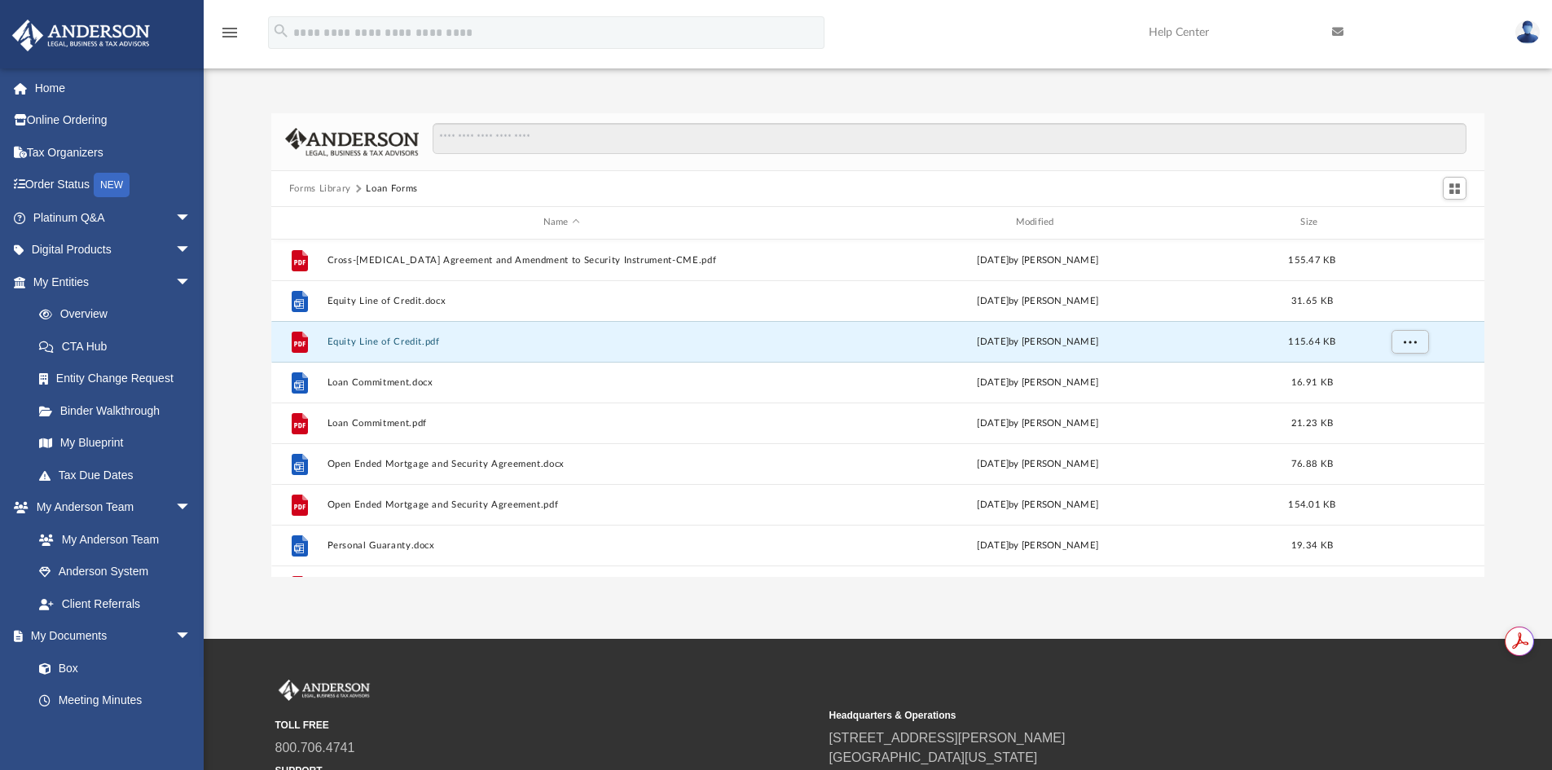
click at [315, 187] on button "Forms Library" at bounding box center [320, 189] width 62 height 15
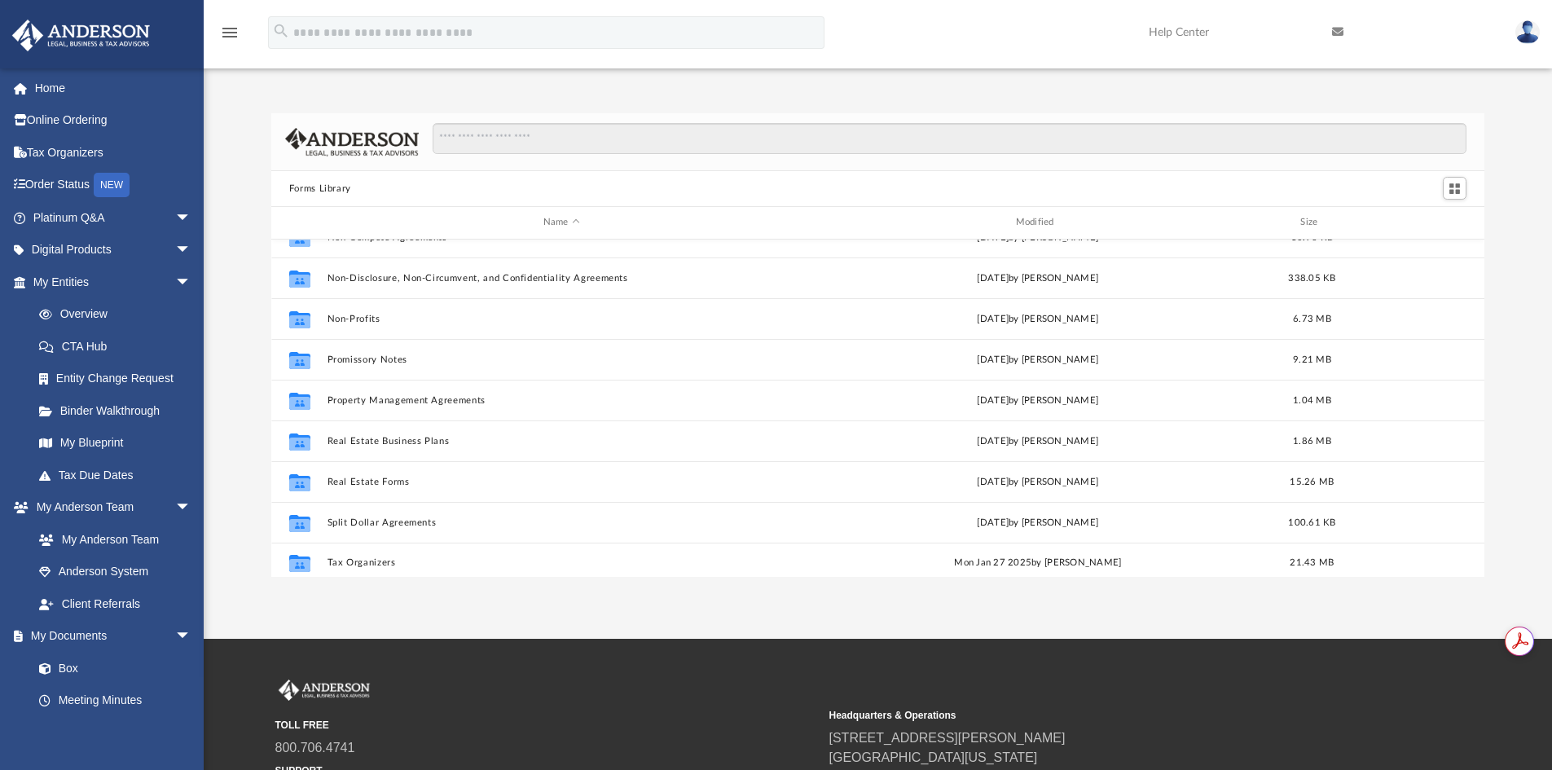
scroll to position [885, 0]
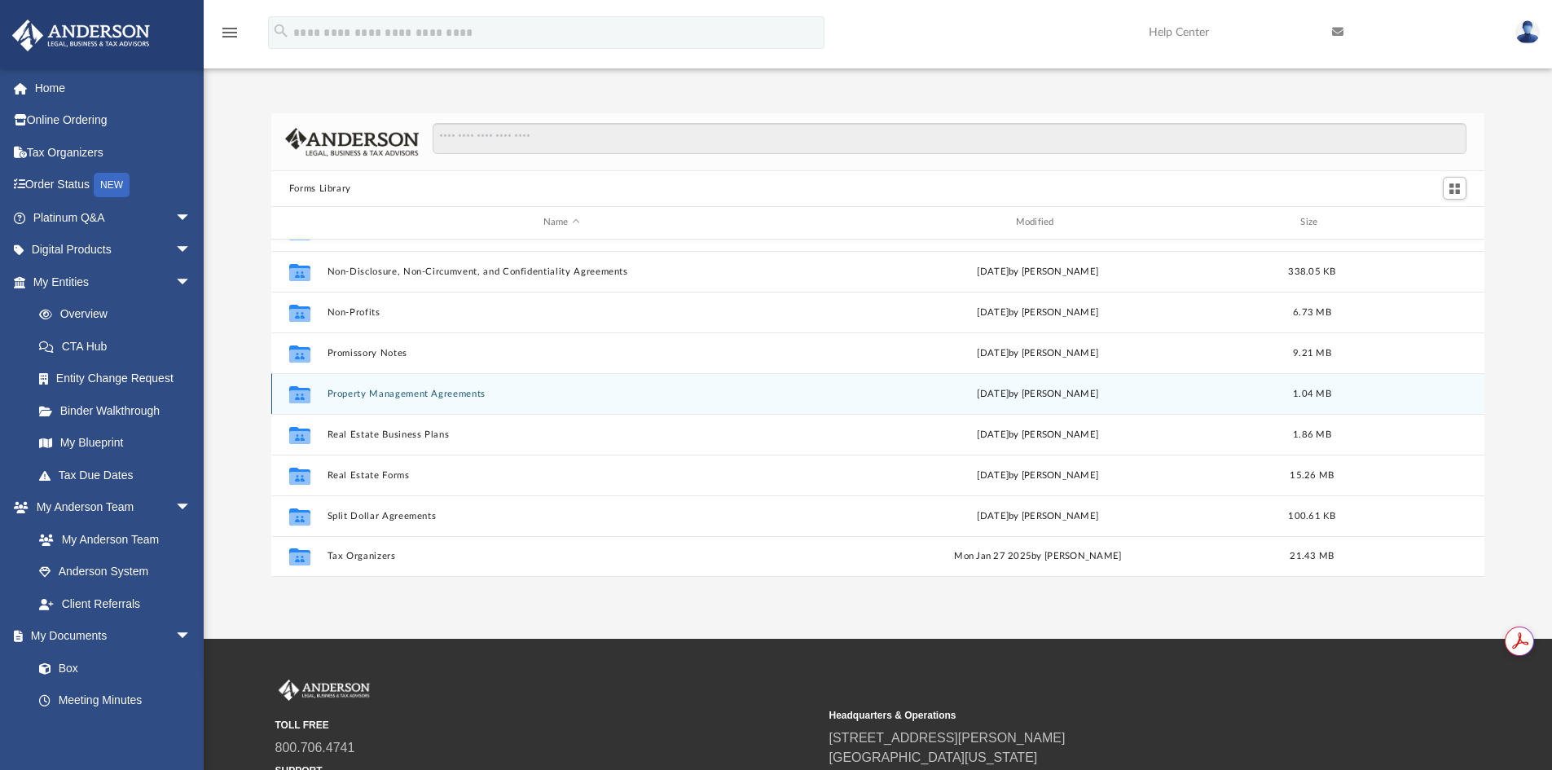
click at [436, 400] on div "Collaborated Folder Property Management Agreements Tue Oct 10 2023 by Mary Acre…" at bounding box center [878, 393] width 1214 height 41
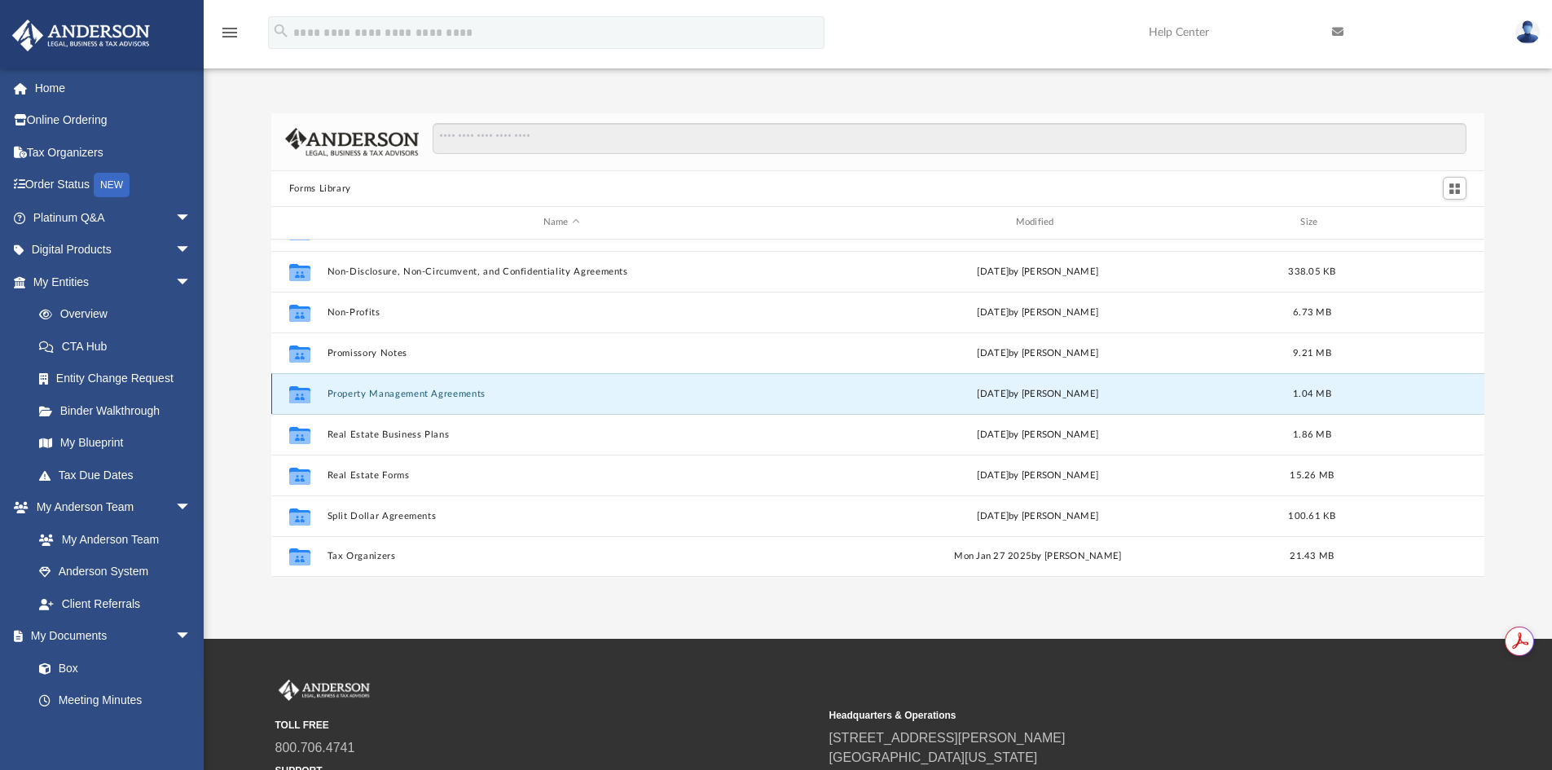
click at [440, 395] on button "Property Management Agreements" at bounding box center [561, 394] width 469 height 11
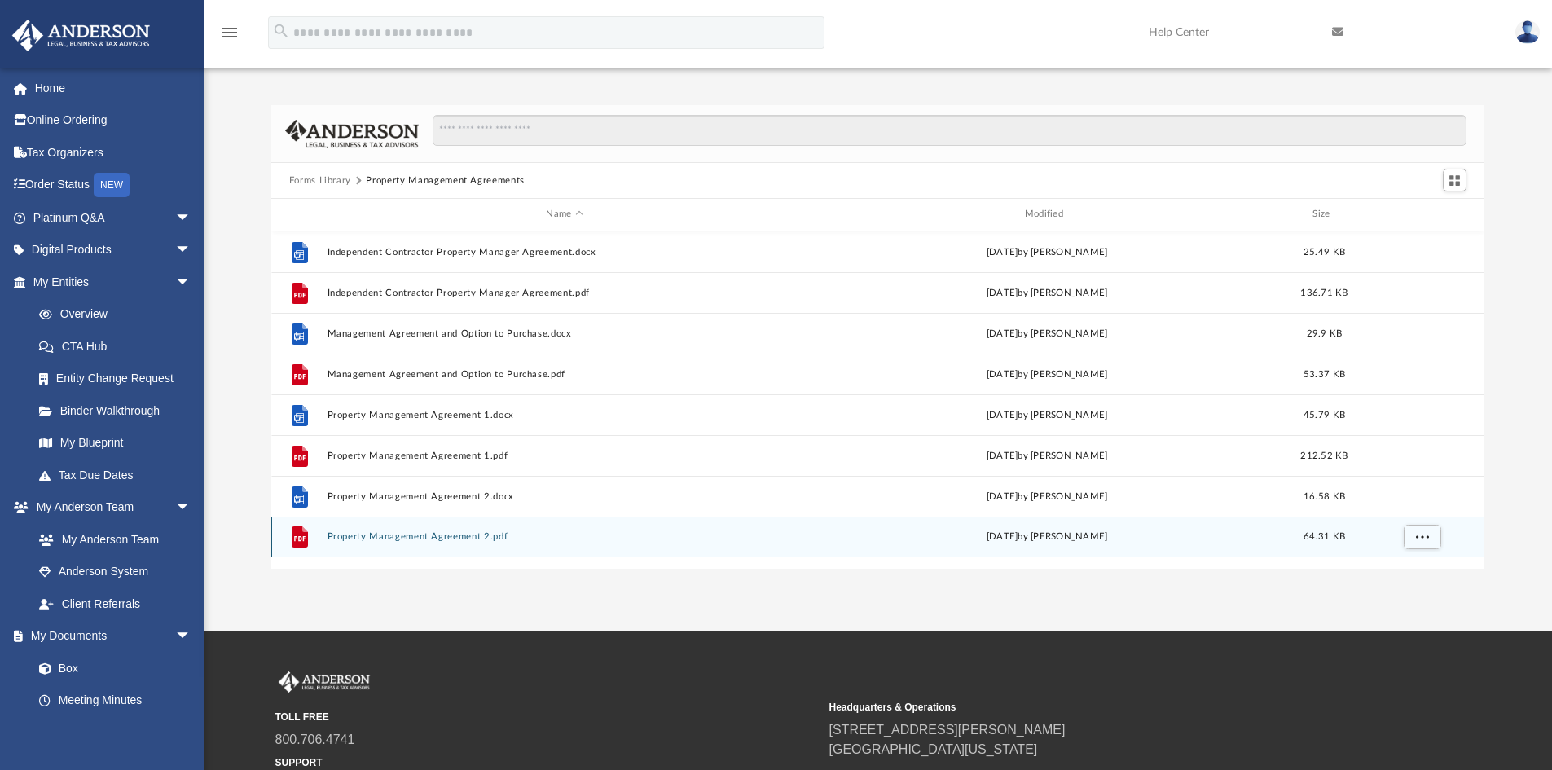
scroll to position [0, 0]
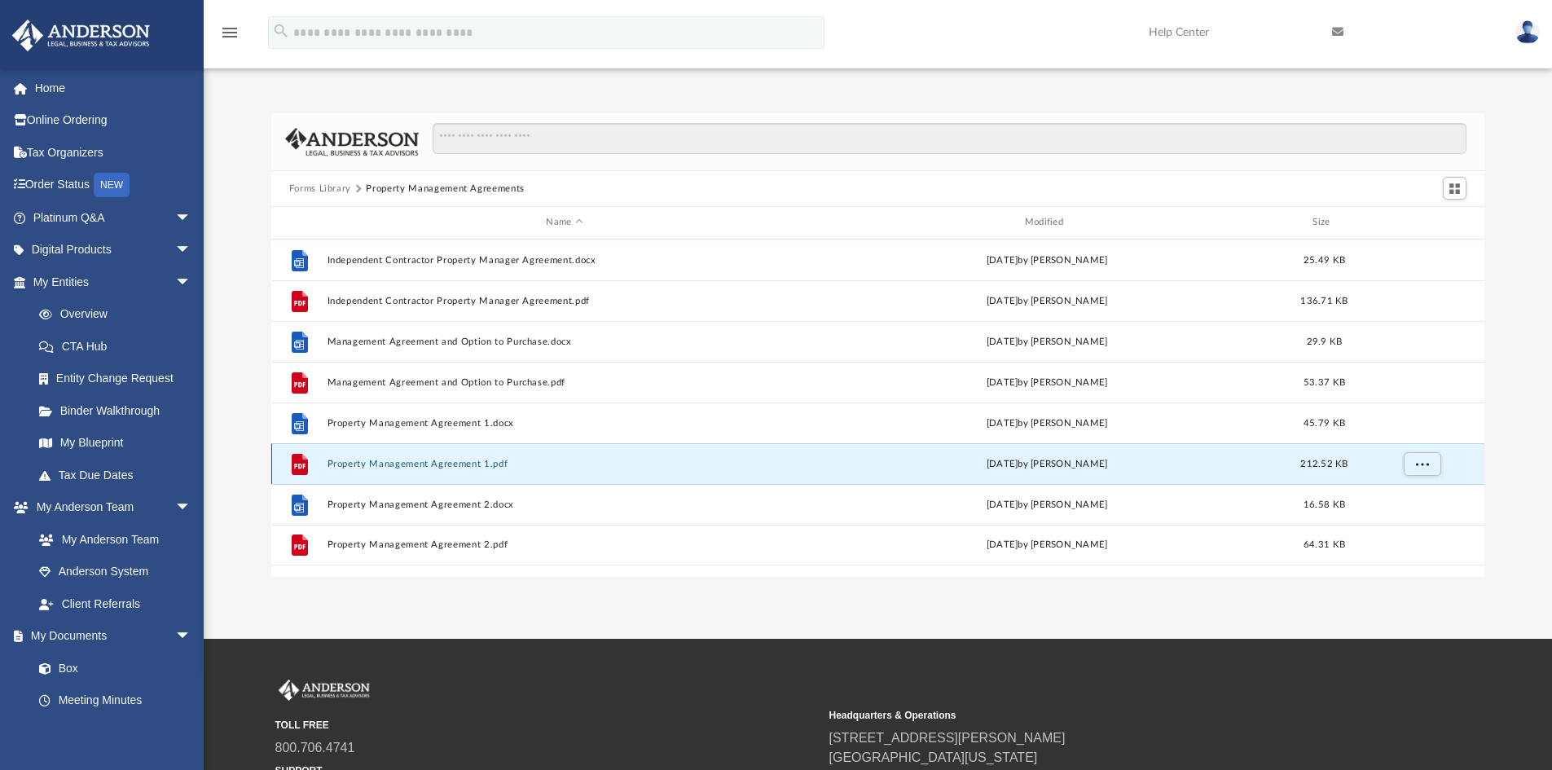
click at [474, 460] on button "Property Management Agreement 1.pdf" at bounding box center [564, 464] width 475 height 11
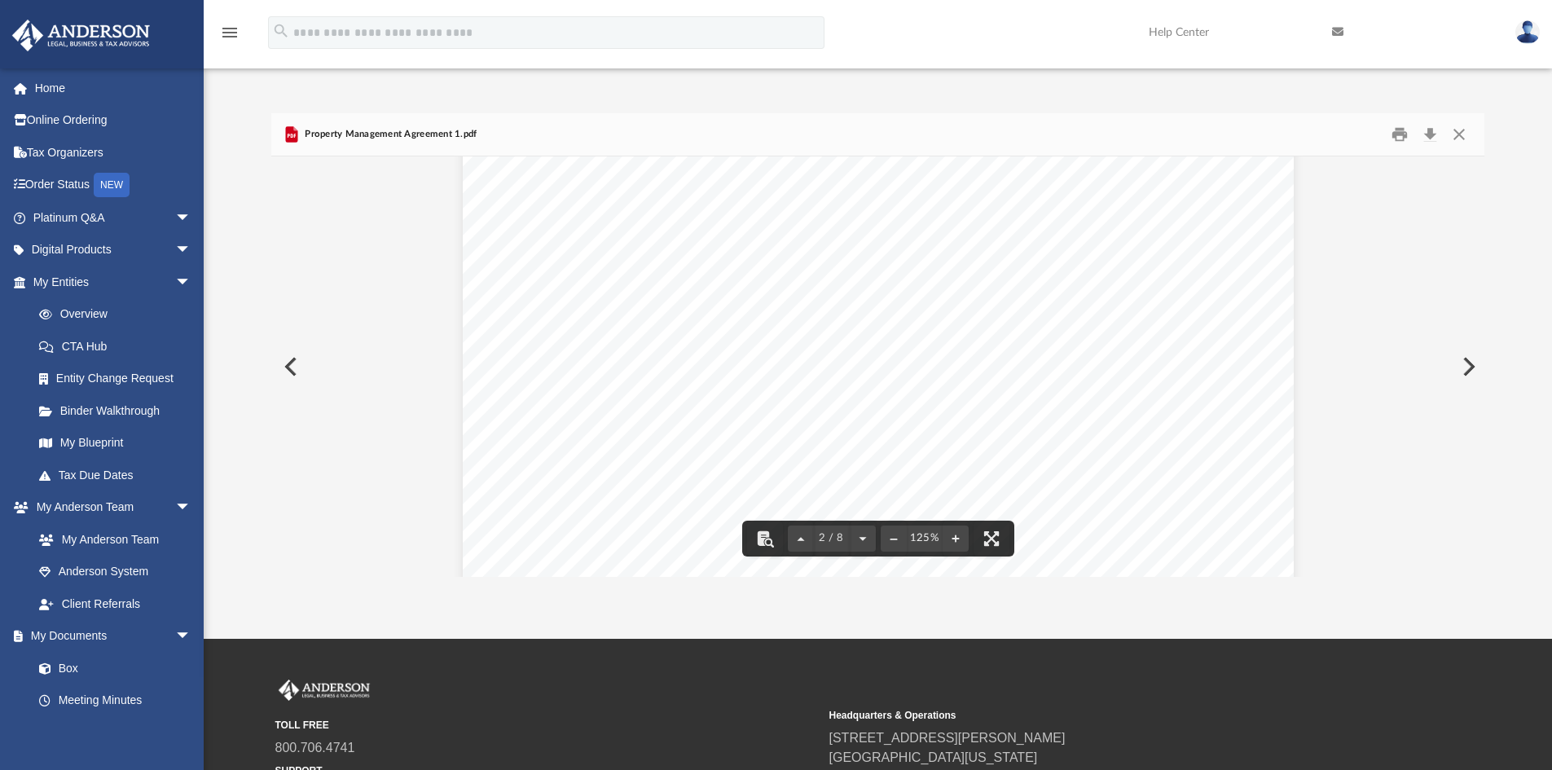
scroll to position [1793, 0]
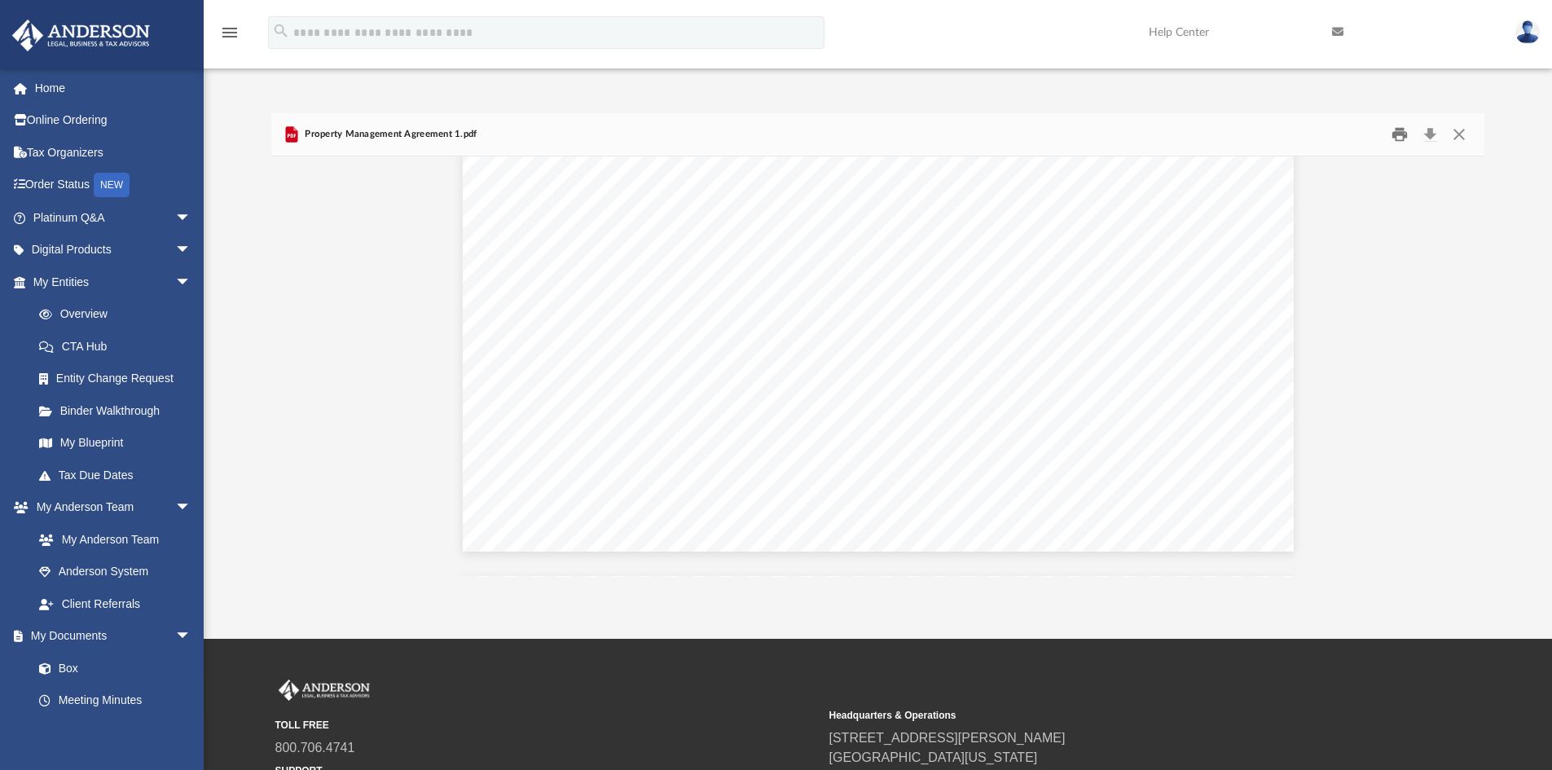
click at [1395, 131] on button "Print" at bounding box center [1400, 134] width 33 height 25
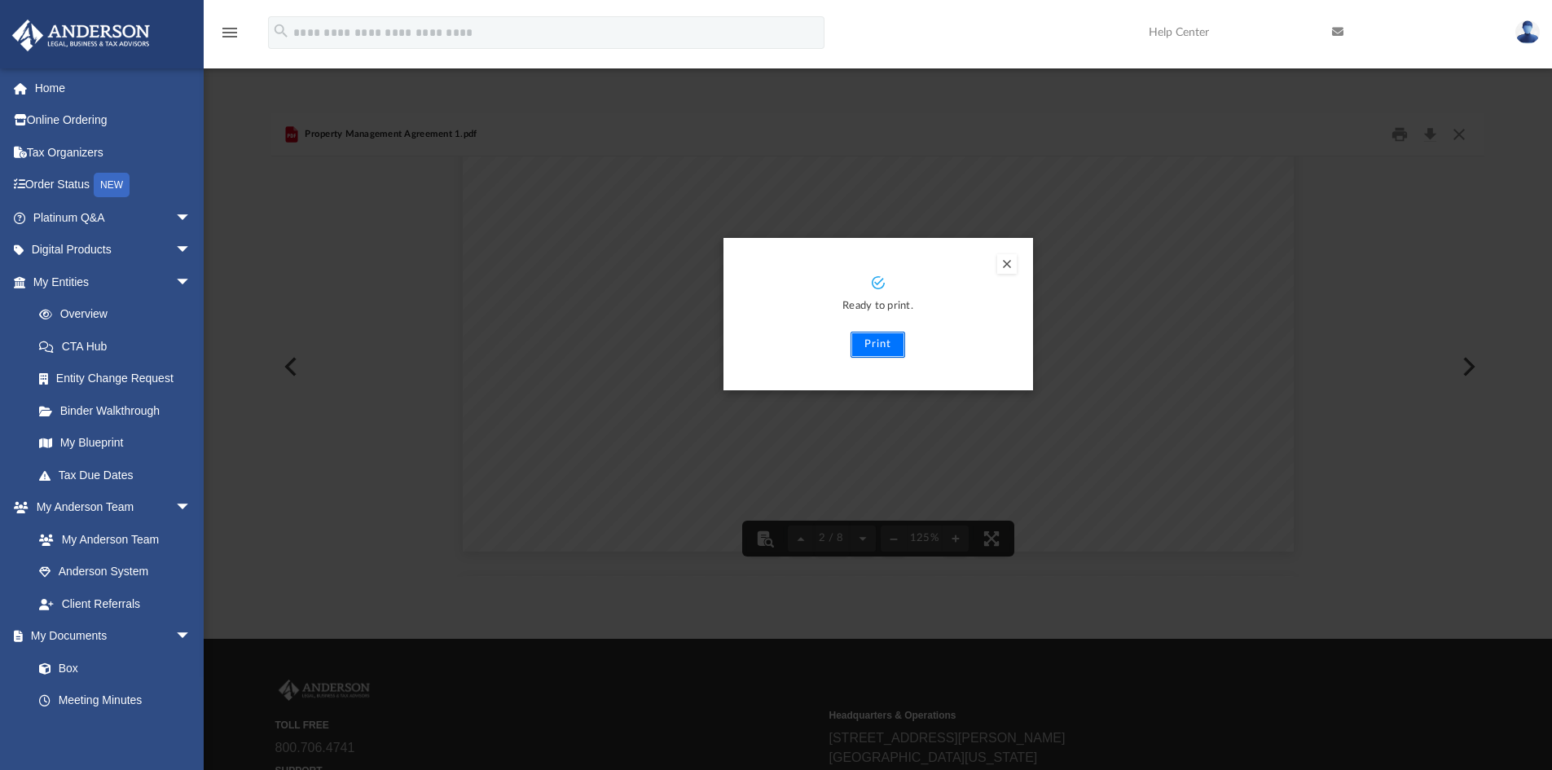
click at [882, 346] on button "Print" at bounding box center [878, 345] width 55 height 26
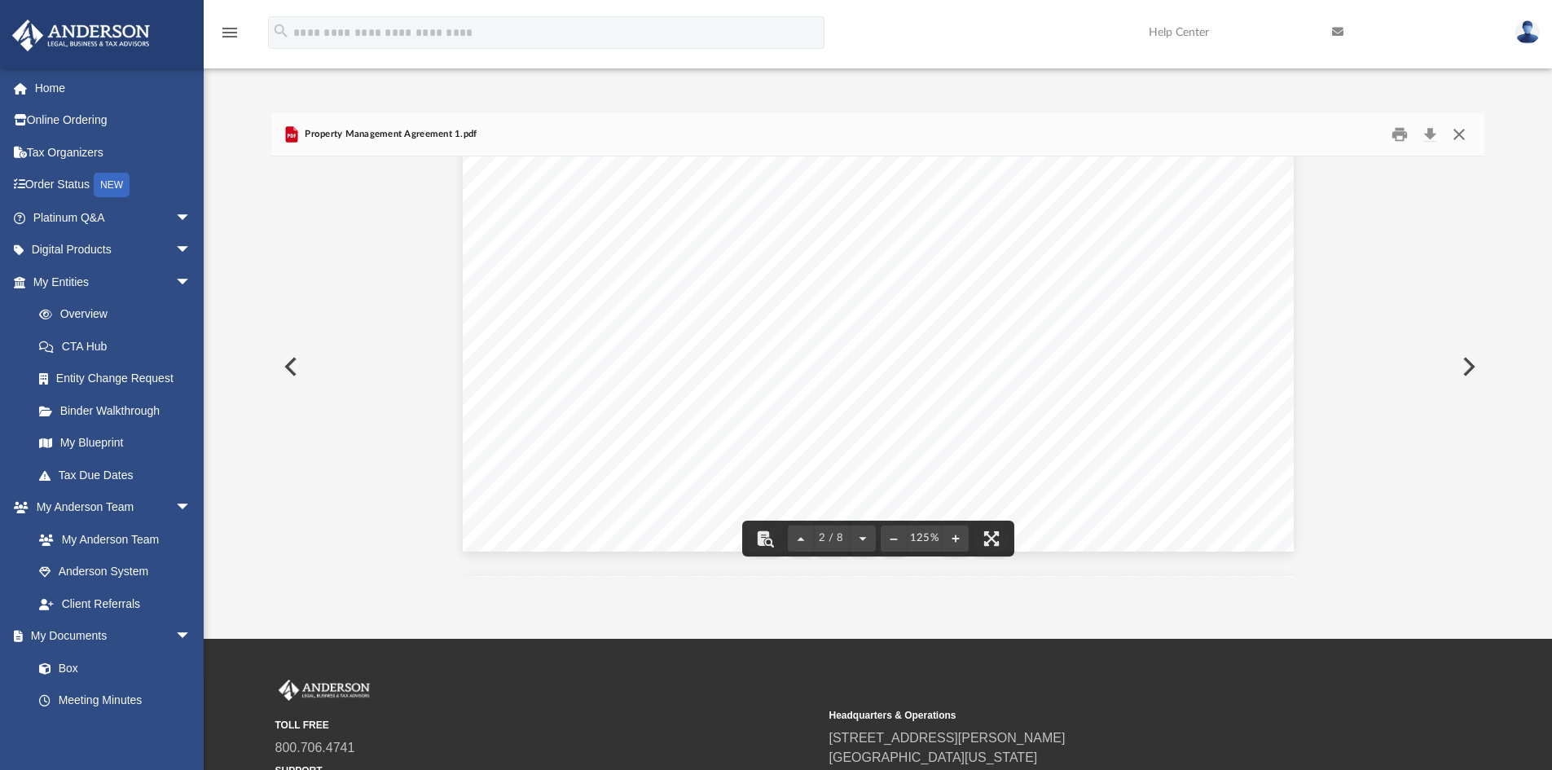
click at [1461, 130] on button "Close" at bounding box center [1459, 134] width 29 height 25
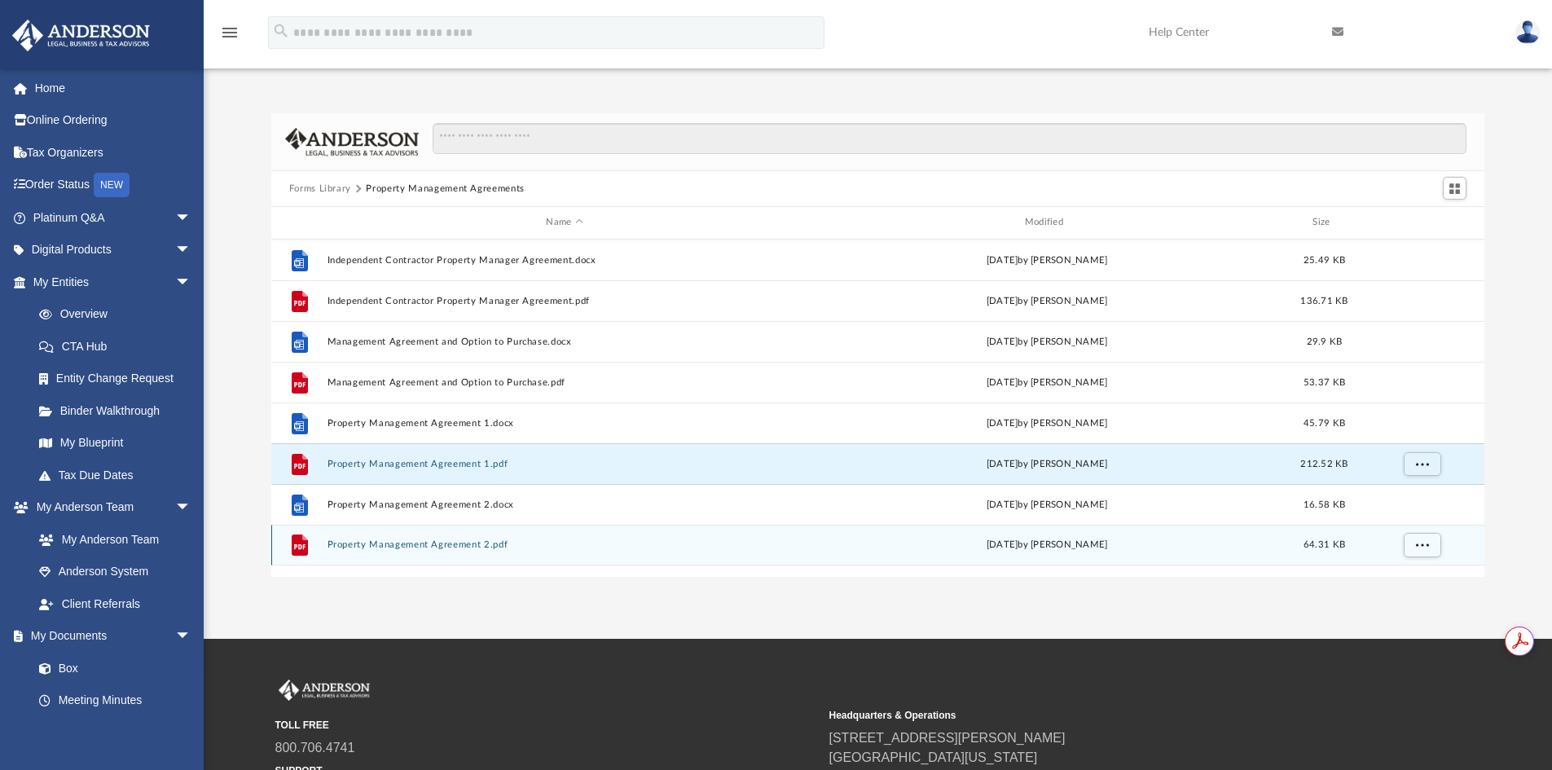
scroll to position [0, 0]
click at [427, 544] on button "Property Management Agreement 2.pdf" at bounding box center [564, 544] width 475 height 11
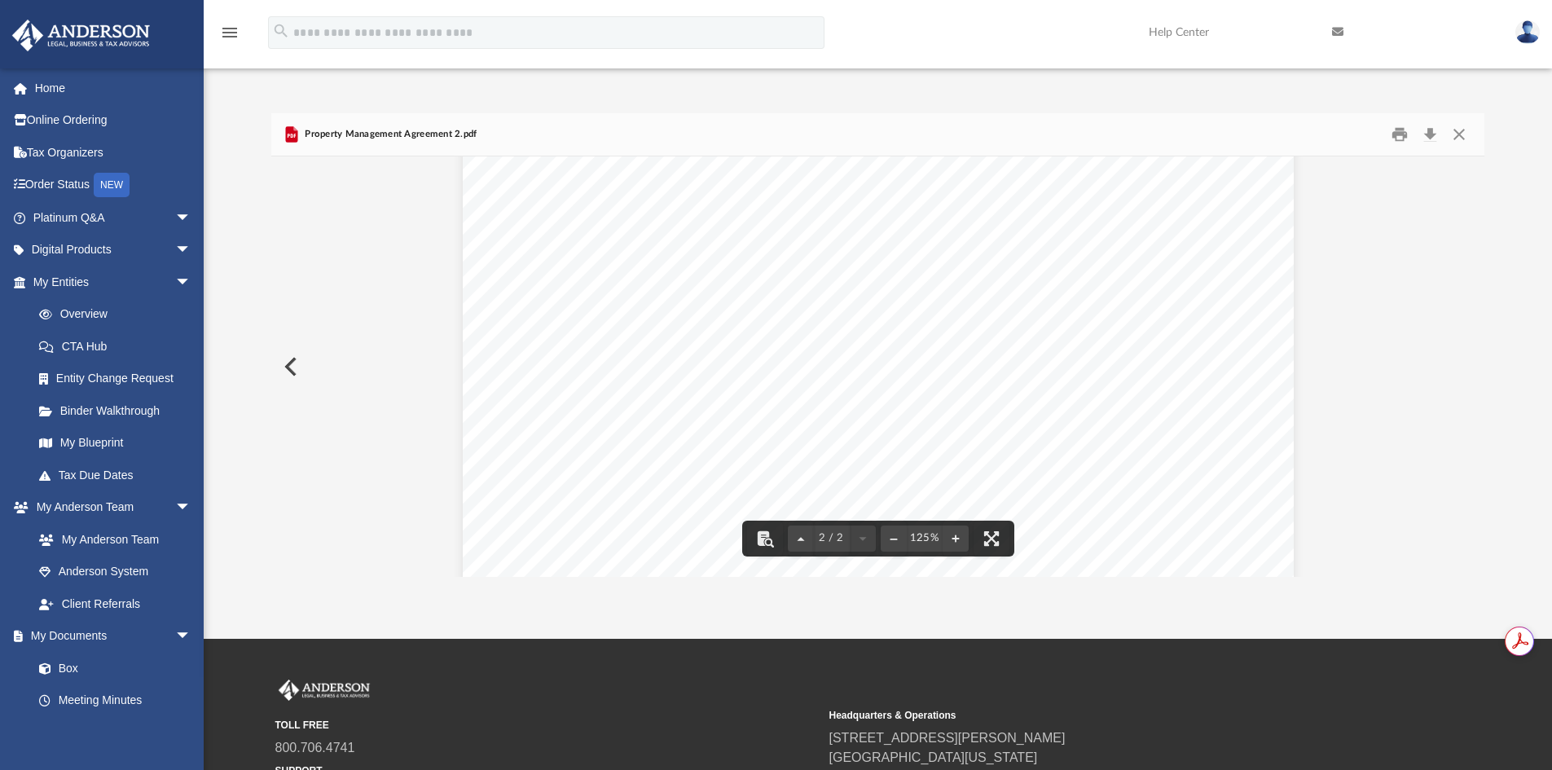
scroll to position [1454, 0]
click at [1405, 138] on button "Print" at bounding box center [1400, 134] width 33 height 25
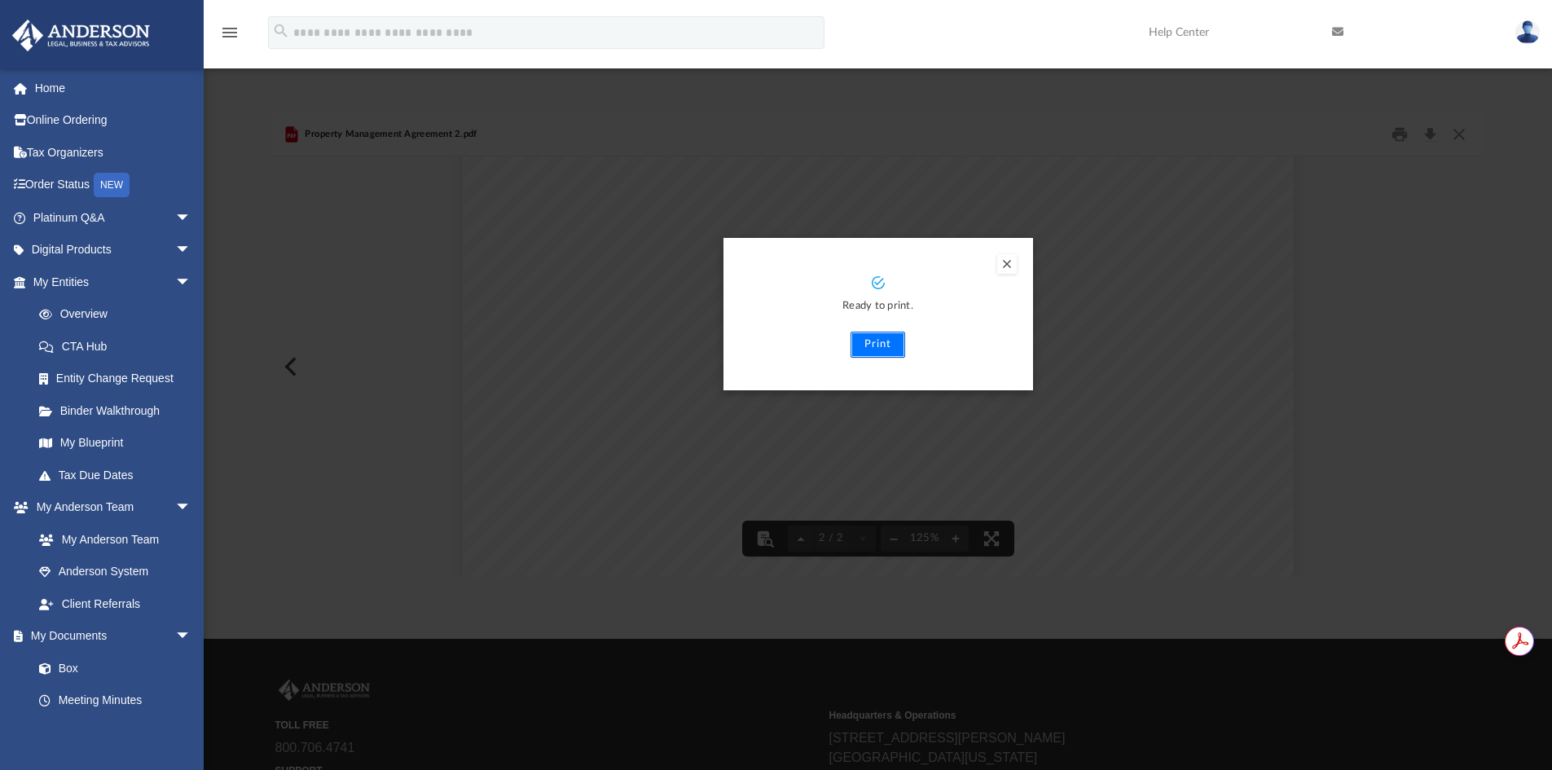
click at [874, 341] on button "Print" at bounding box center [878, 345] width 55 height 26
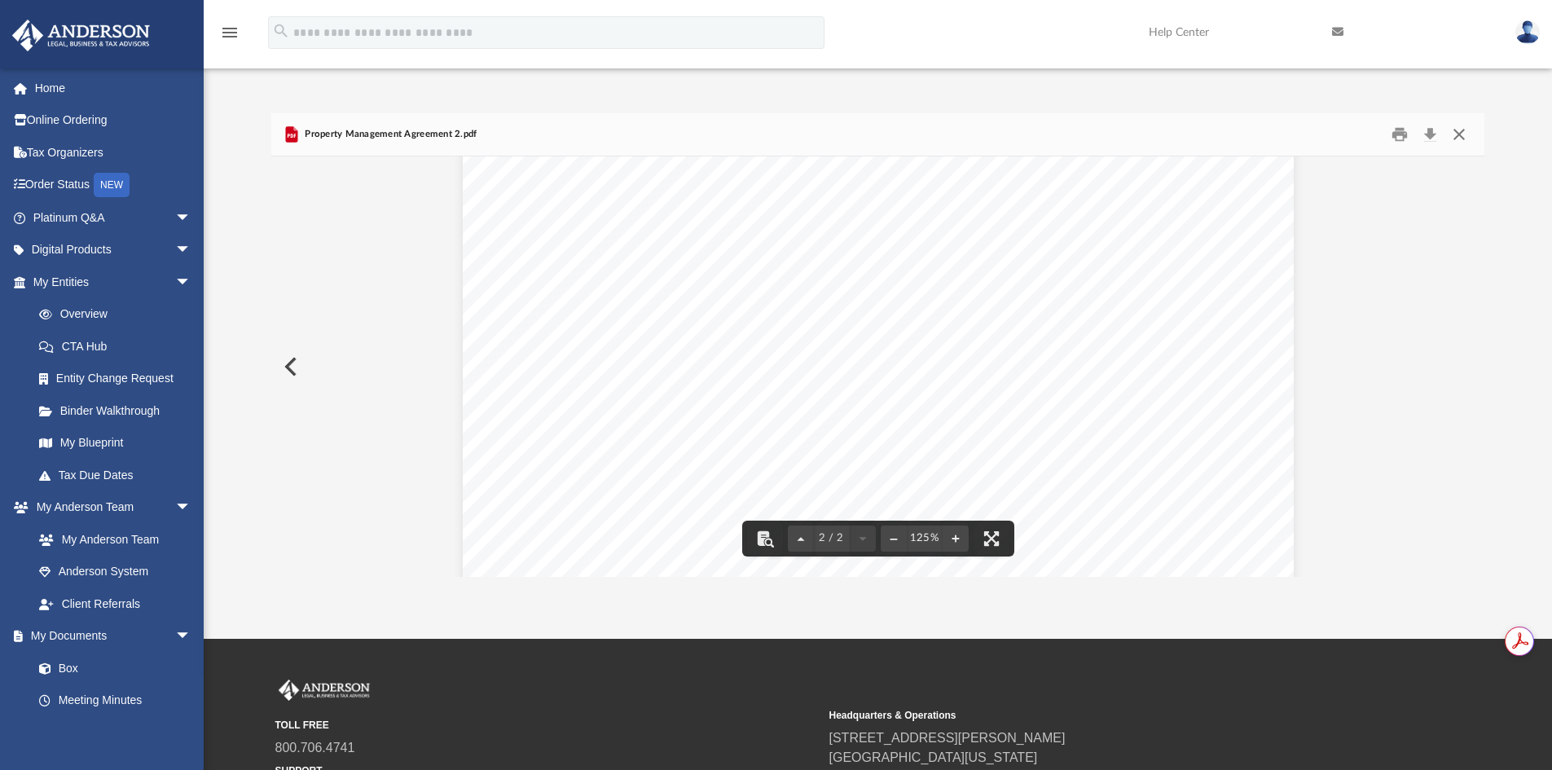
click at [1460, 134] on button "Close" at bounding box center [1459, 134] width 29 height 25
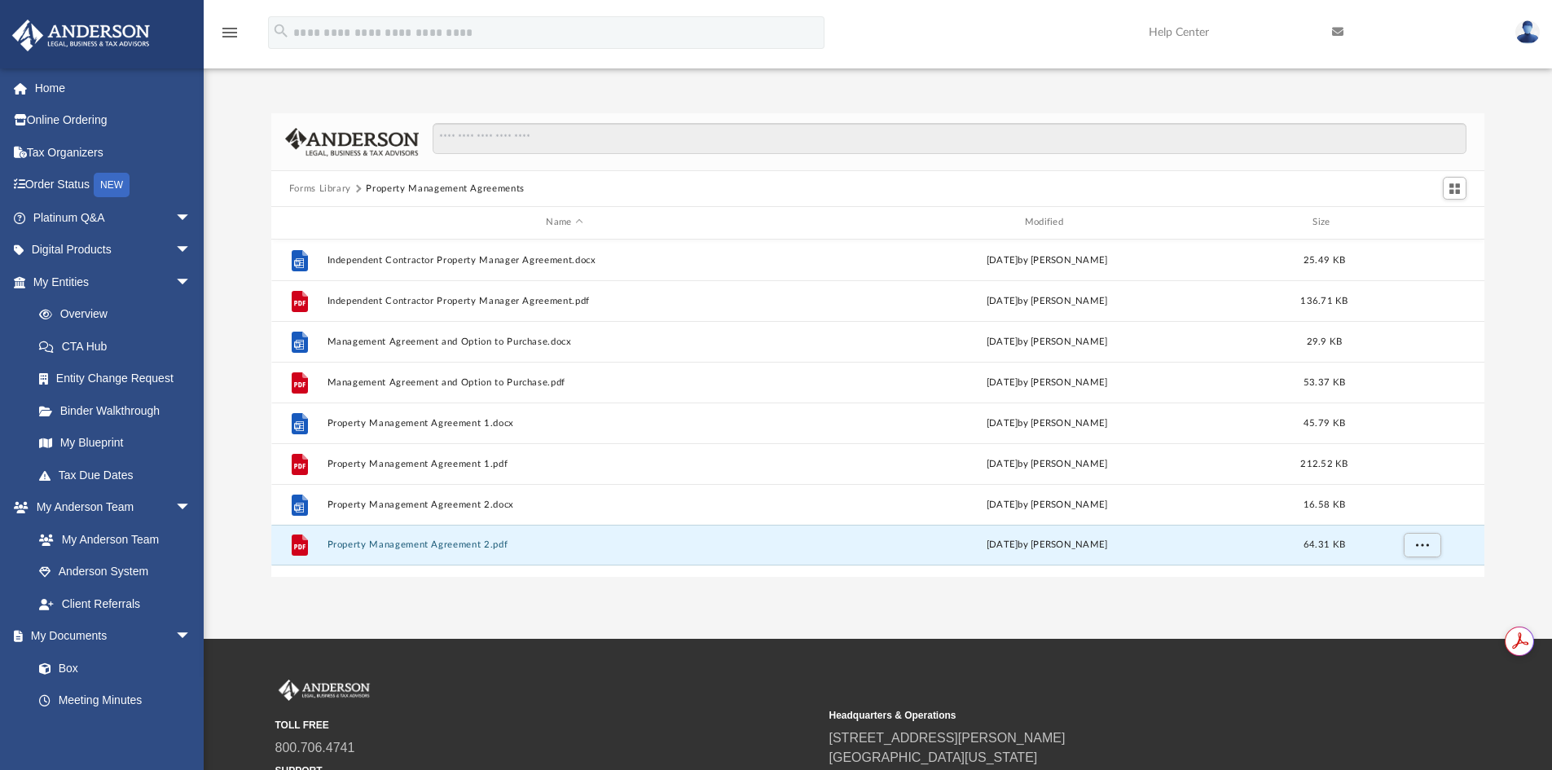
click at [332, 192] on button "Forms Library" at bounding box center [320, 189] width 62 height 15
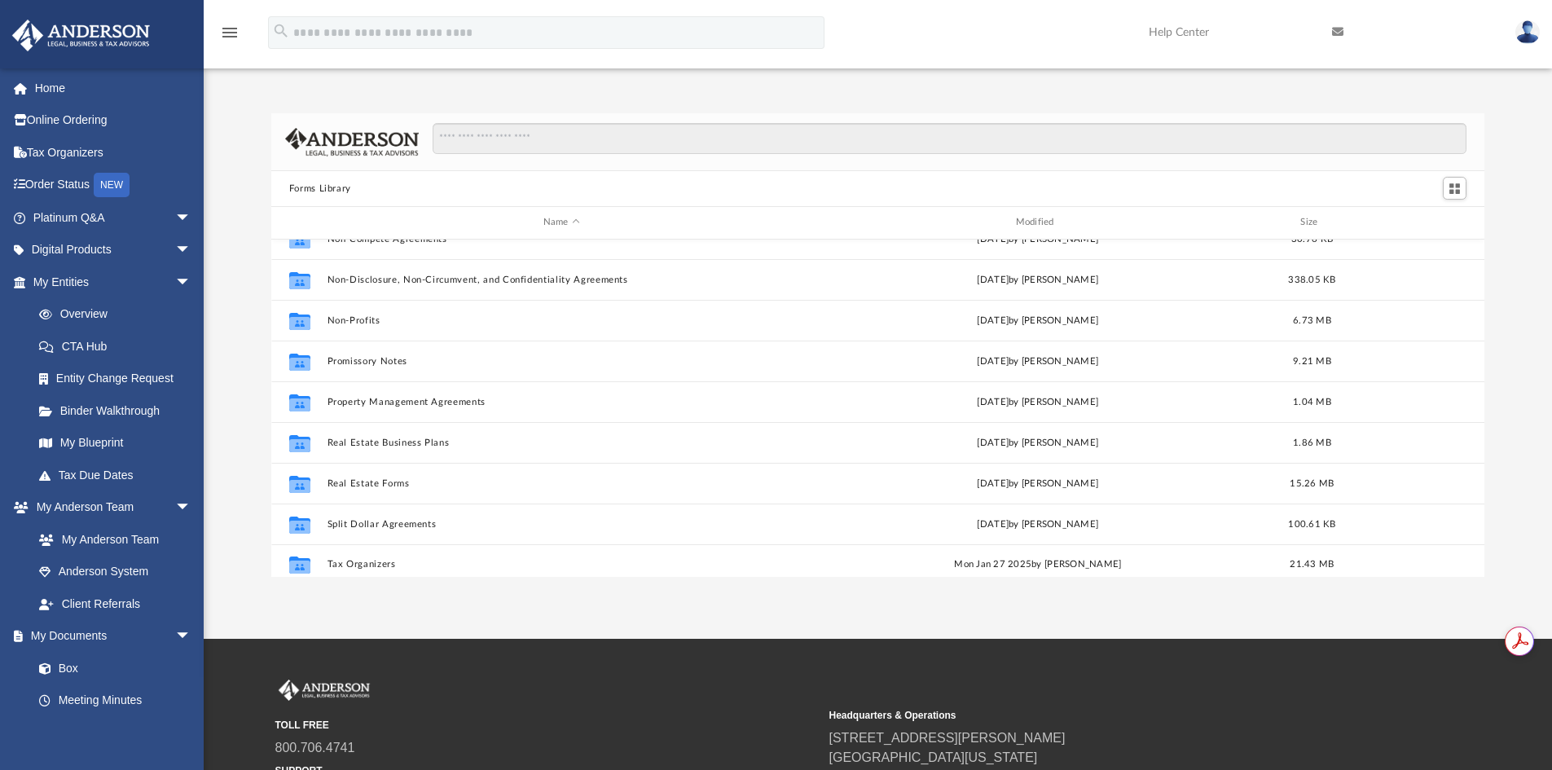
scroll to position [885, 0]
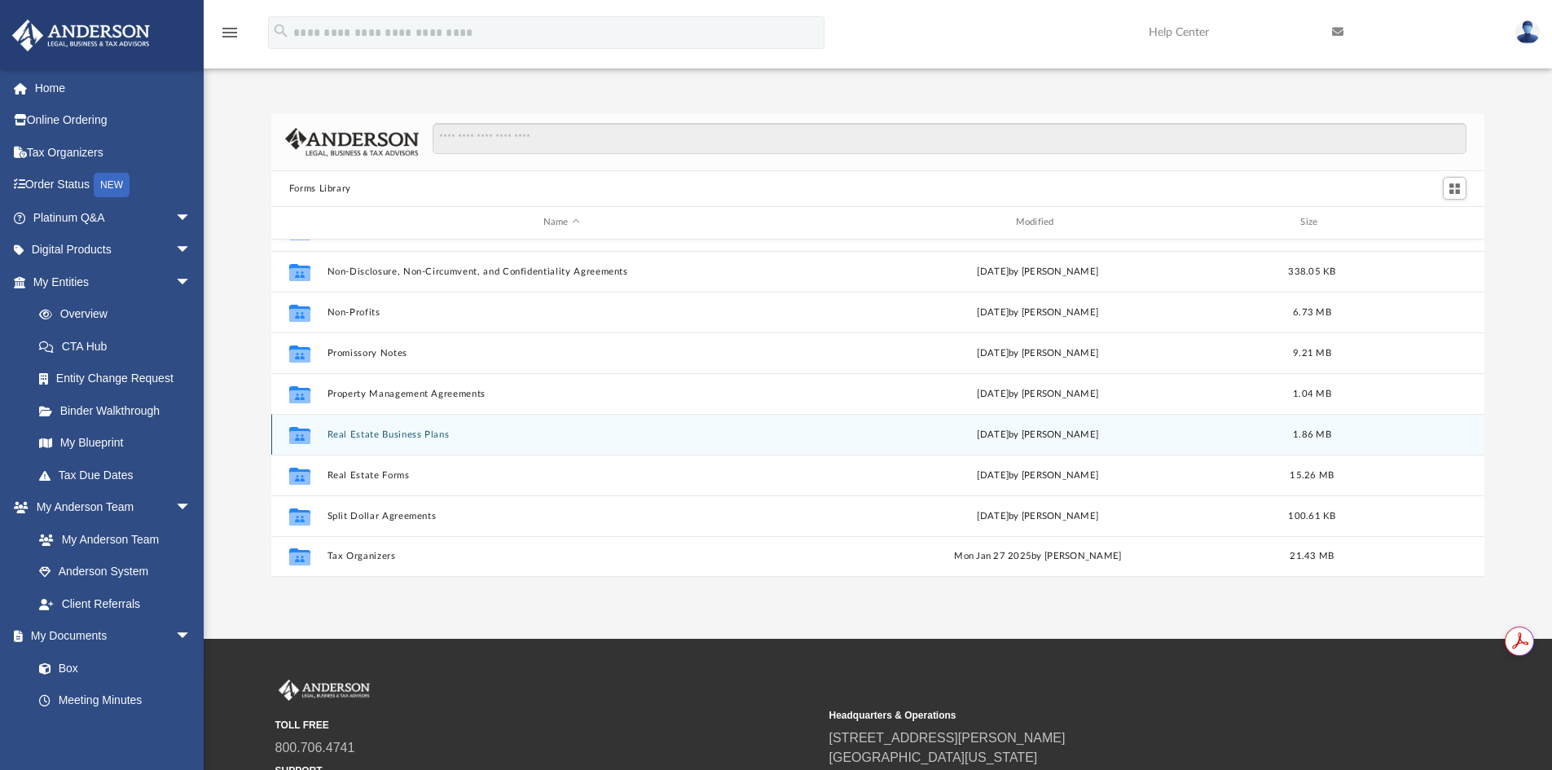
click at [417, 429] on button "Real Estate Business Plans" at bounding box center [561, 434] width 469 height 11
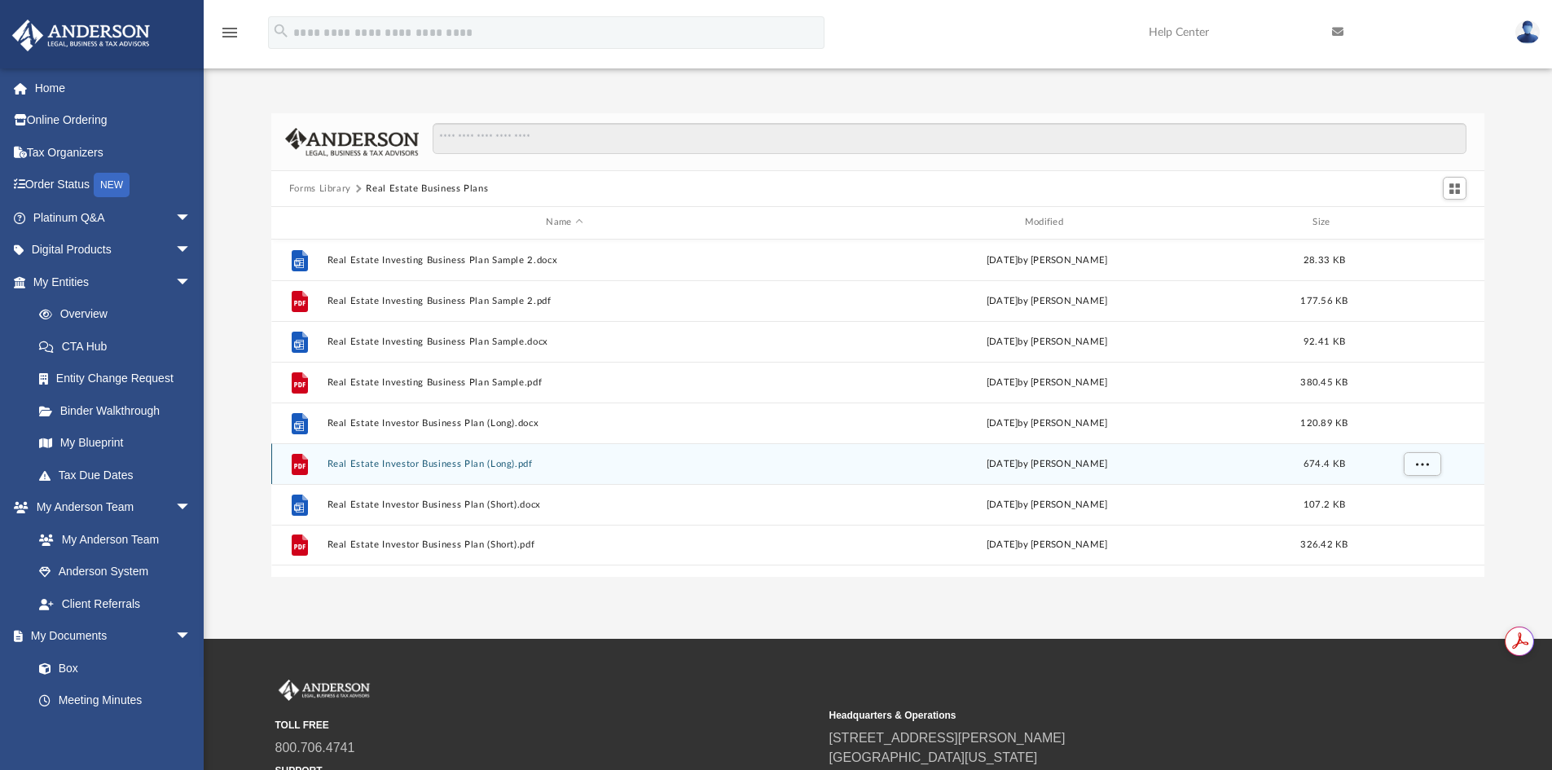
scroll to position [0, 0]
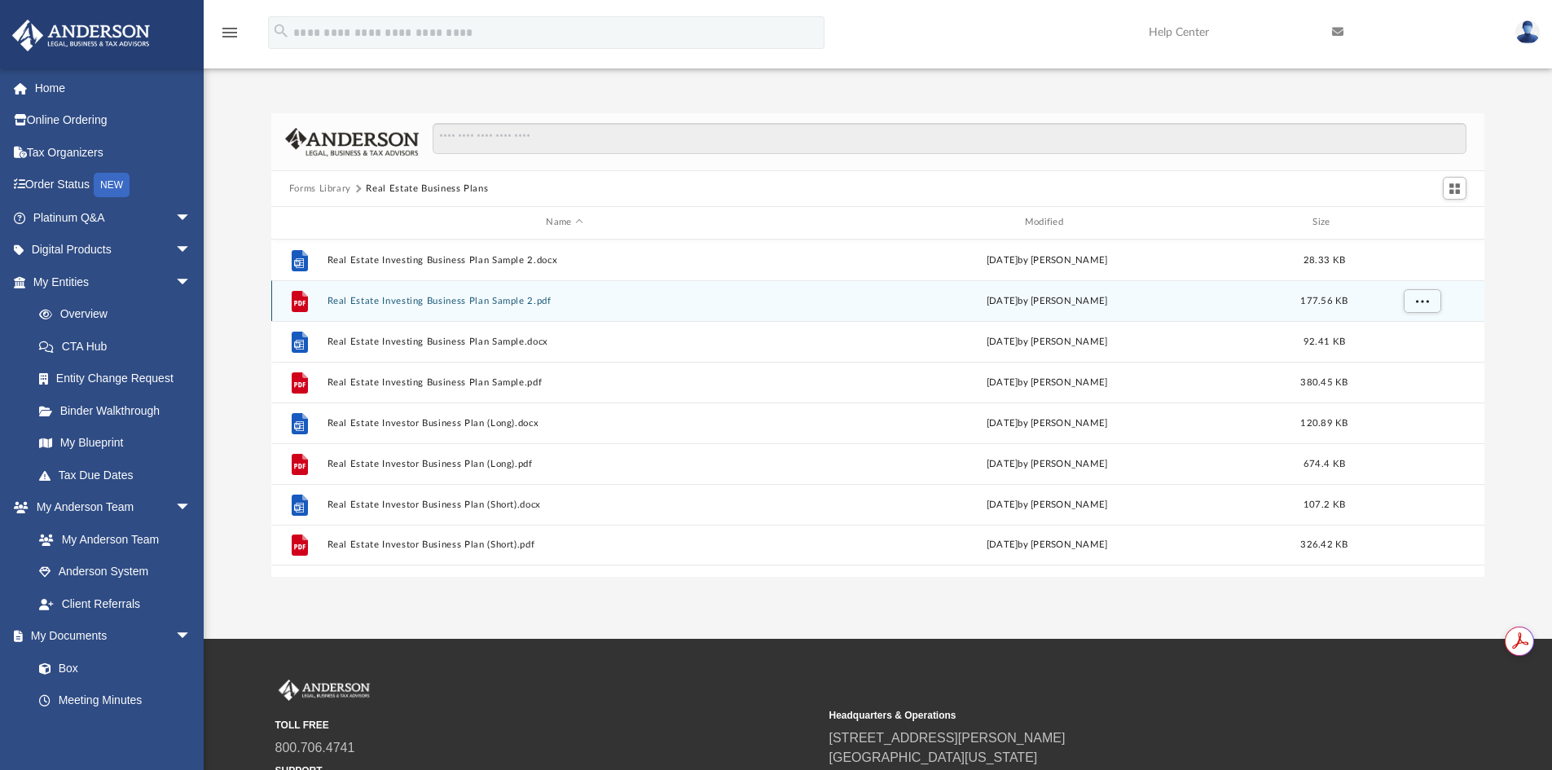
click at [470, 304] on button "Real Estate Investing Business Plan Sample 2.pdf" at bounding box center [564, 301] width 475 height 11
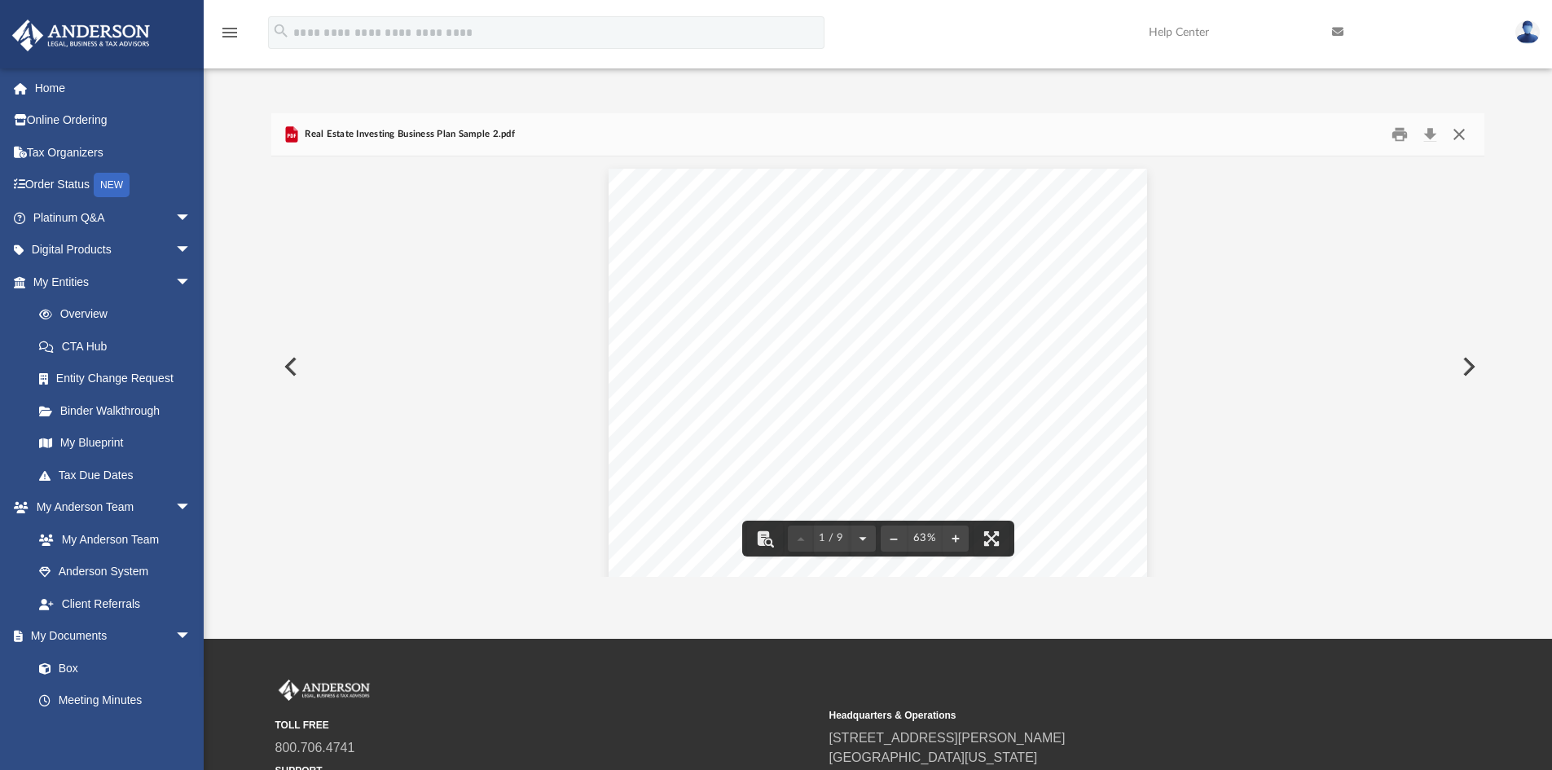
drag, startPoint x: 1458, startPoint y: 132, endPoint x: 1435, endPoint y: 142, distance: 24.8
click at [1458, 132] on button "Close" at bounding box center [1459, 134] width 29 height 25
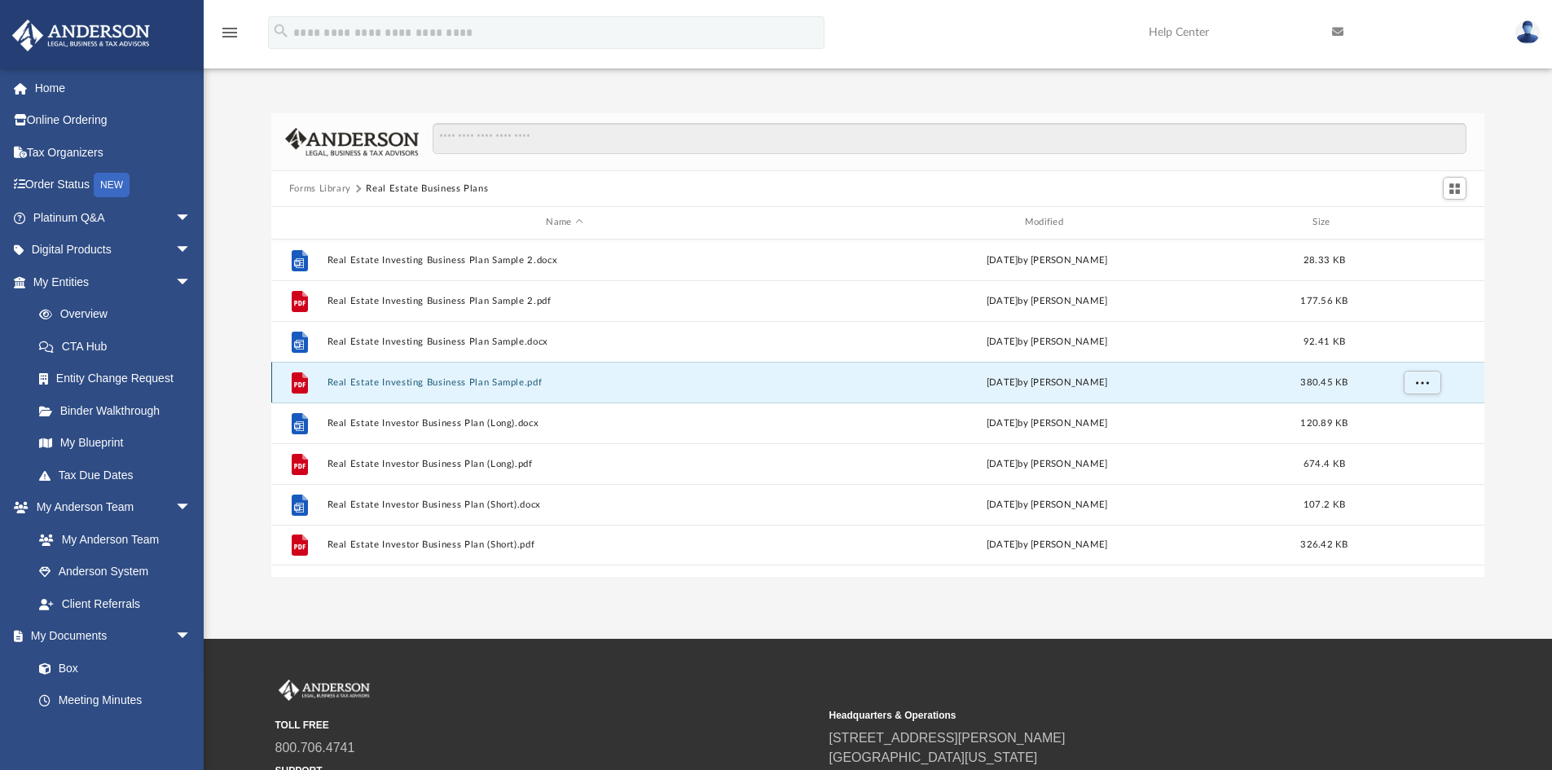
click at [524, 385] on button "Real Estate Investing Business Plan Sample.pdf" at bounding box center [564, 382] width 475 height 11
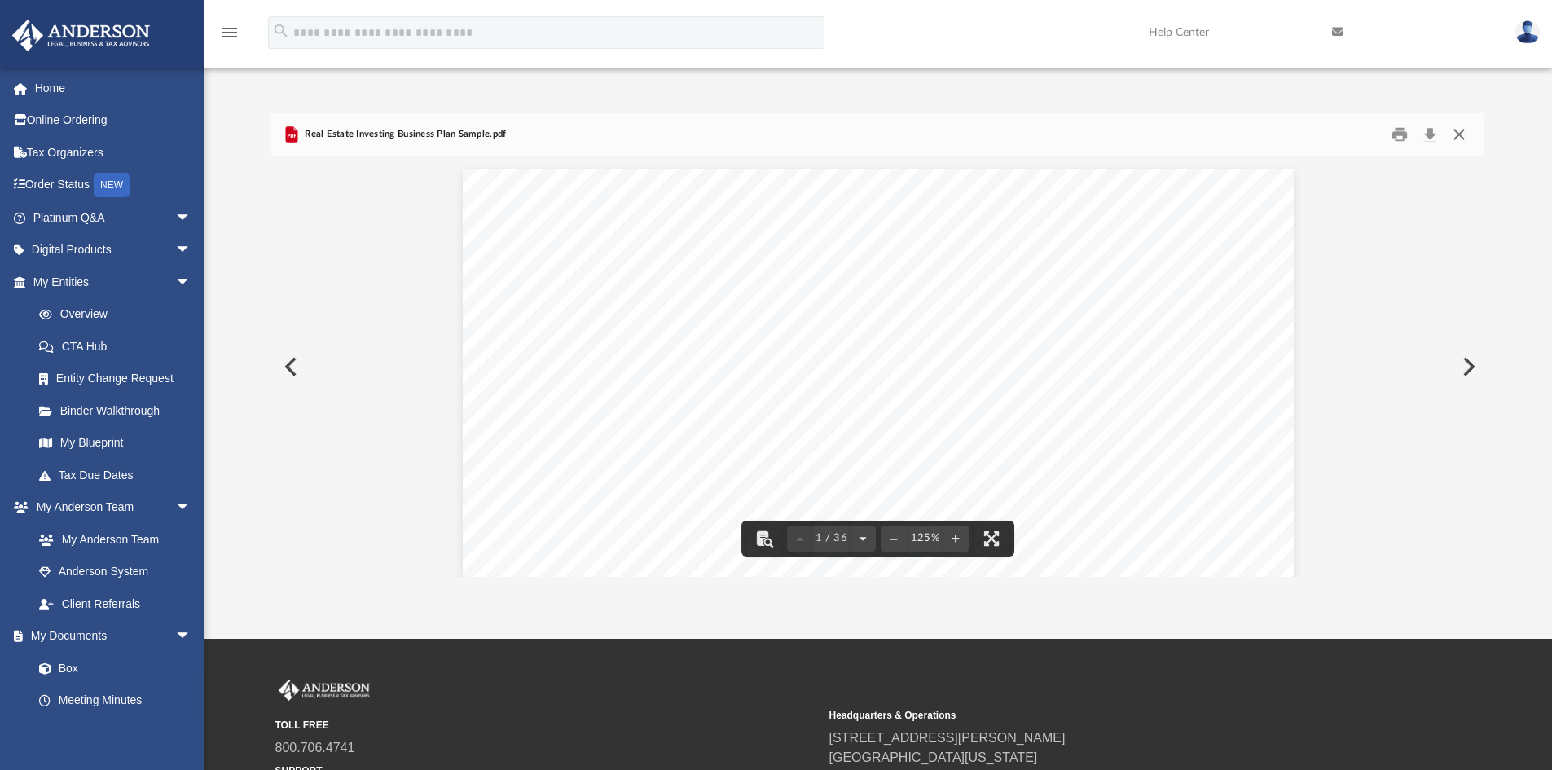
click at [1455, 134] on button "Close" at bounding box center [1459, 134] width 29 height 25
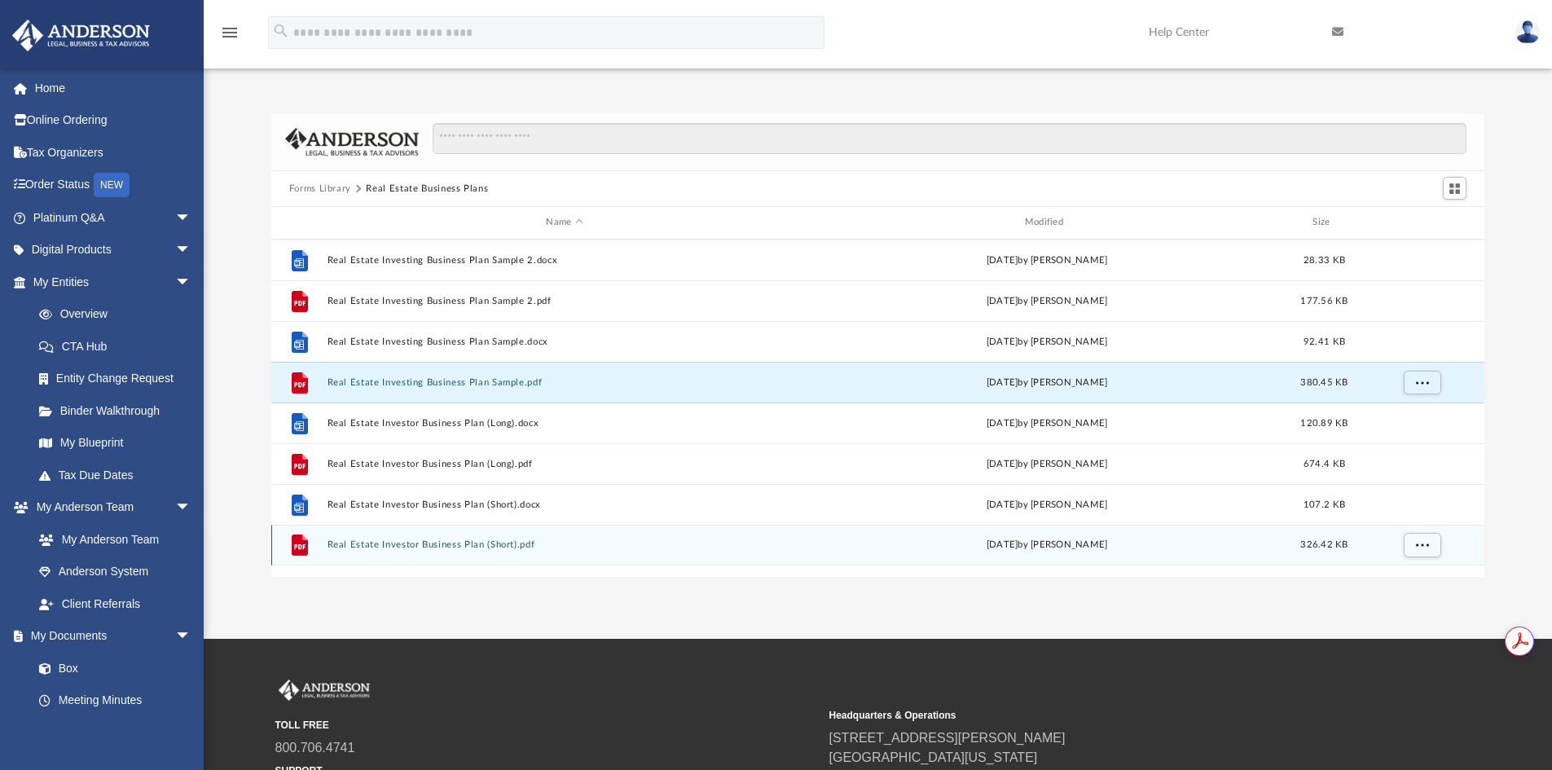
click at [520, 548] on button "Real Estate Investor Business Plan (Short).pdf" at bounding box center [564, 544] width 475 height 11
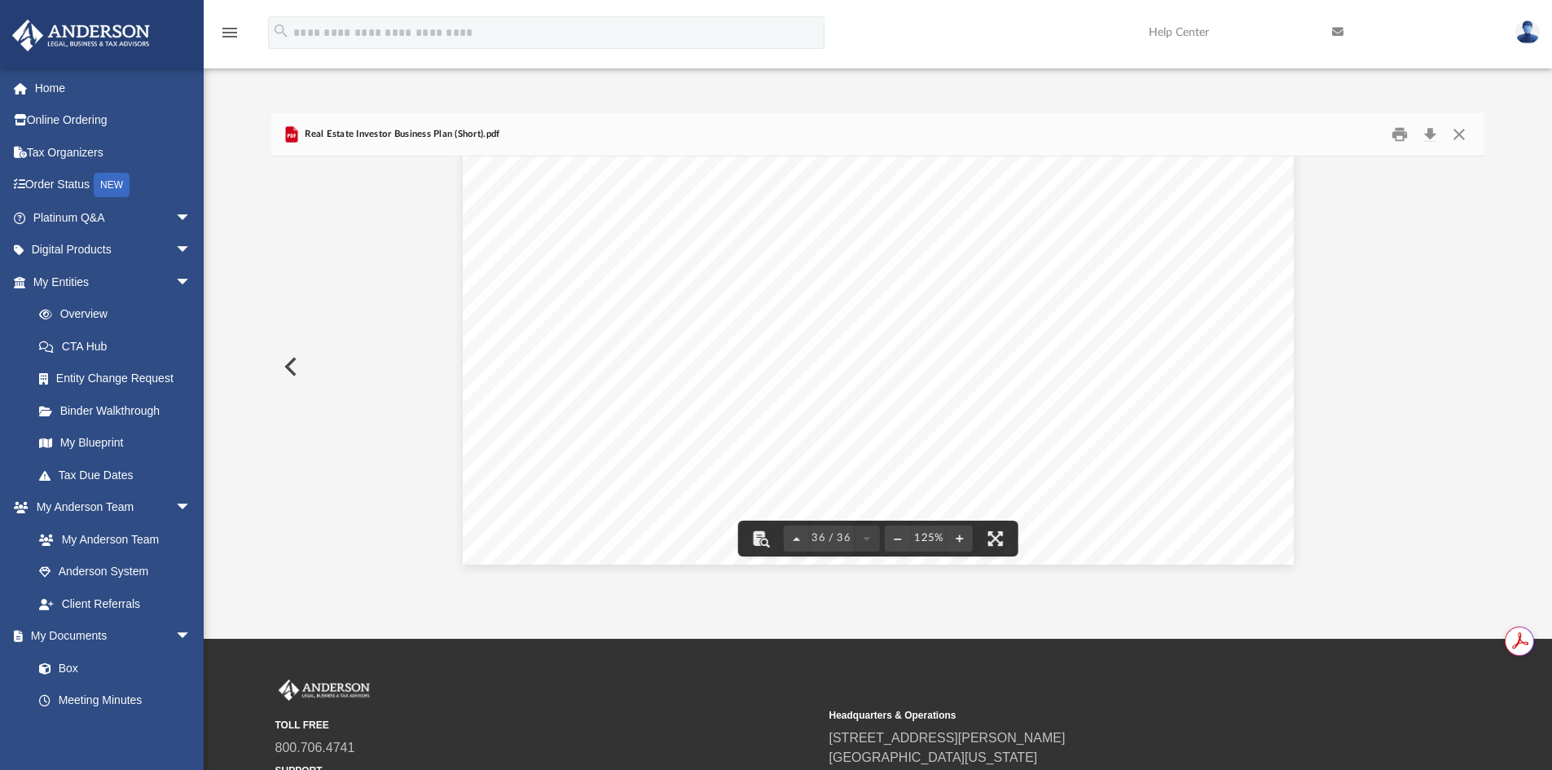
scroll to position [39073, 0]
click at [1464, 135] on button "Close" at bounding box center [1459, 134] width 29 height 25
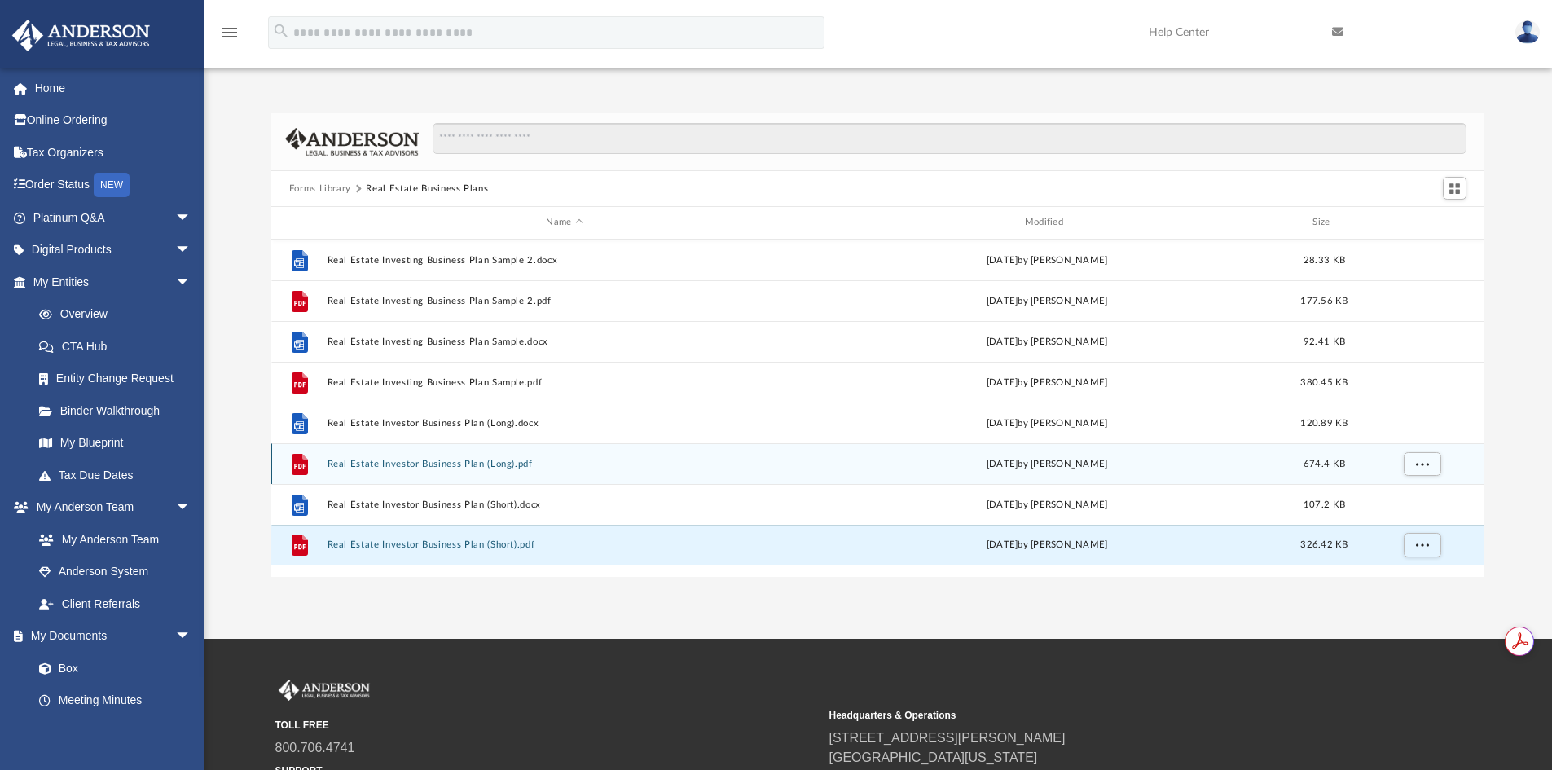
click at [501, 457] on div "File Real Estate Investor Business Plan (Long).pdf Wed Oct 5 2022 by Mary Acree…" at bounding box center [878, 463] width 1214 height 41
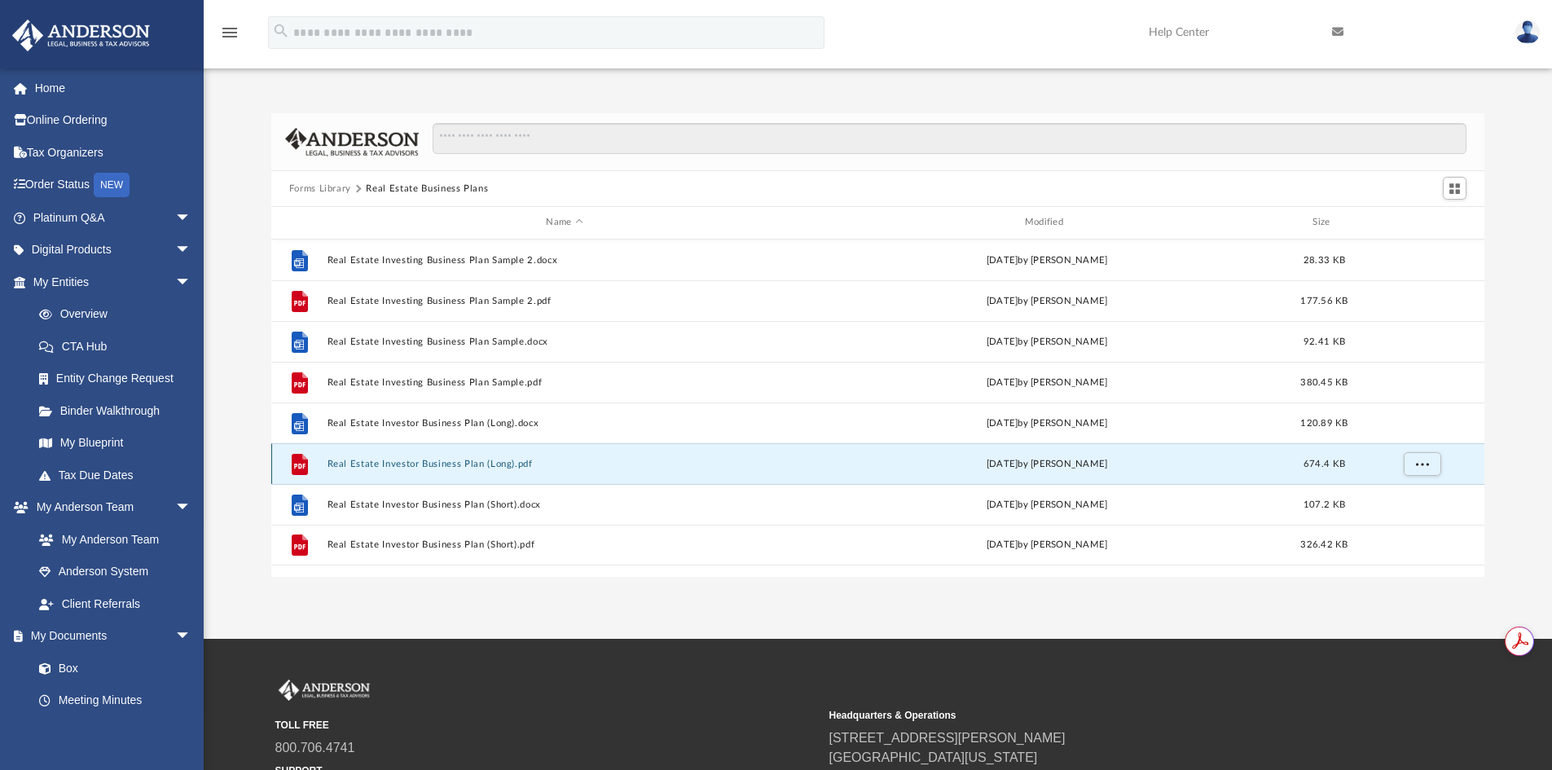
click at [456, 463] on button "Real Estate Investor Business Plan (Long).pdf" at bounding box center [564, 464] width 475 height 11
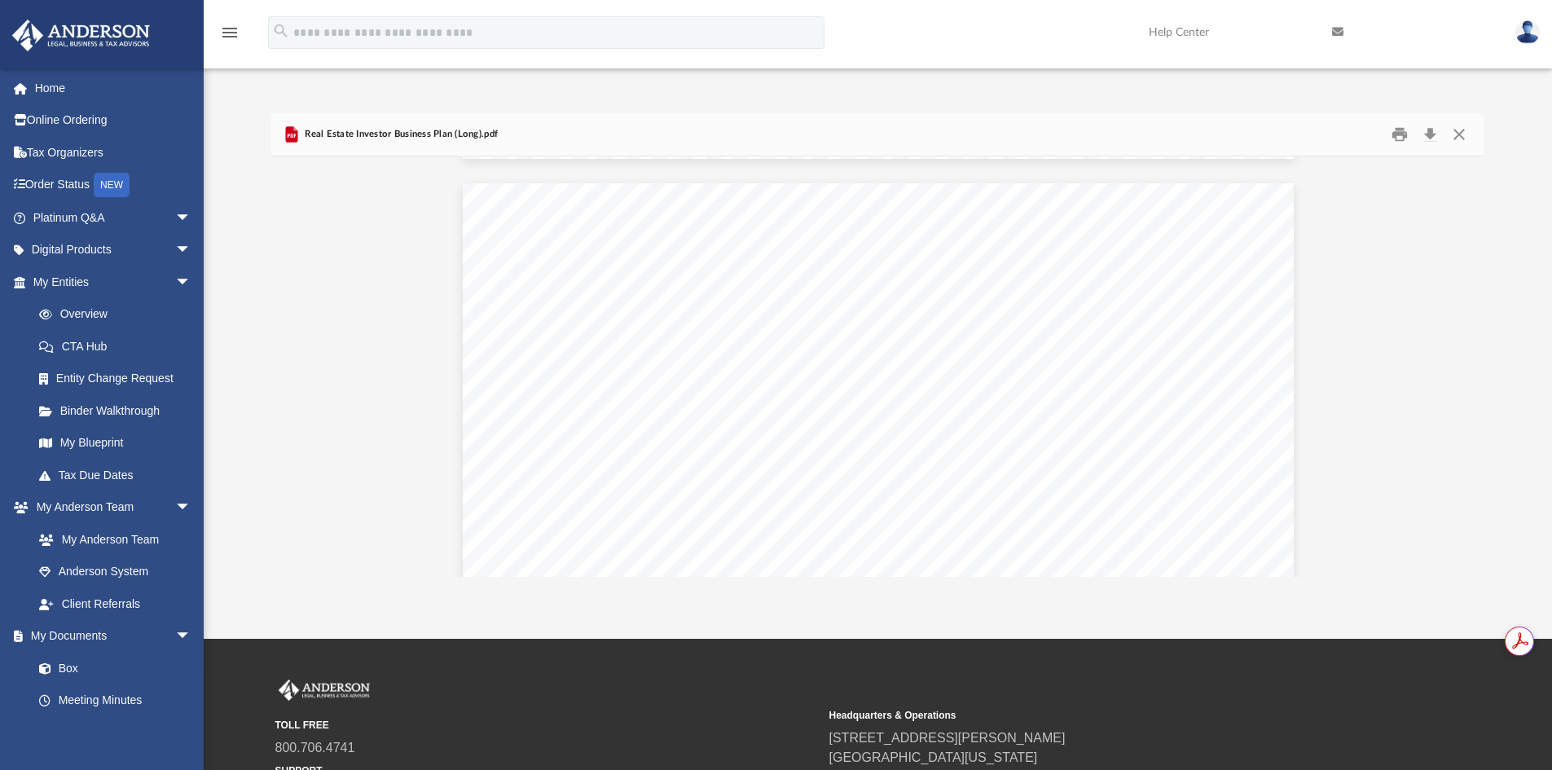
scroll to position [0, 0]
click at [1465, 135] on button "Close" at bounding box center [1459, 134] width 29 height 25
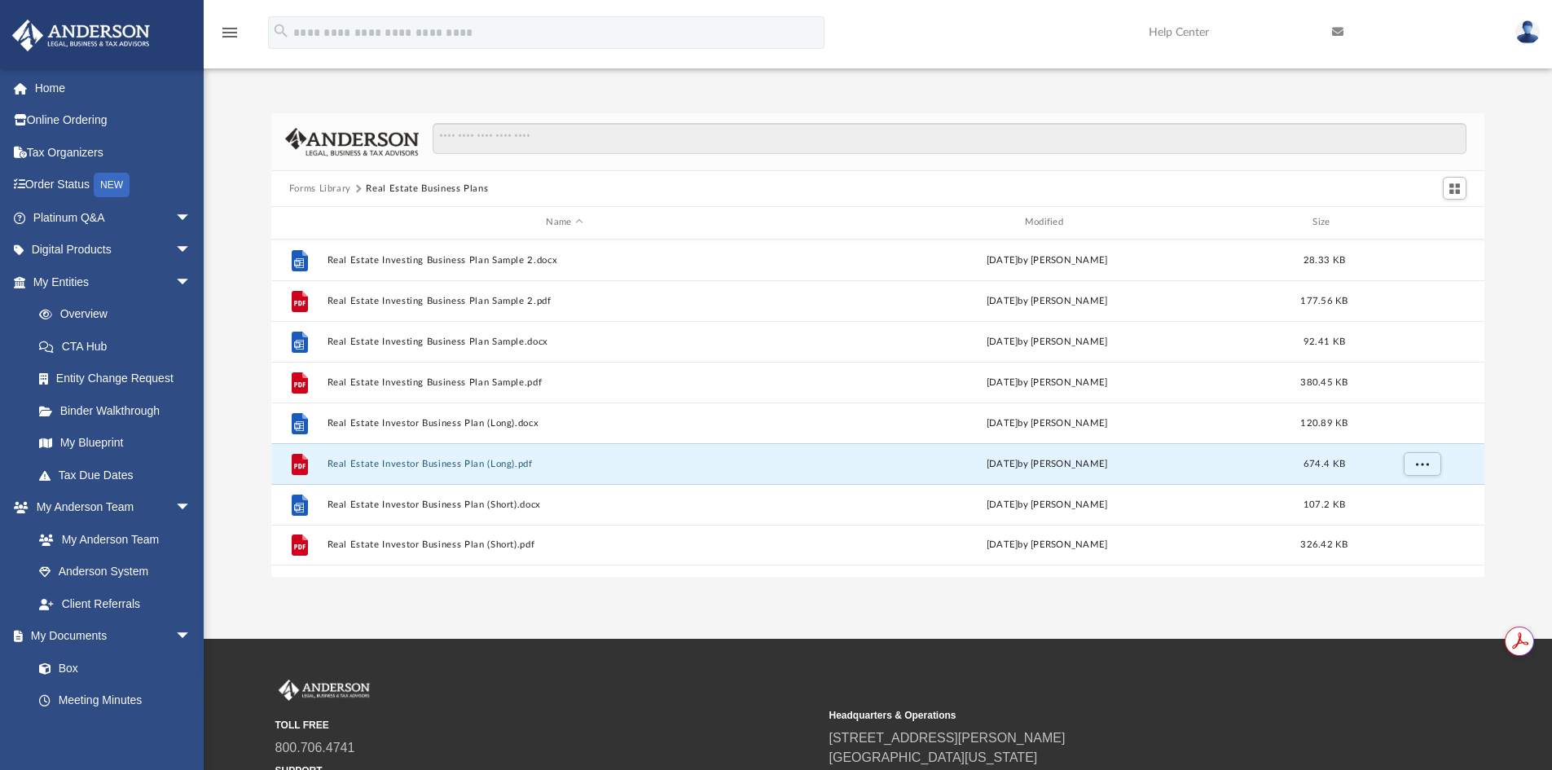
click at [318, 189] on button "Forms Library" at bounding box center [320, 189] width 62 height 15
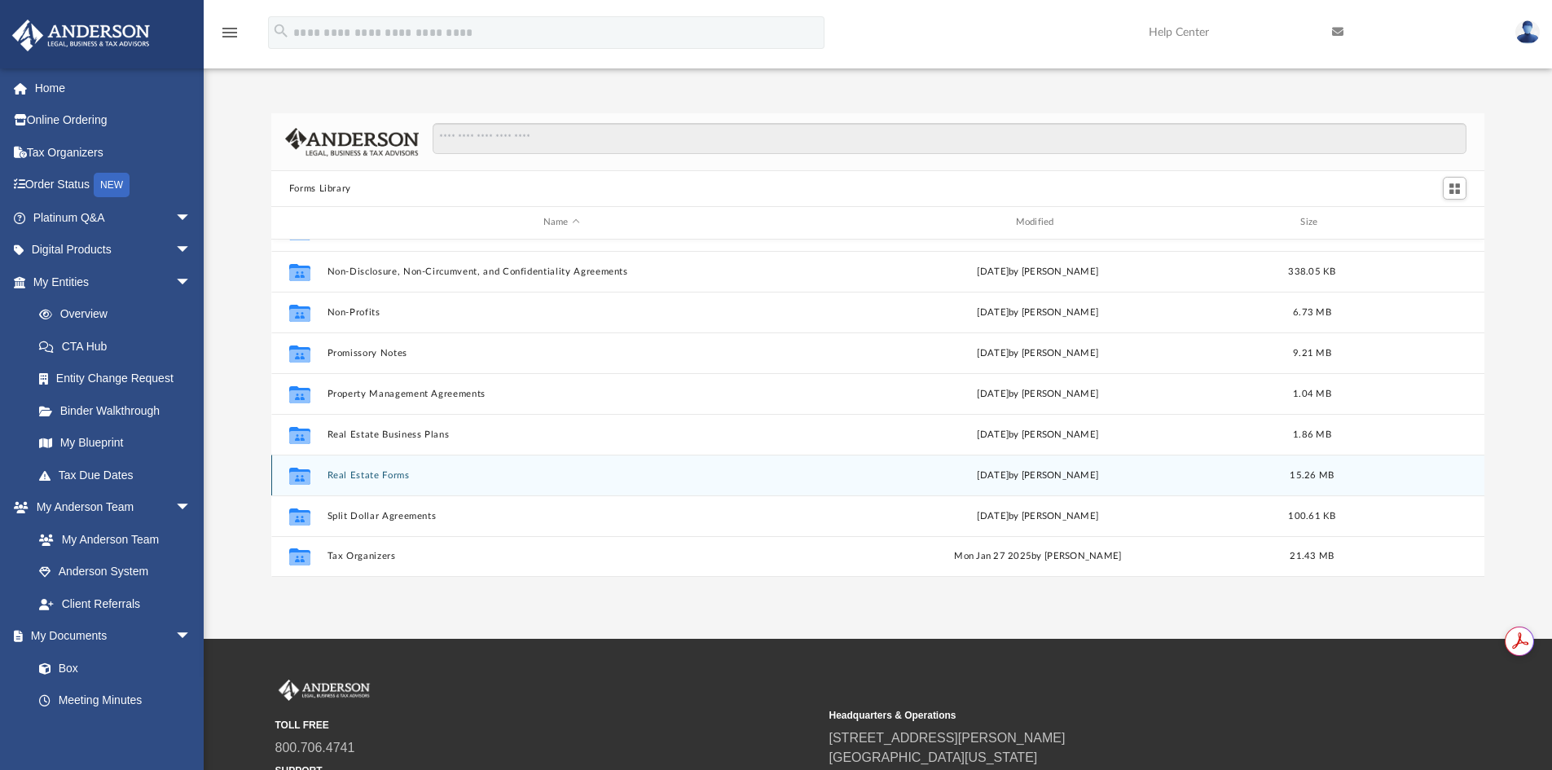
click at [381, 478] on button "Real Estate Forms" at bounding box center [561, 475] width 469 height 11
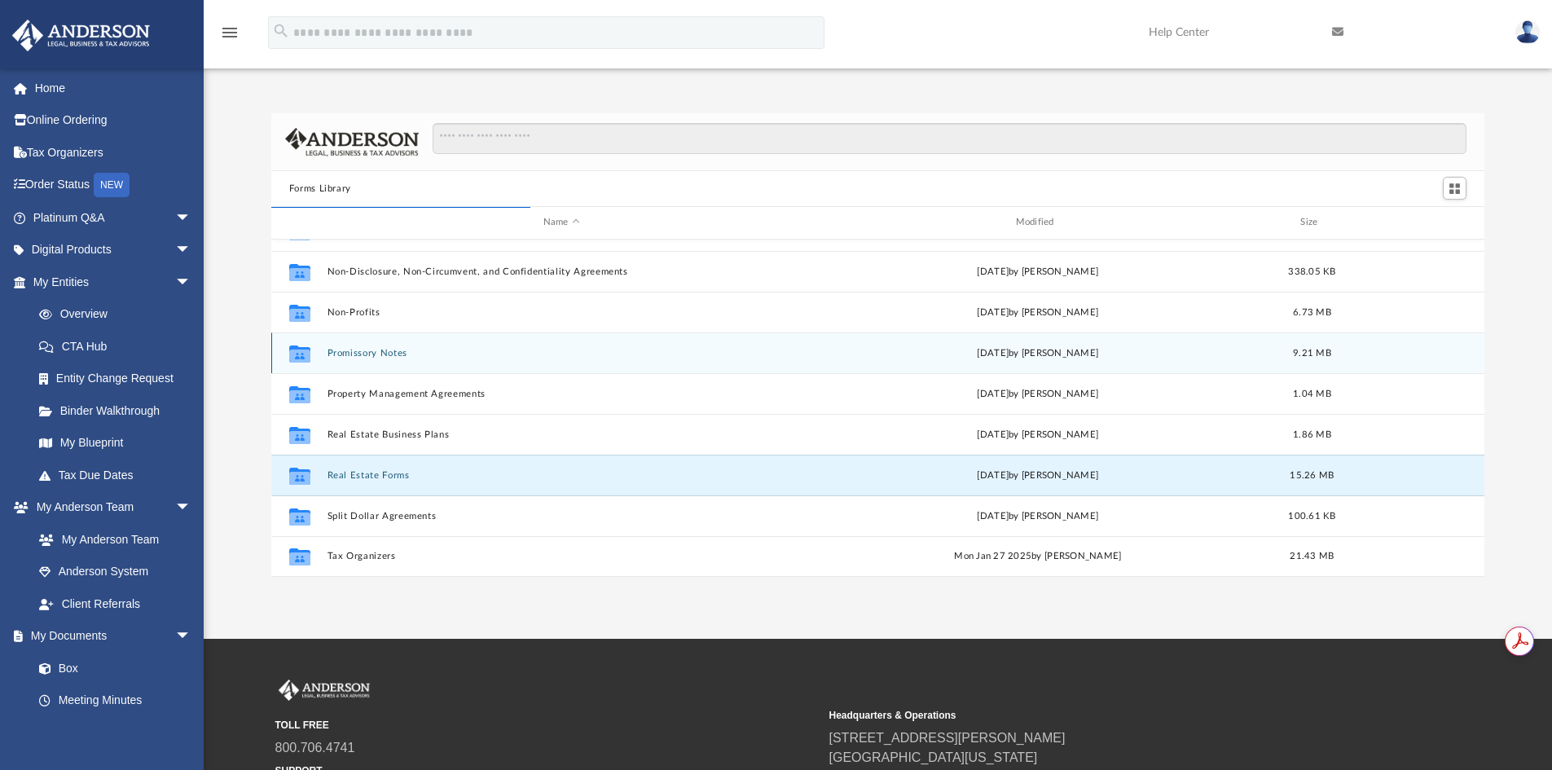
scroll to position [308, 1201]
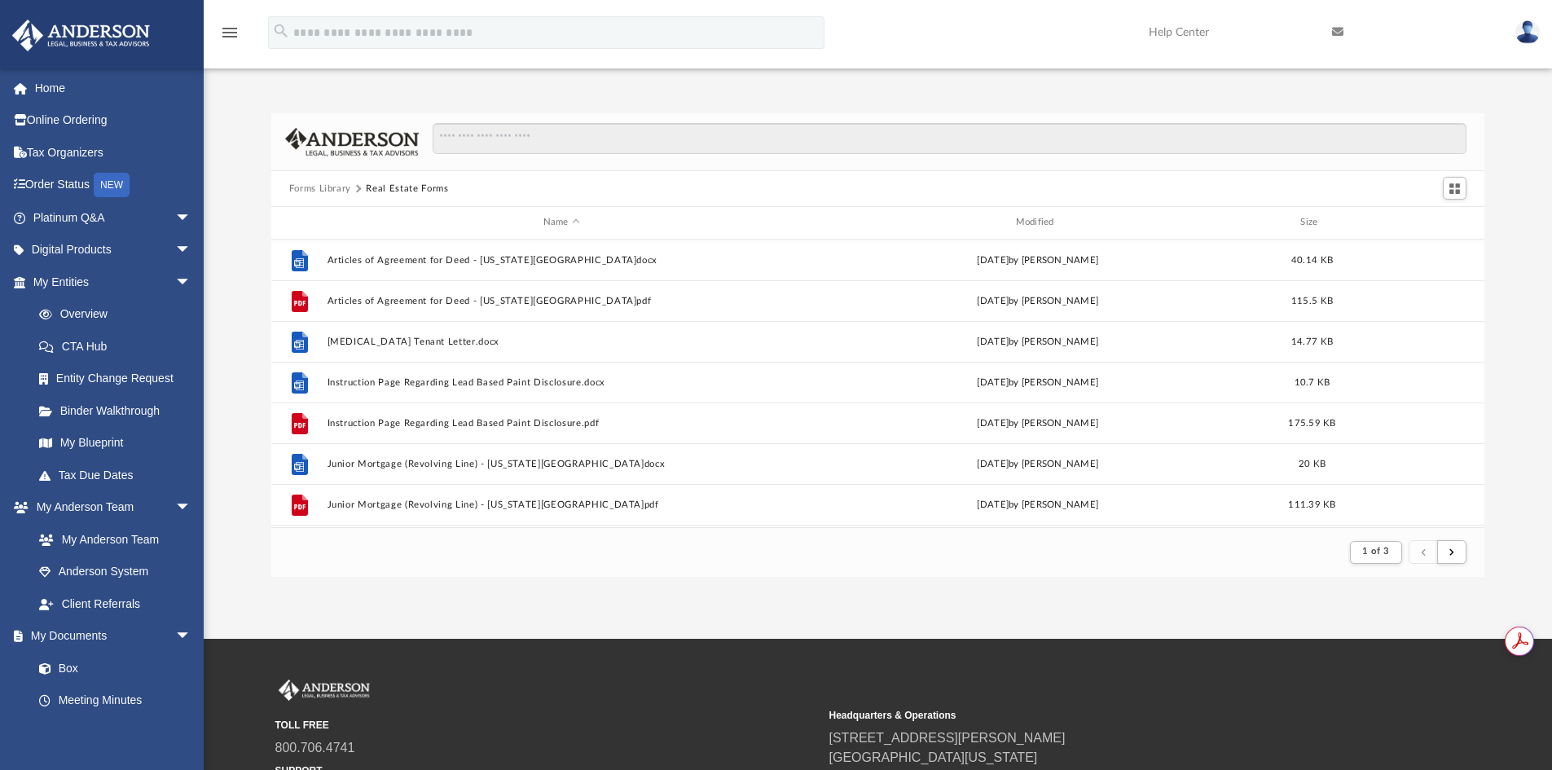
click at [340, 191] on button "Forms Library" at bounding box center [320, 189] width 62 height 15
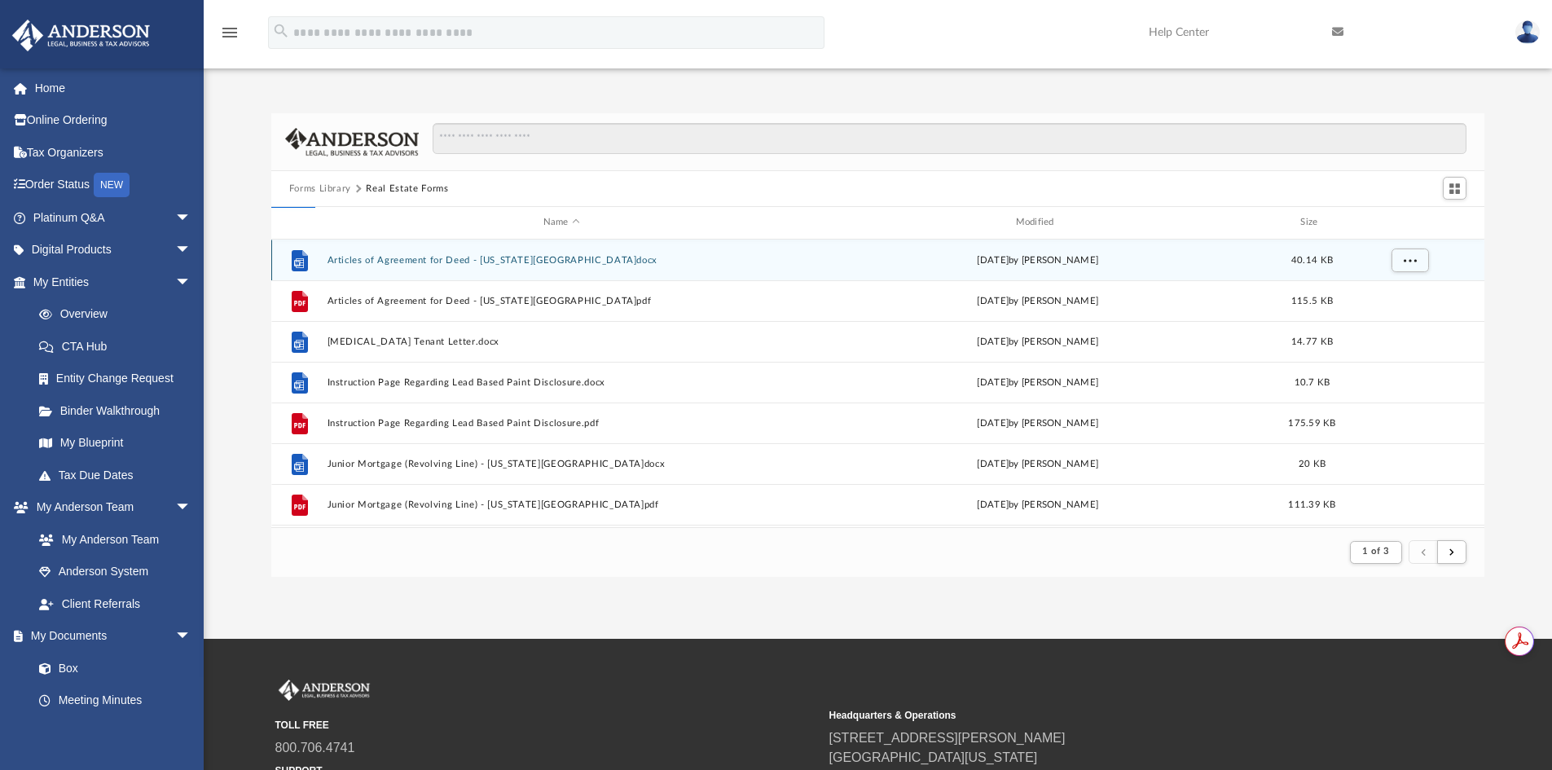
scroll to position [359, 1201]
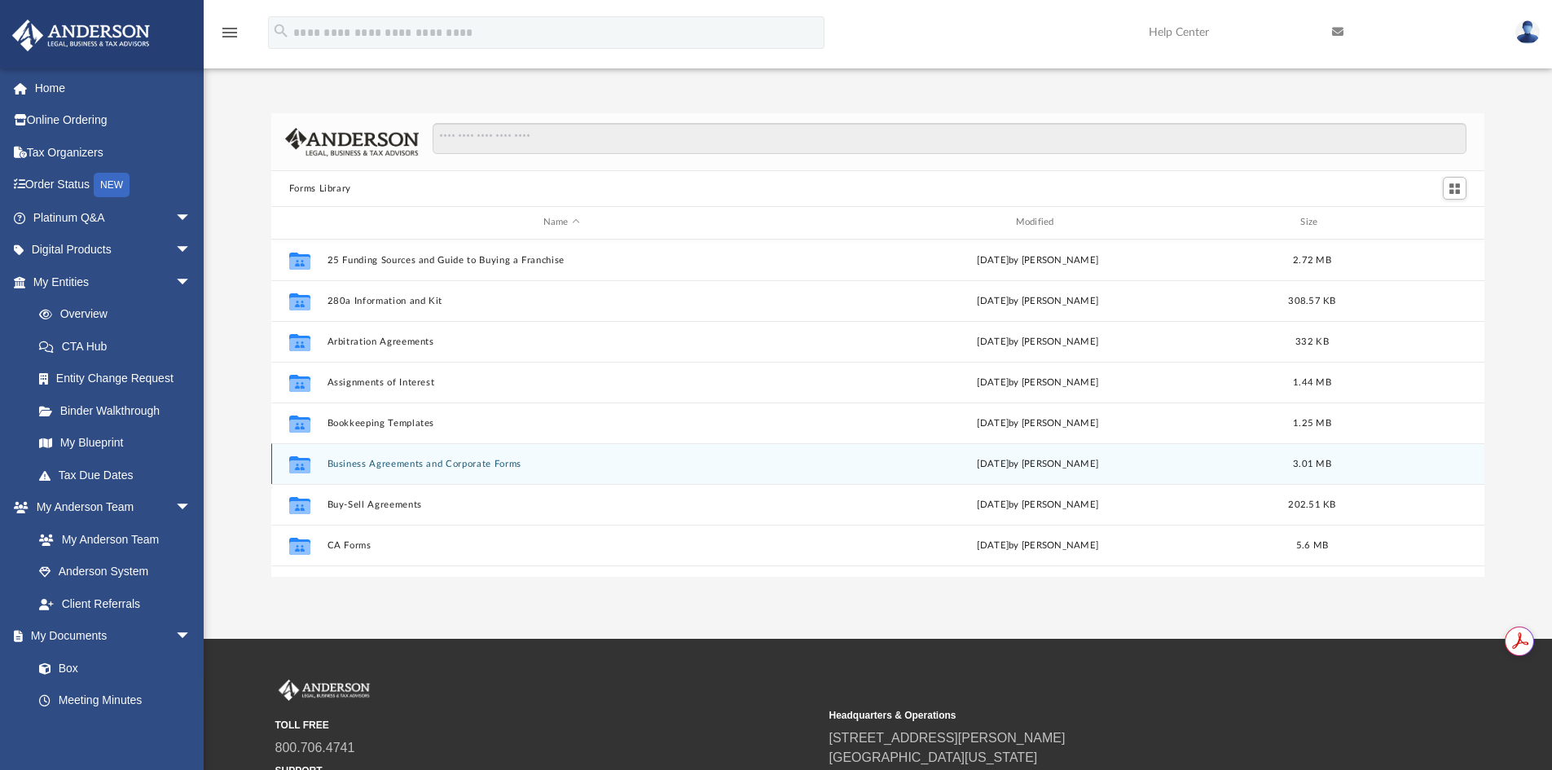
click at [400, 461] on button "Business Agreements and Corporate Forms" at bounding box center [561, 464] width 469 height 11
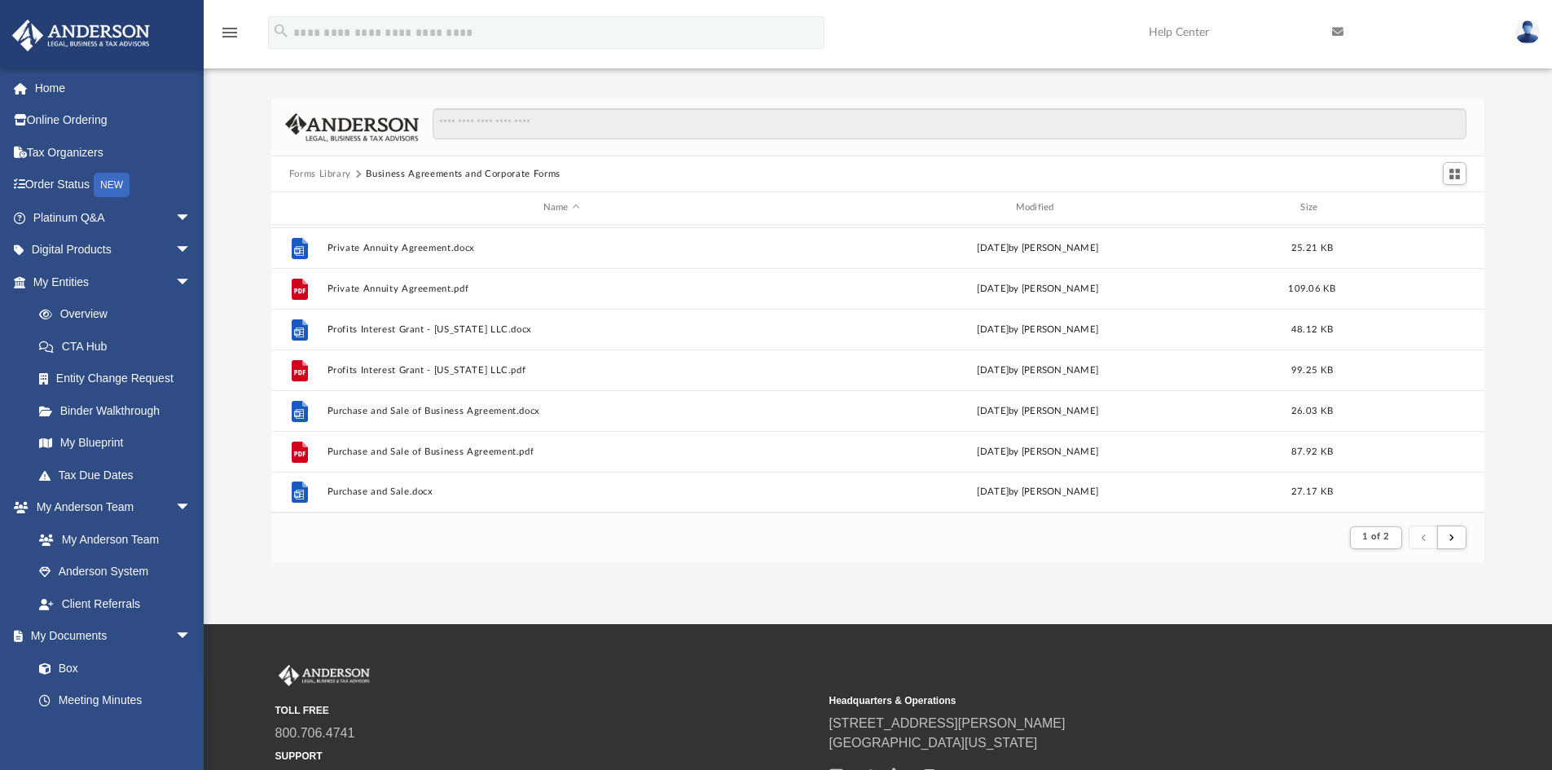
scroll to position [0, 0]
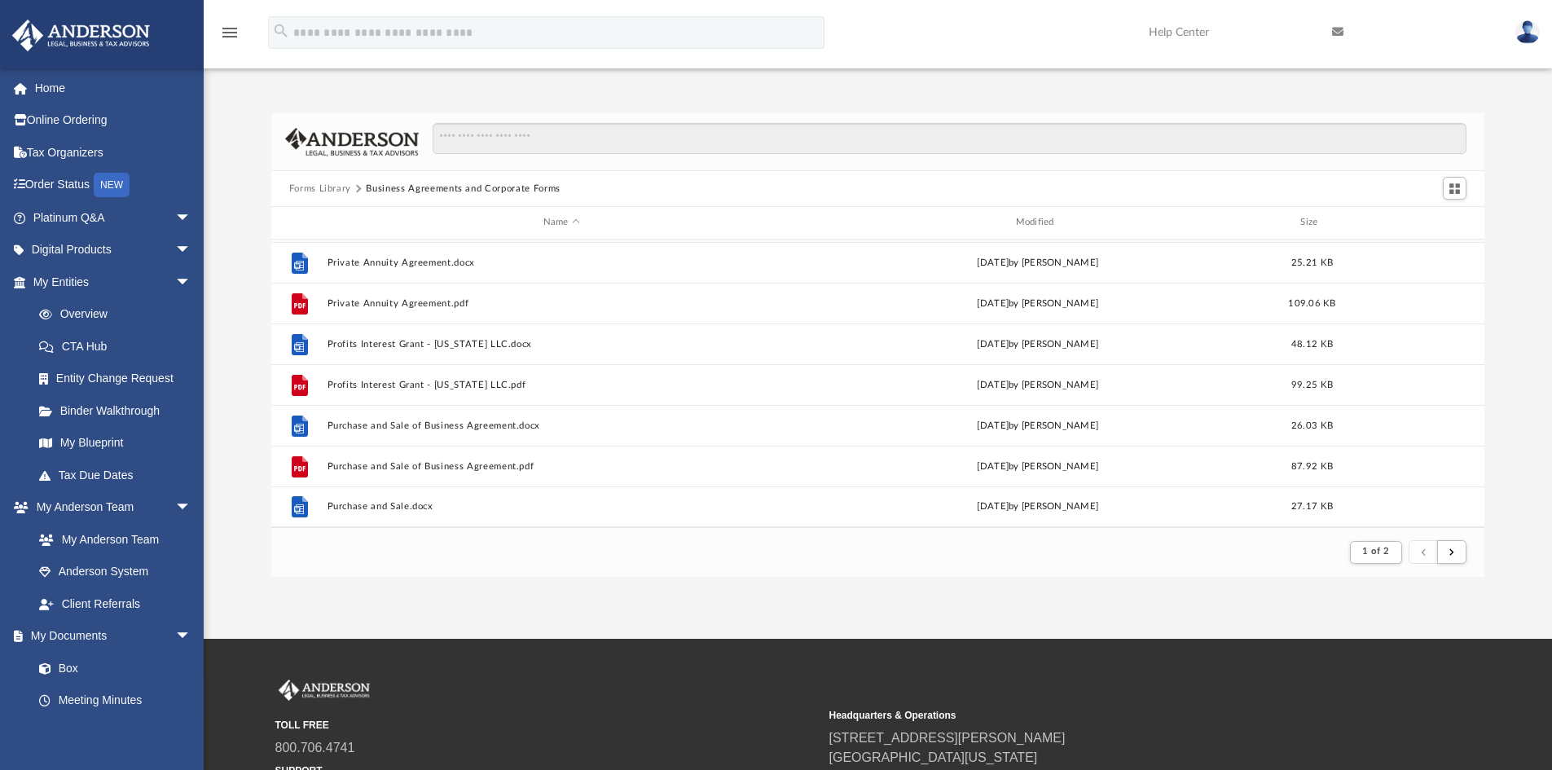
click at [316, 185] on button "Forms Library" at bounding box center [320, 189] width 62 height 15
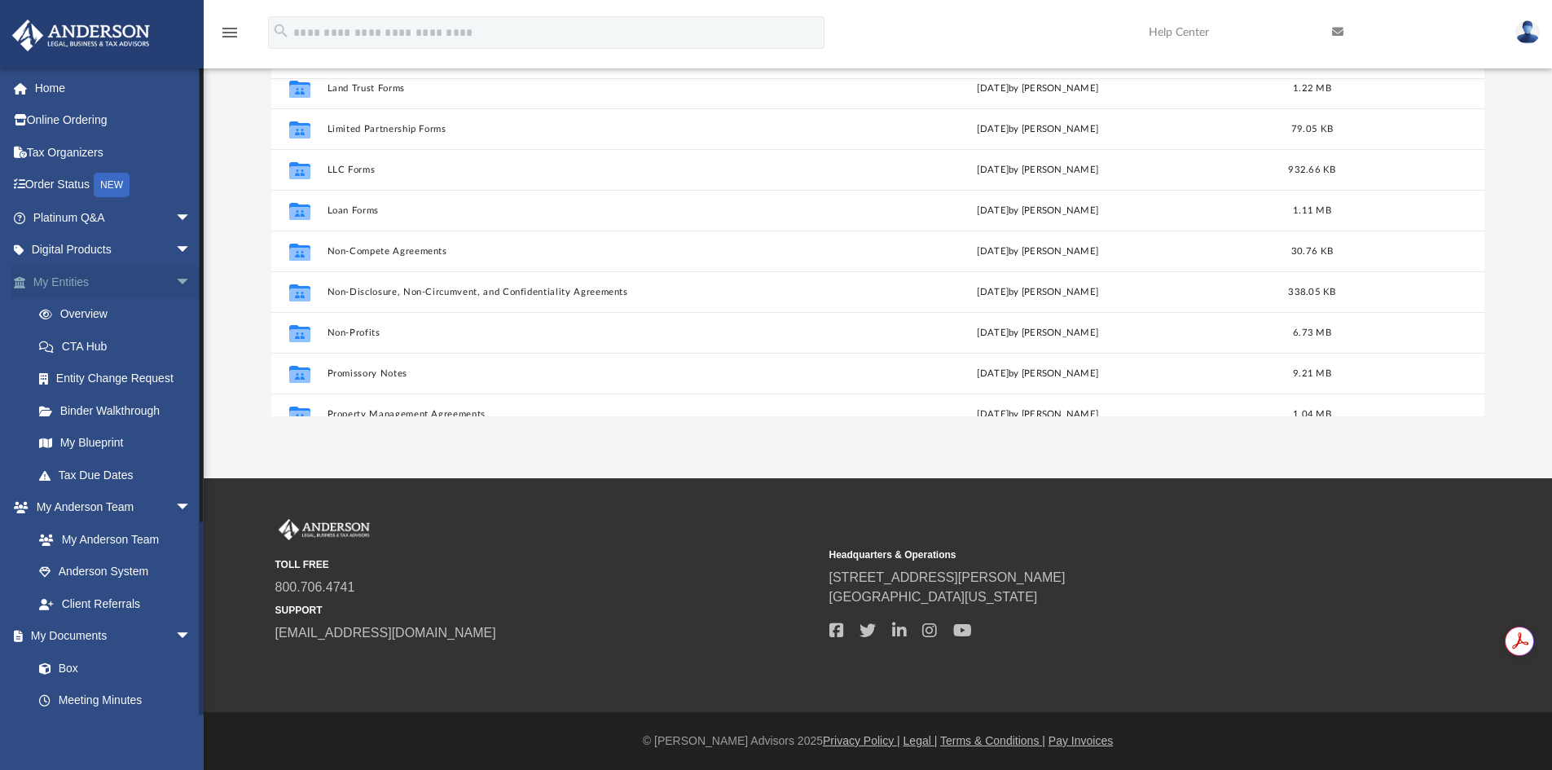
click at [175, 281] on span "arrow_drop_down" at bounding box center [191, 282] width 33 height 33
click at [175, 310] on span "arrow_drop_down" at bounding box center [191, 314] width 33 height 33
click at [175, 342] on span "arrow_drop_down" at bounding box center [191, 346] width 33 height 33
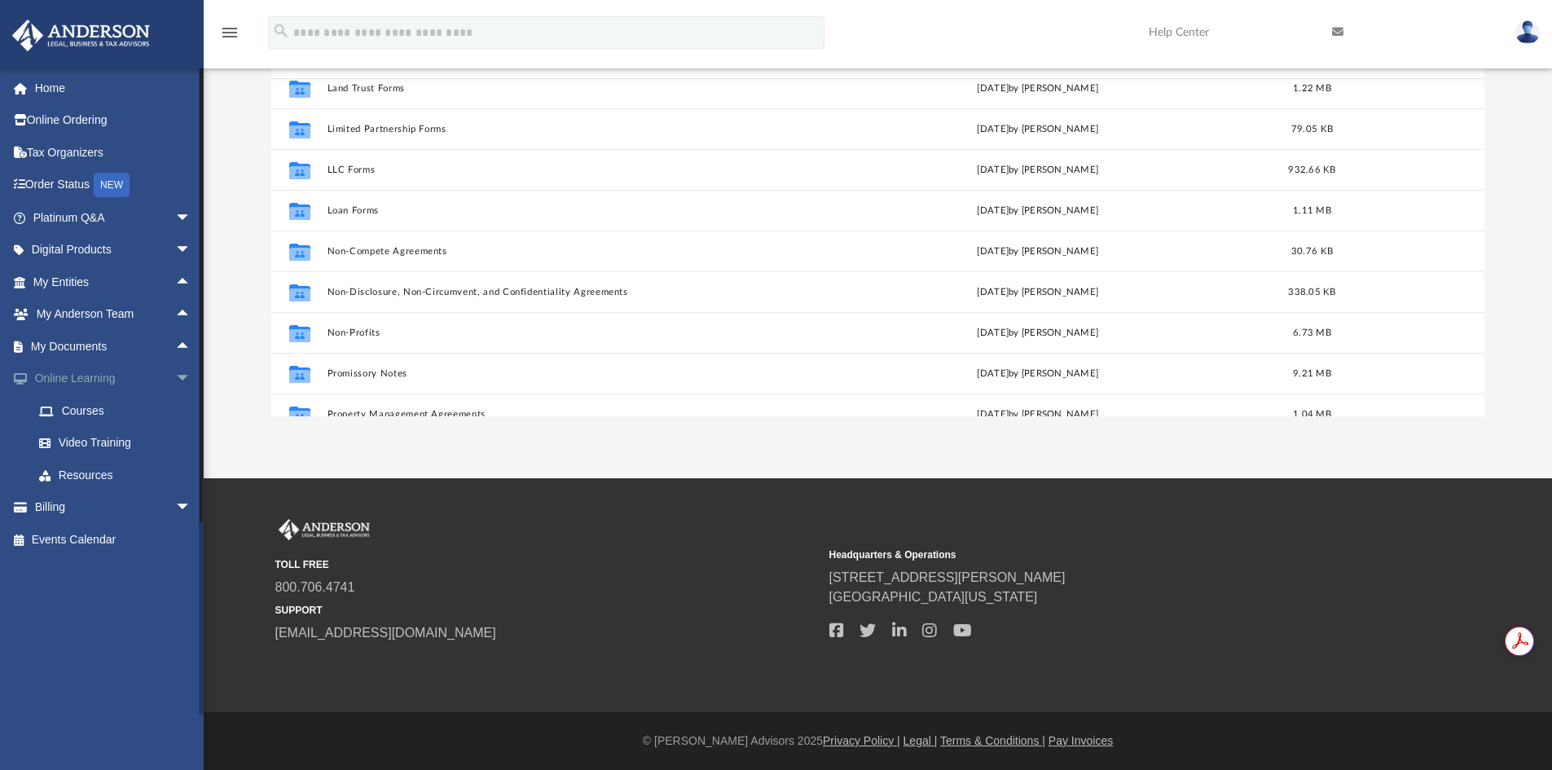
click at [175, 371] on span "arrow_drop_down" at bounding box center [191, 379] width 33 height 33
click at [175, 281] on span "arrow_drop_up" at bounding box center [191, 282] width 33 height 33
click at [175, 284] on span "arrow_drop_down" at bounding box center [191, 282] width 33 height 33
click at [59, 89] on link "Home" at bounding box center [113, 88] width 205 height 33
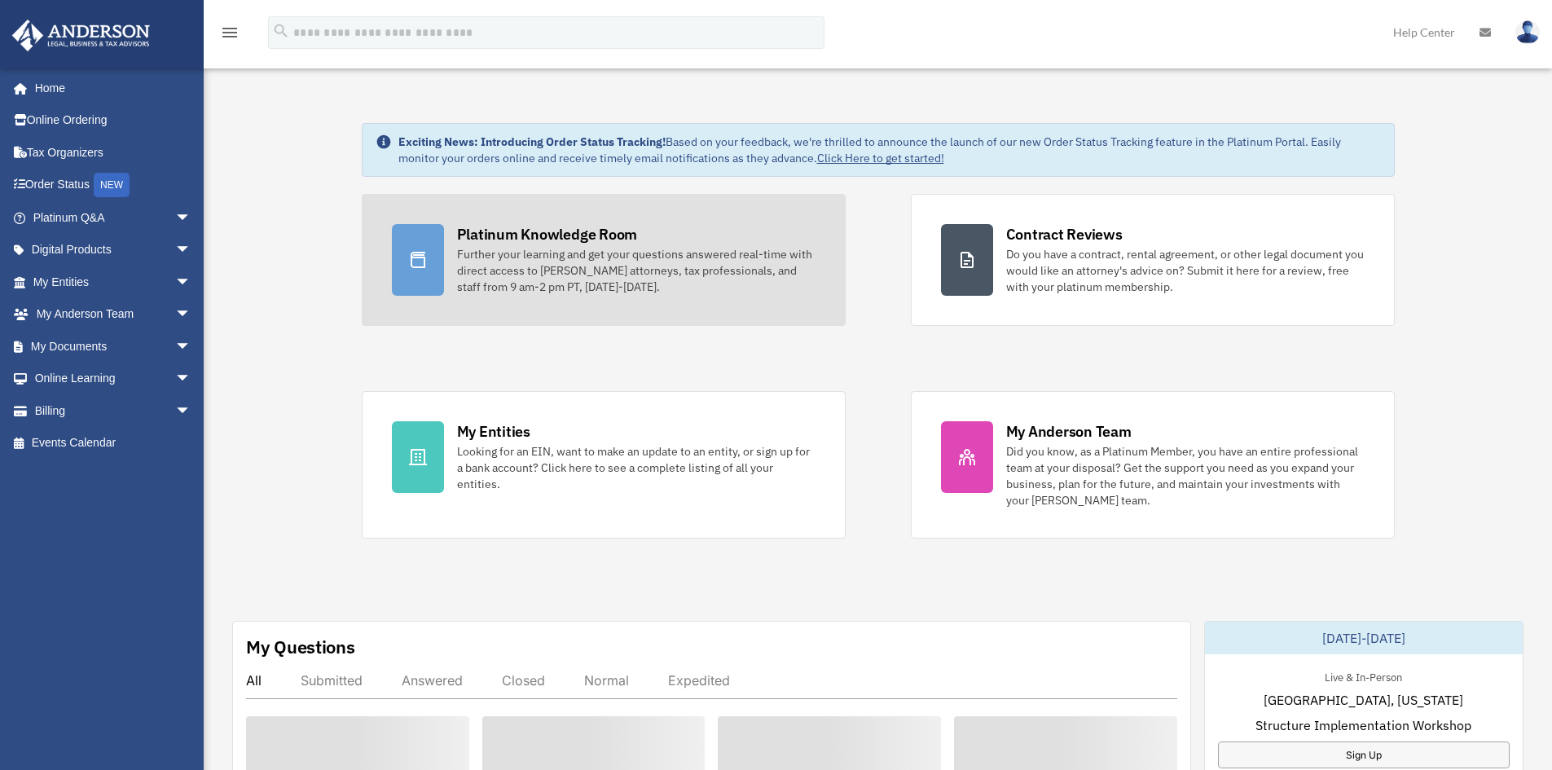
click at [582, 260] on div "Further your learning and get your questions answered real-time with direct acc…" at bounding box center [636, 270] width 359 height 49
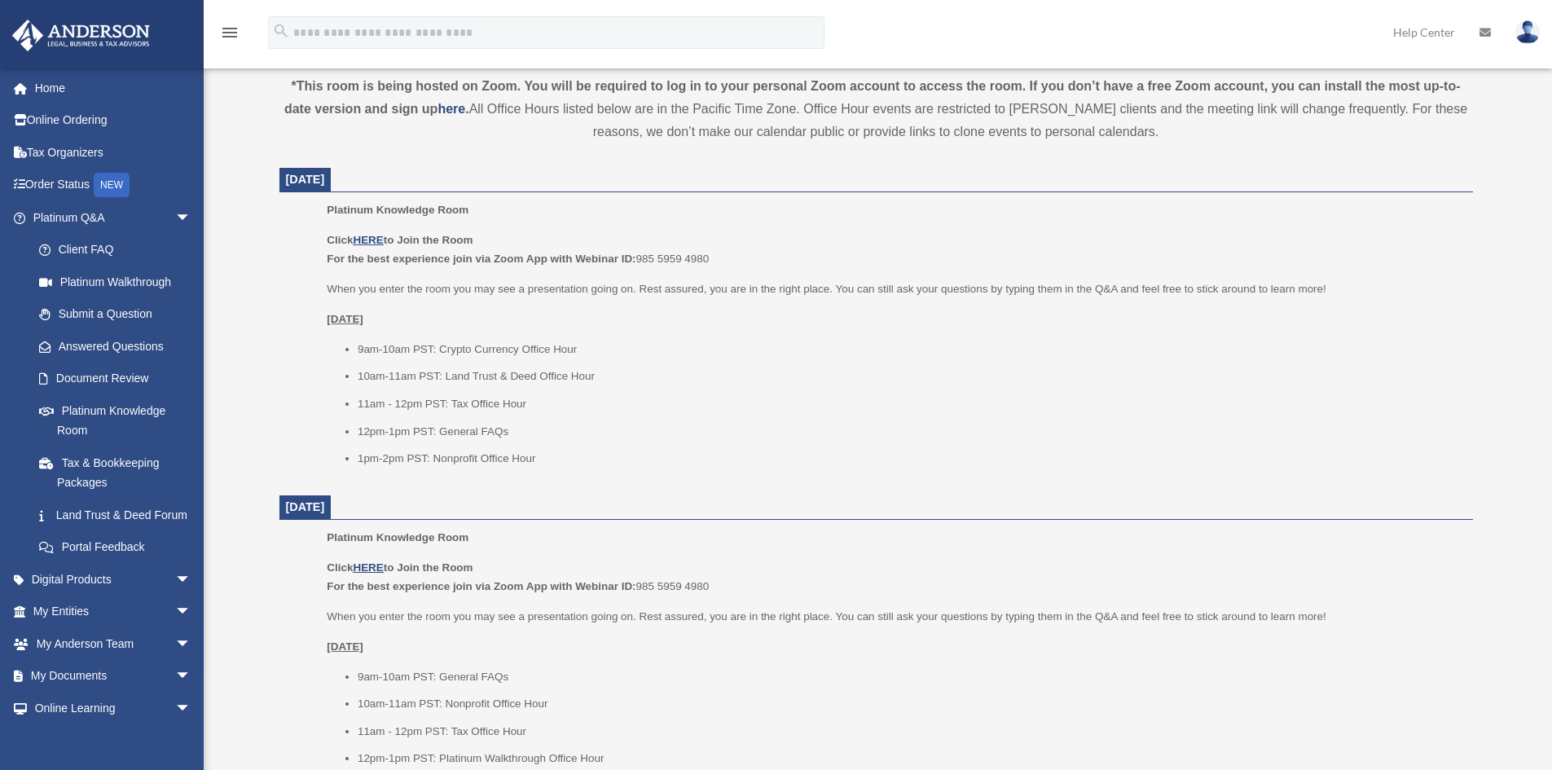
scroll to position [570, 0]
